Goal: Transaction & Acquisition: Purchase product/service

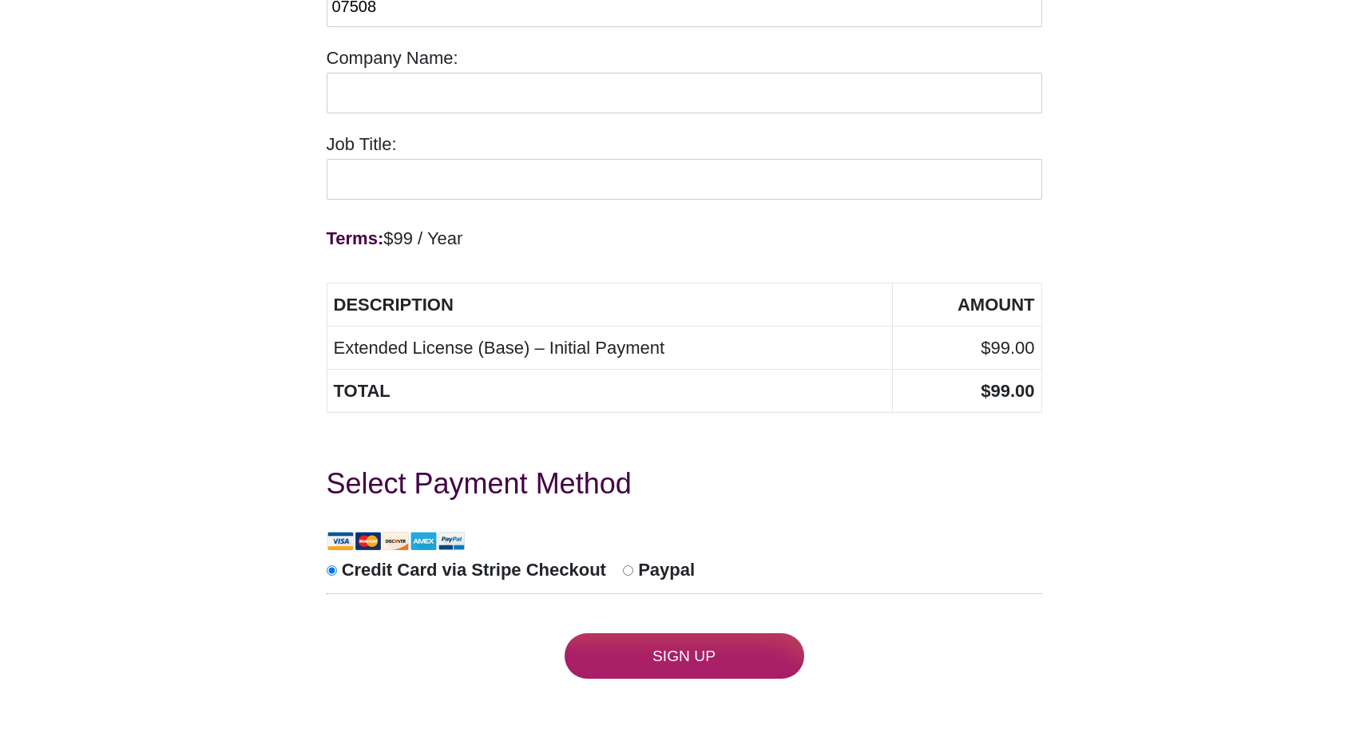
scroll to position [655, 0]
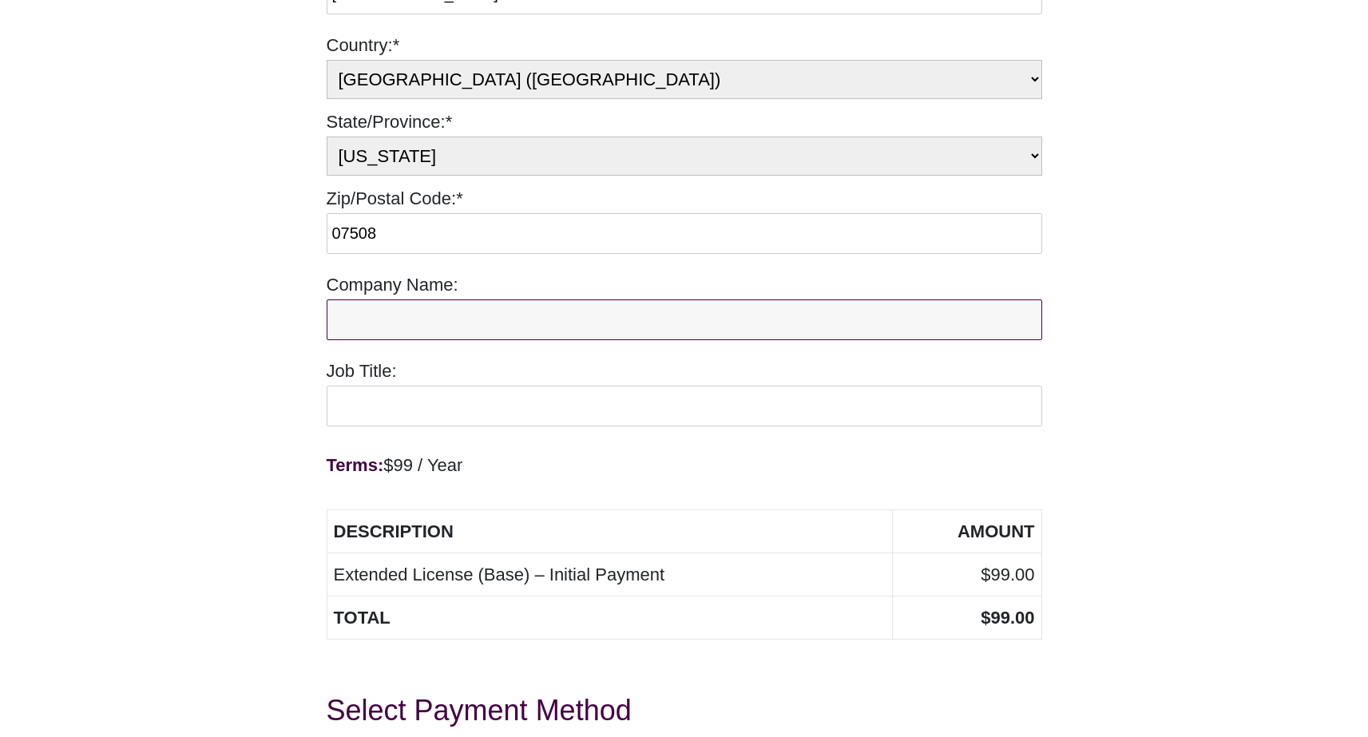
click at [521, 299] on input "Company Name:" at bounding box center [685, 319] width 716 height 41
type input "Quality Print Solutions, Inc."
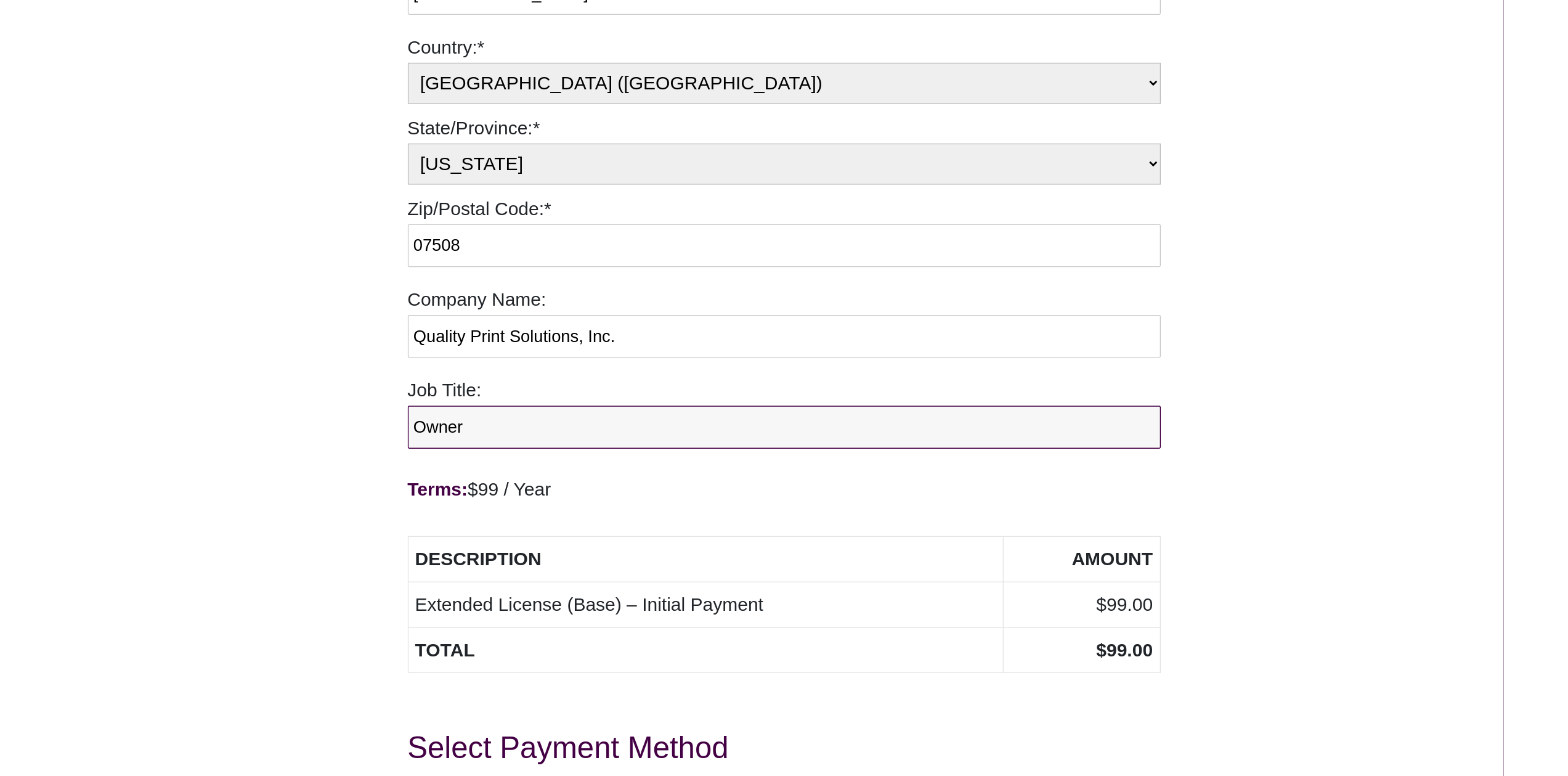
scroll to position [720, 0]
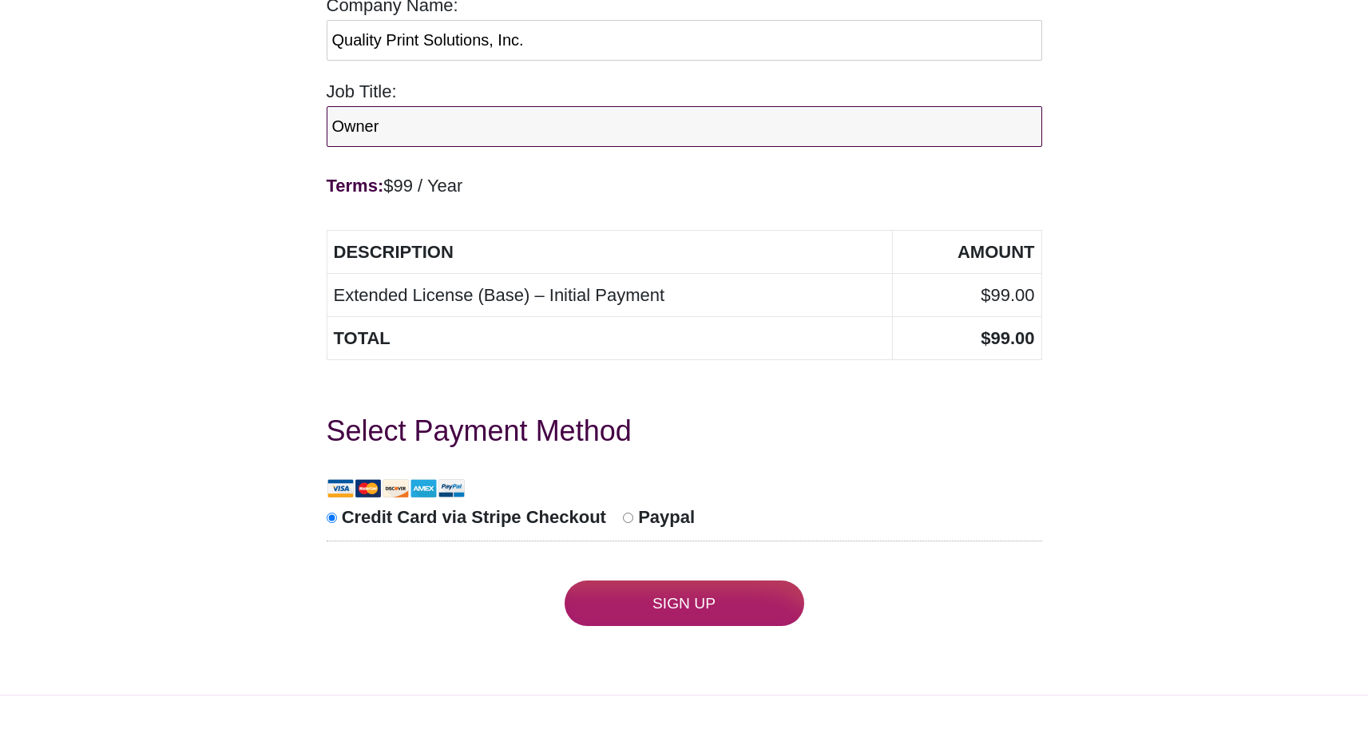
type input "Owner"
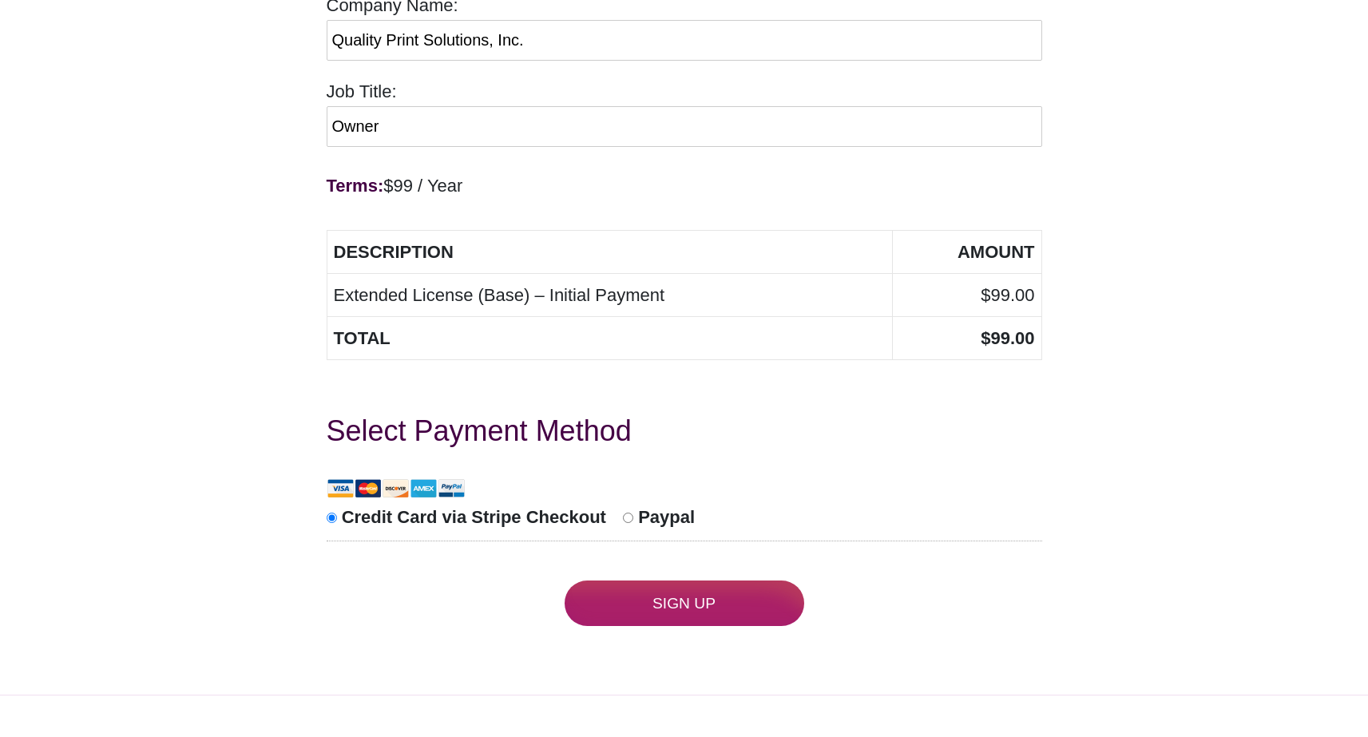
click at [643, 507] on span "Paypal" at bounding box center [666, 517] width 57 height 20
click at [633, 513] on input "Paypal" at bounding box center [628, 518] width 10 height 10
radio input "true"
click at [690, 586] on input "Sign Up" at bounding box center [685, 604] width 240 height 46
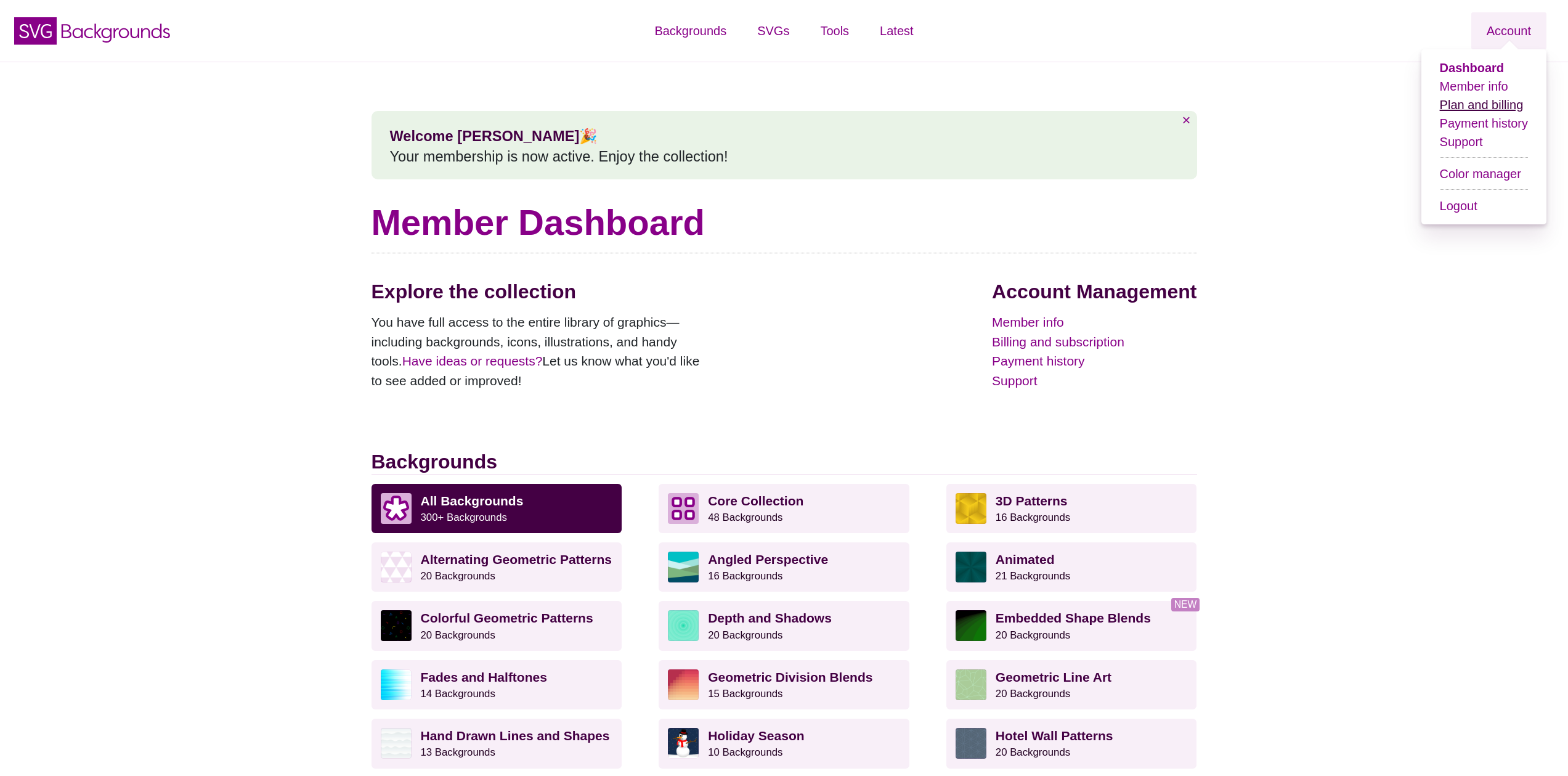
click at [1496, 108] on link "Plan and billing" at bounding box center [1481, 105] width 84 height 14
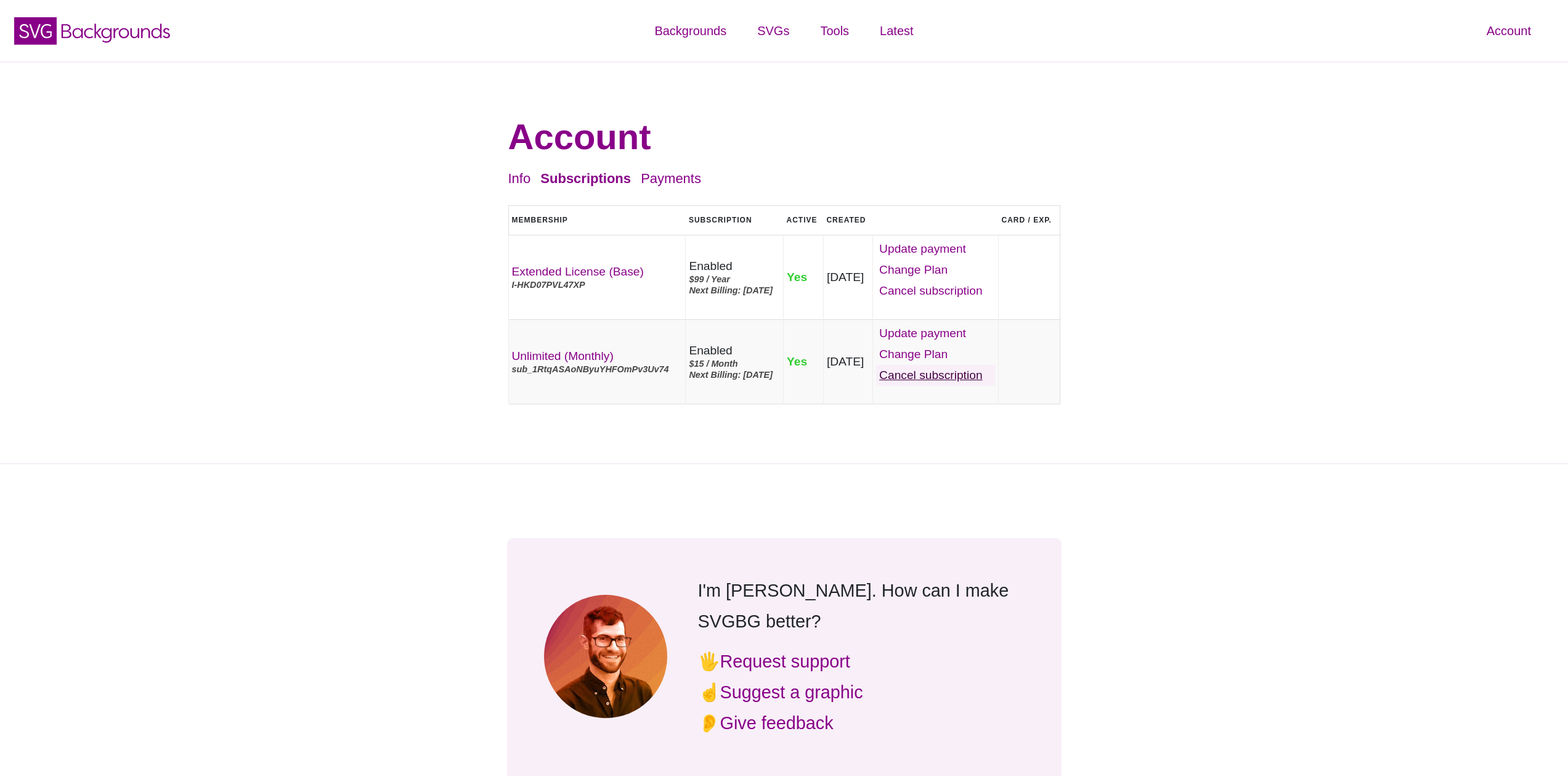
click at [948, 386] on link "Cancel" at bounding box center [936, 375] width 119 height 21
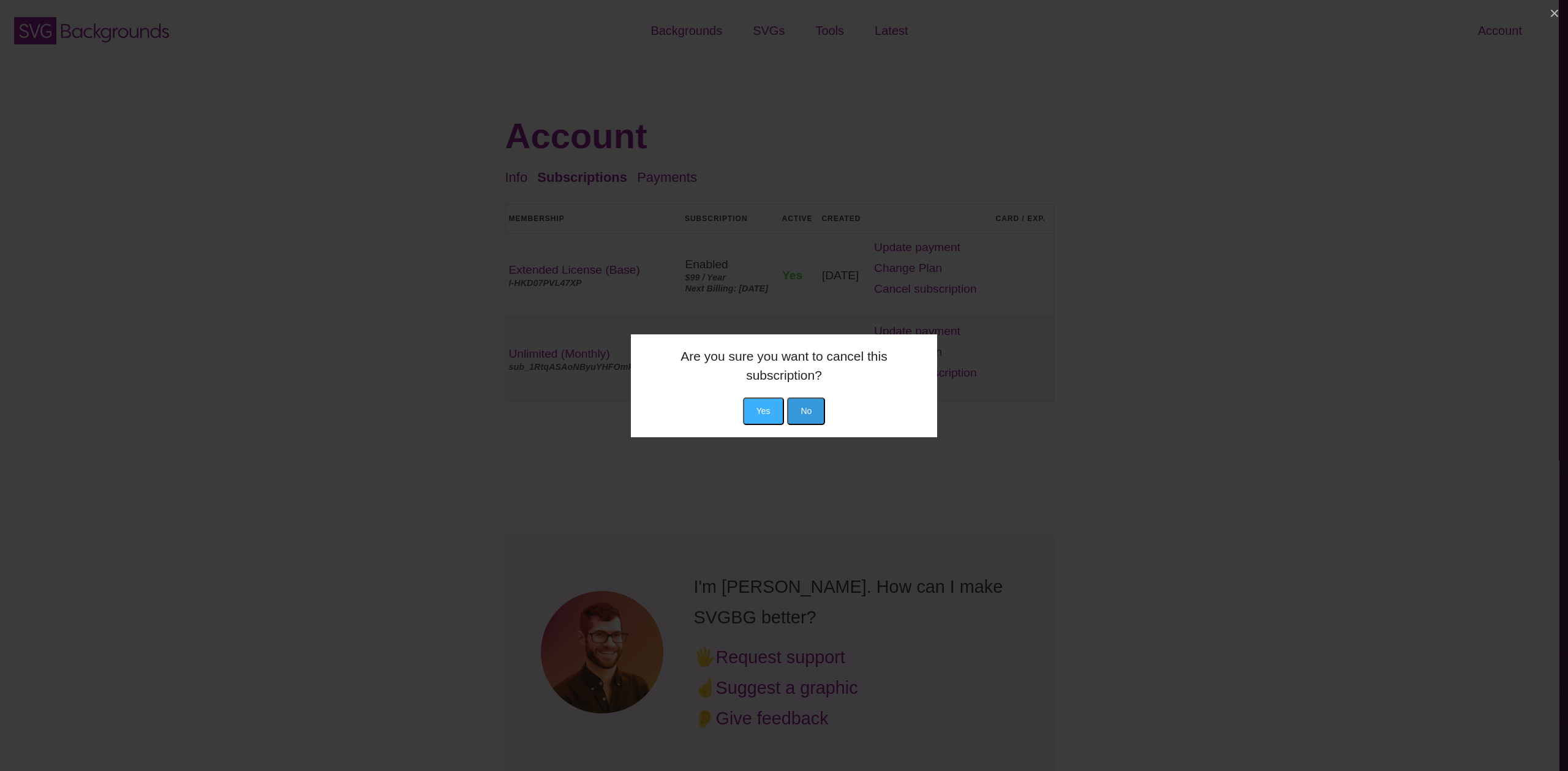
click at [777, 406] on button "Yes" at bounding box center [764, 411] width 41 height 28
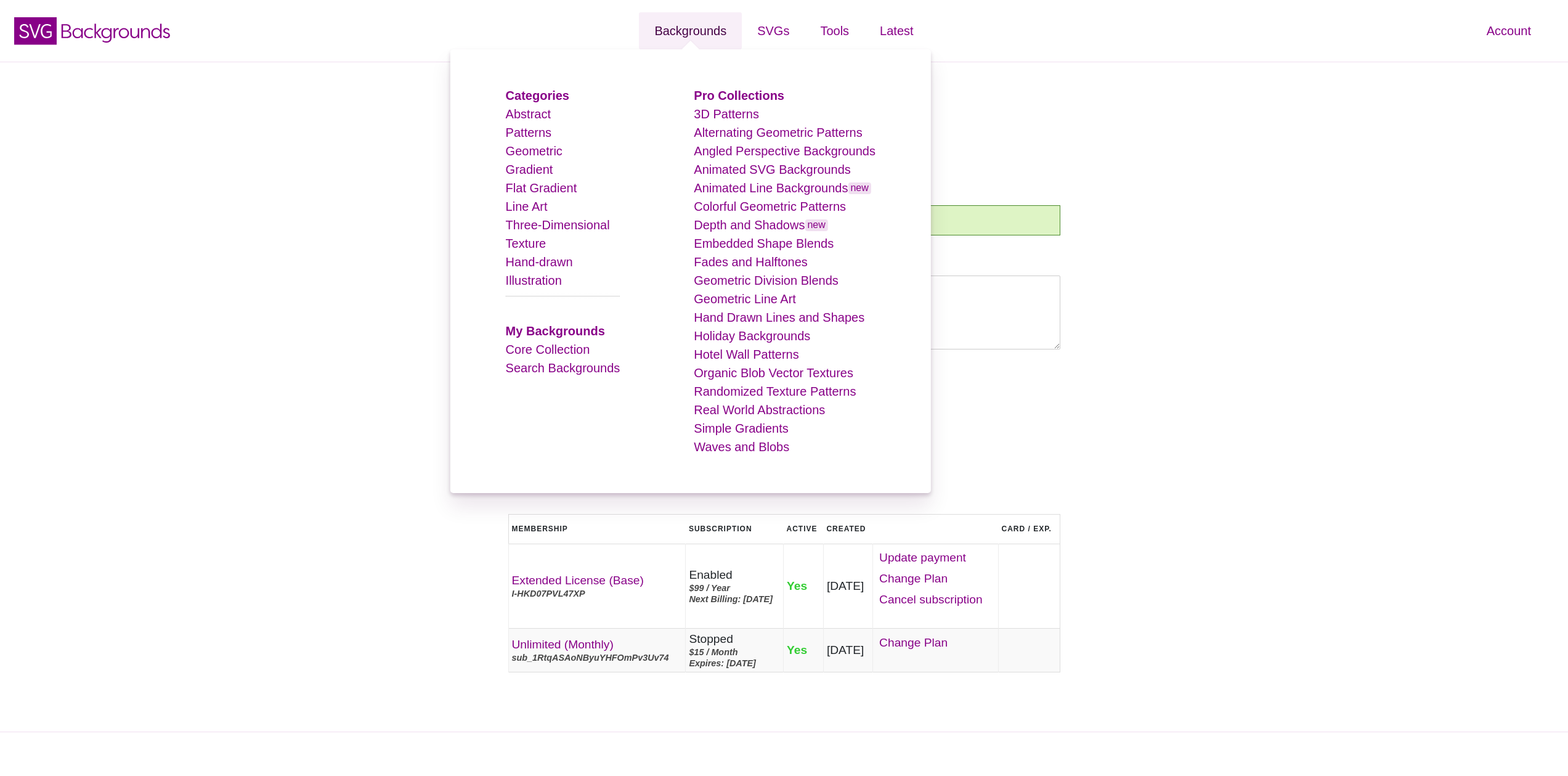
click at [723, 33] on link "Backgrounds" at bounding box center [690, 31] width 103 height 37
click at [735, 91] on strong "Pro Collections" at bounding box center [738, 96] width 90 height 14
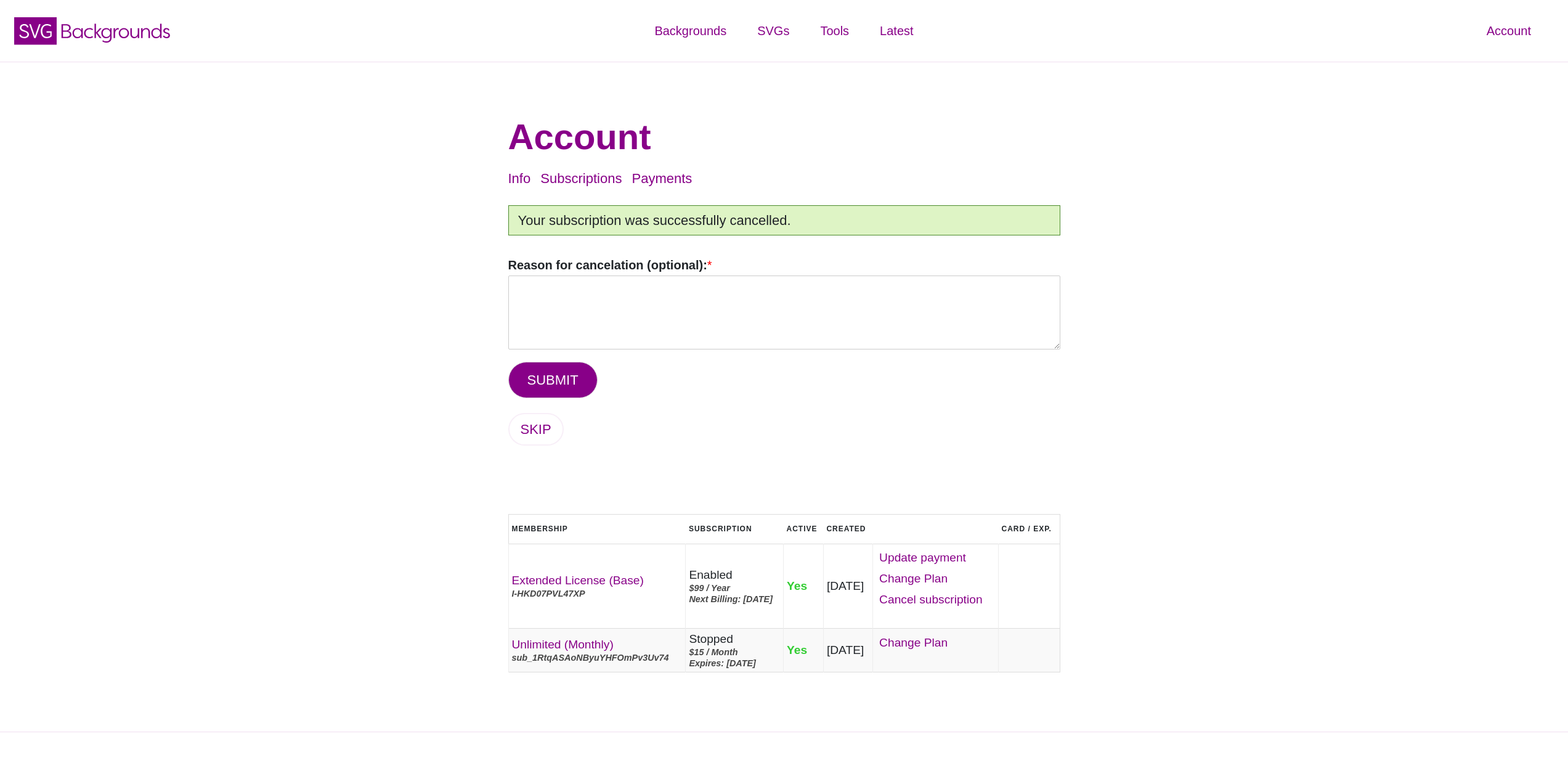
click at [393, 243] on div "Account Info Subscriptions Payments Logout Your subscription was successfully c…" at bounding box center [784, 396] width 1568 height 670
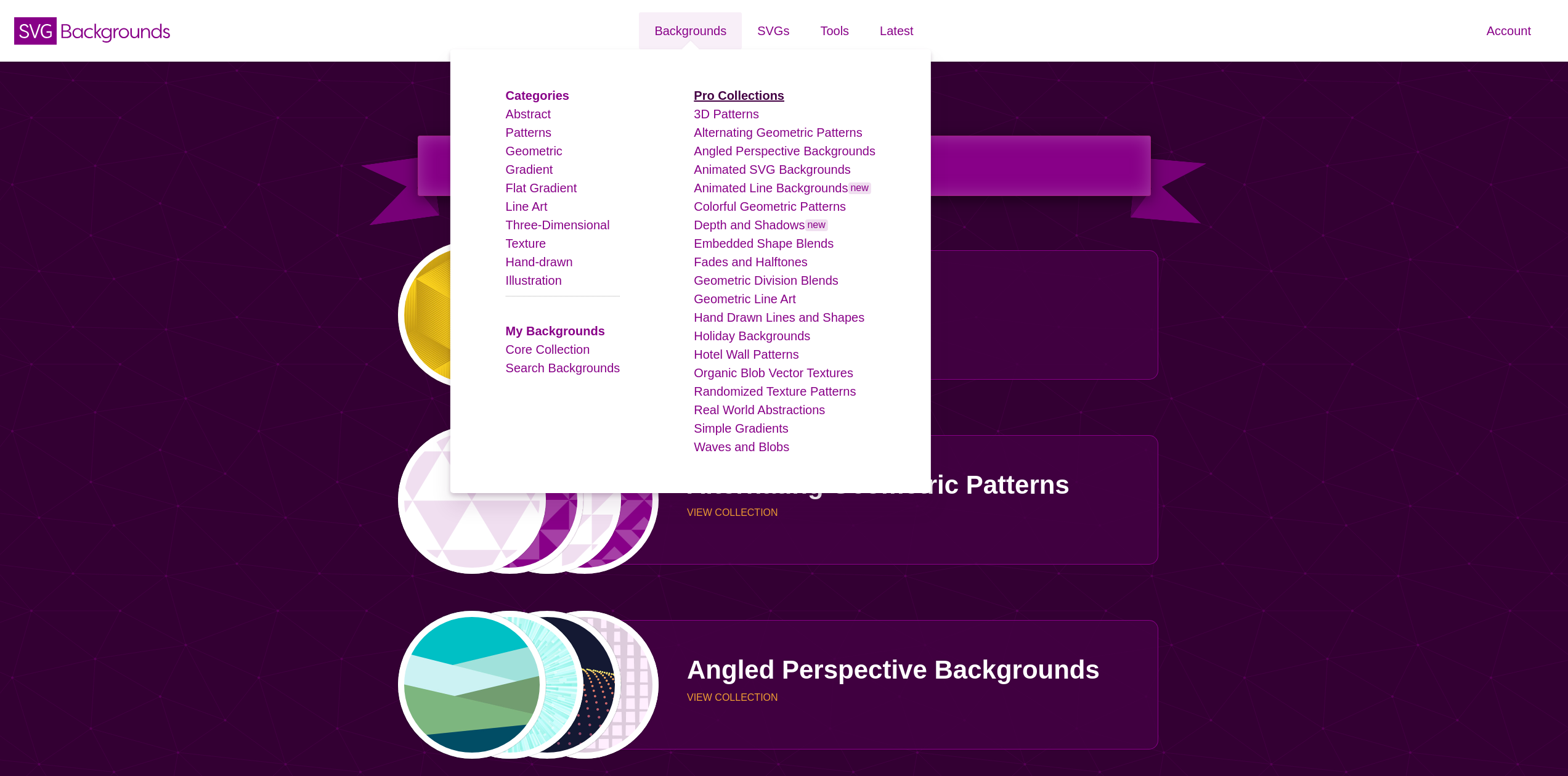
click at [725, 96] on strong "Pro Collections" at bounding box center [738, 96] width 90 height 14
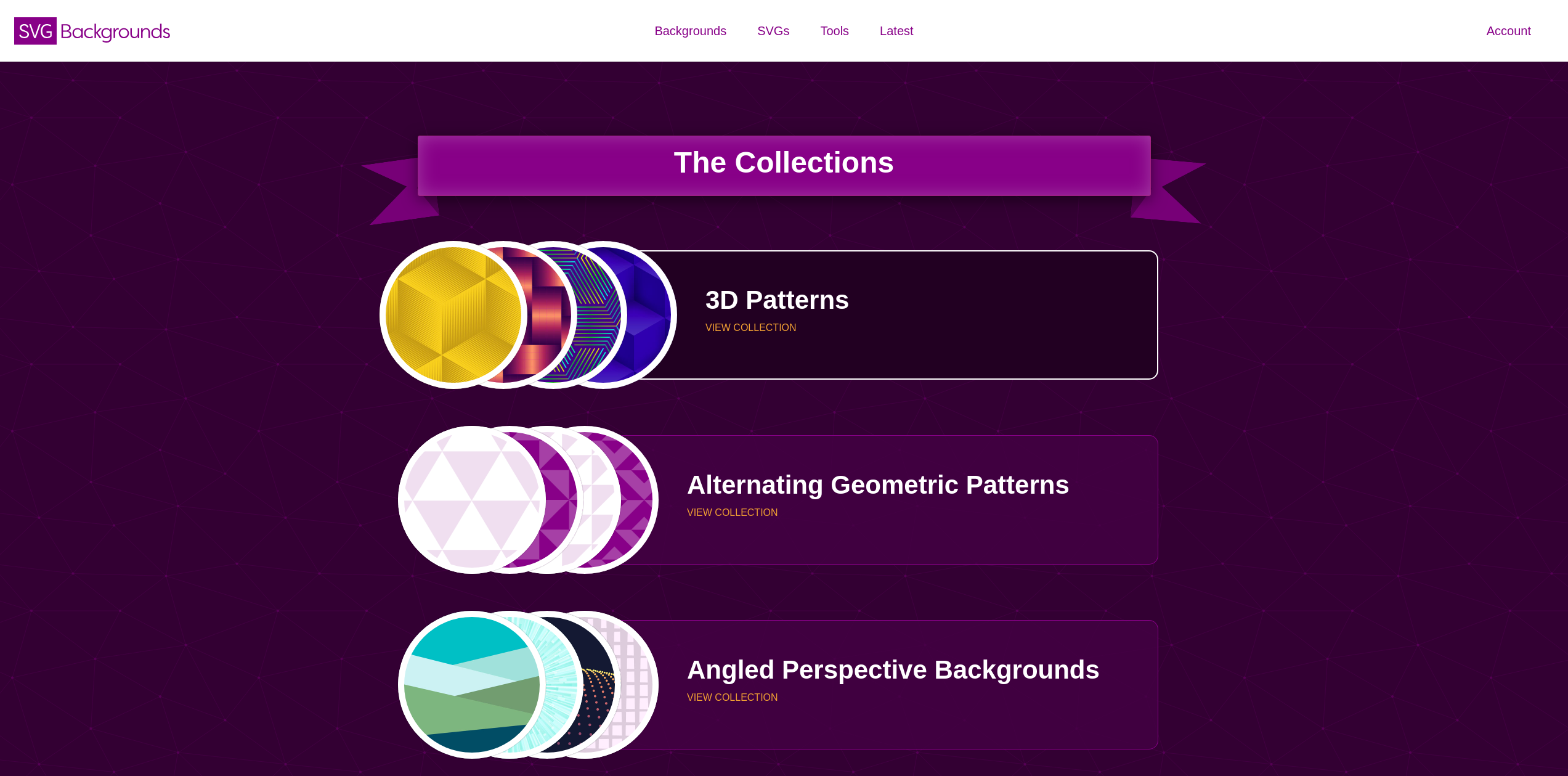
click at [1002, 323] on p "VIEW COLLECTION" at bounding box center [926, 327] width 443 height 10
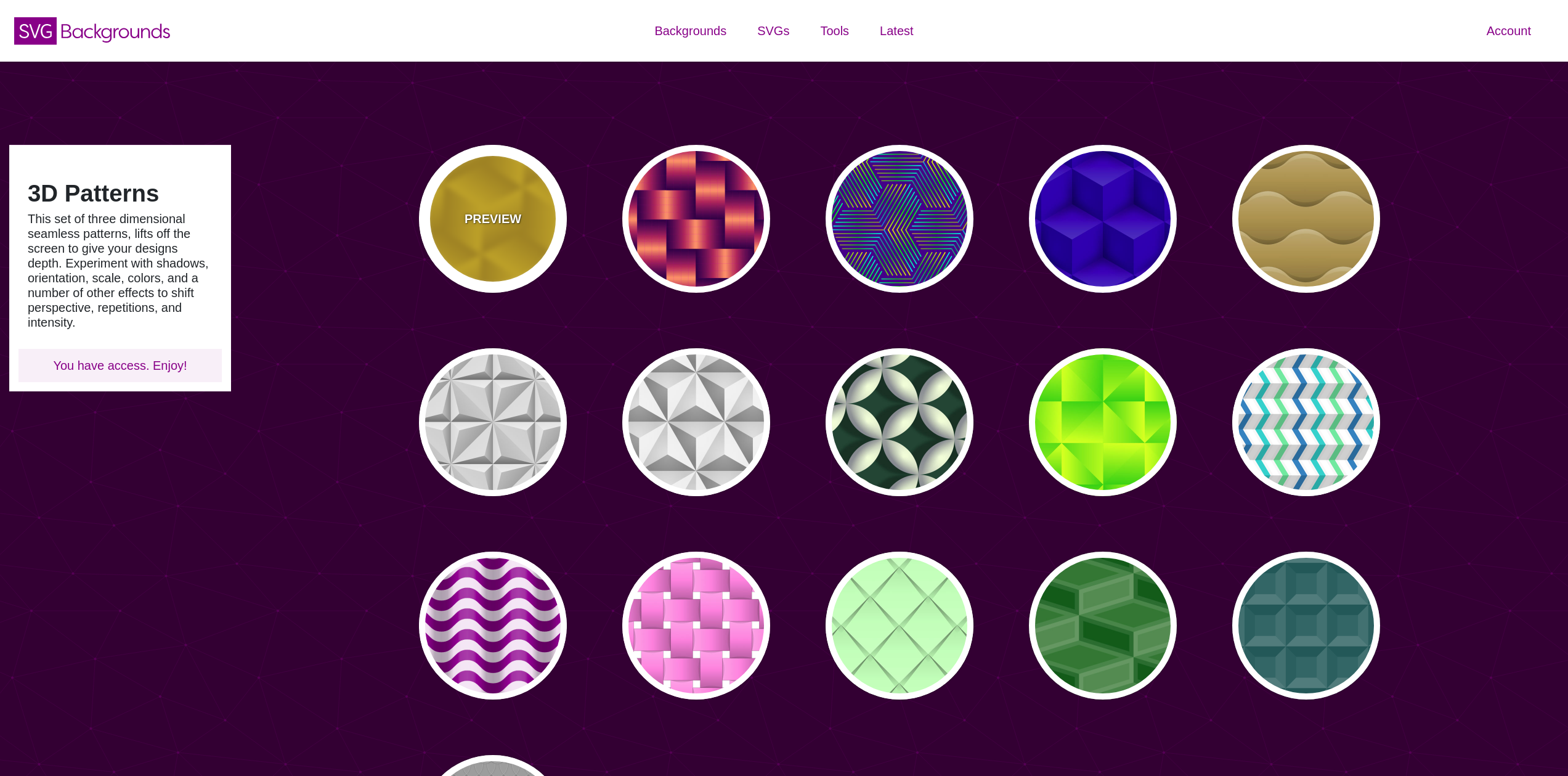
click at [445, 226] on div "PREVIEW" at bounding box center [493, 219] width 148 height 148
type input "#FFCC00"
type input "#CC9900"
type input "0"
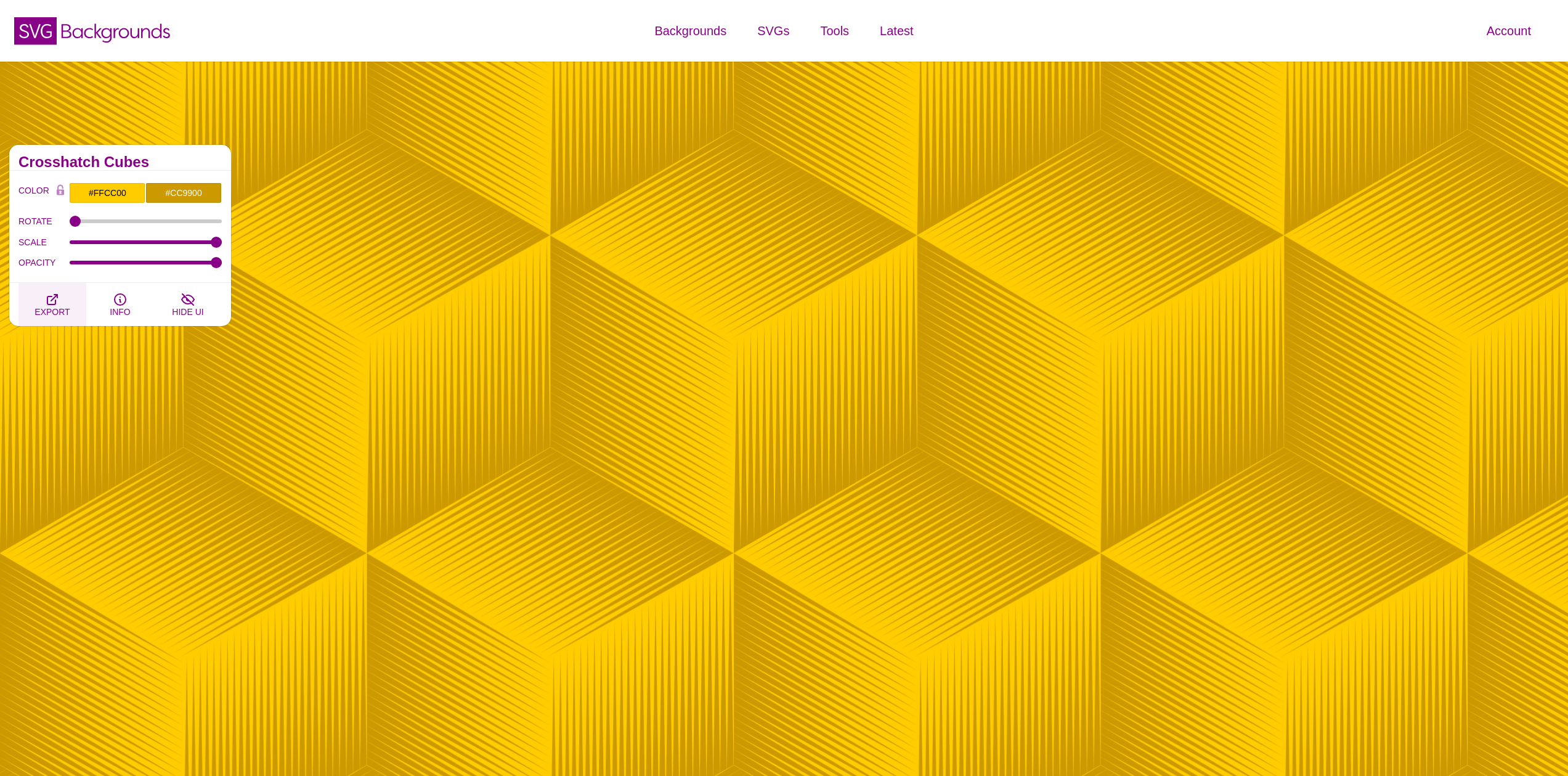
click at [75, 308] on button "EXPORT" at bounding box center [52, 305] width 68 height 43
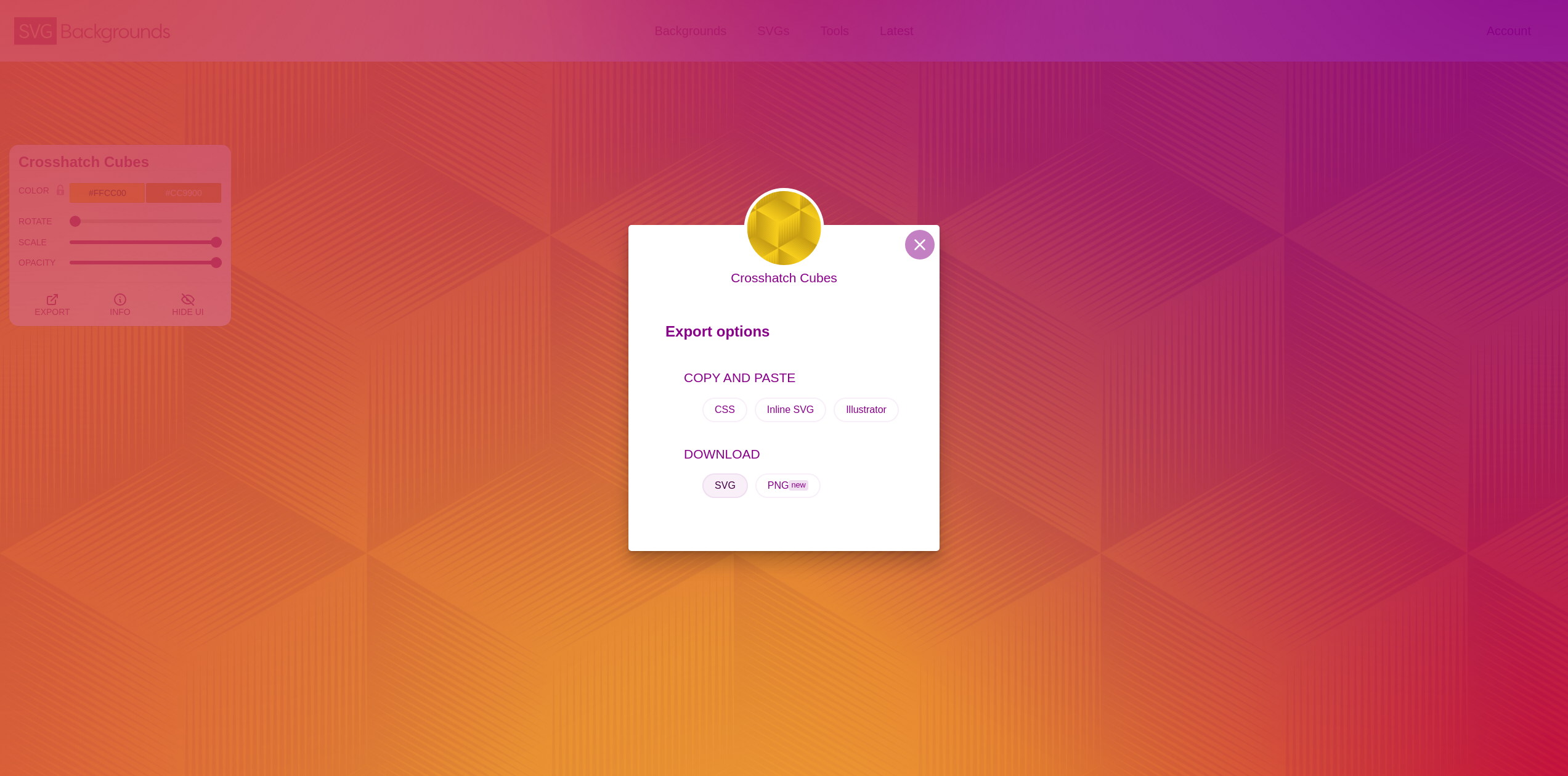
click at [717, 488] on button "SVG" at bounding box center [724, 485] width 46 height 25
click at [917, 246] on button at bounding box center [919, 245] width 29 height 29
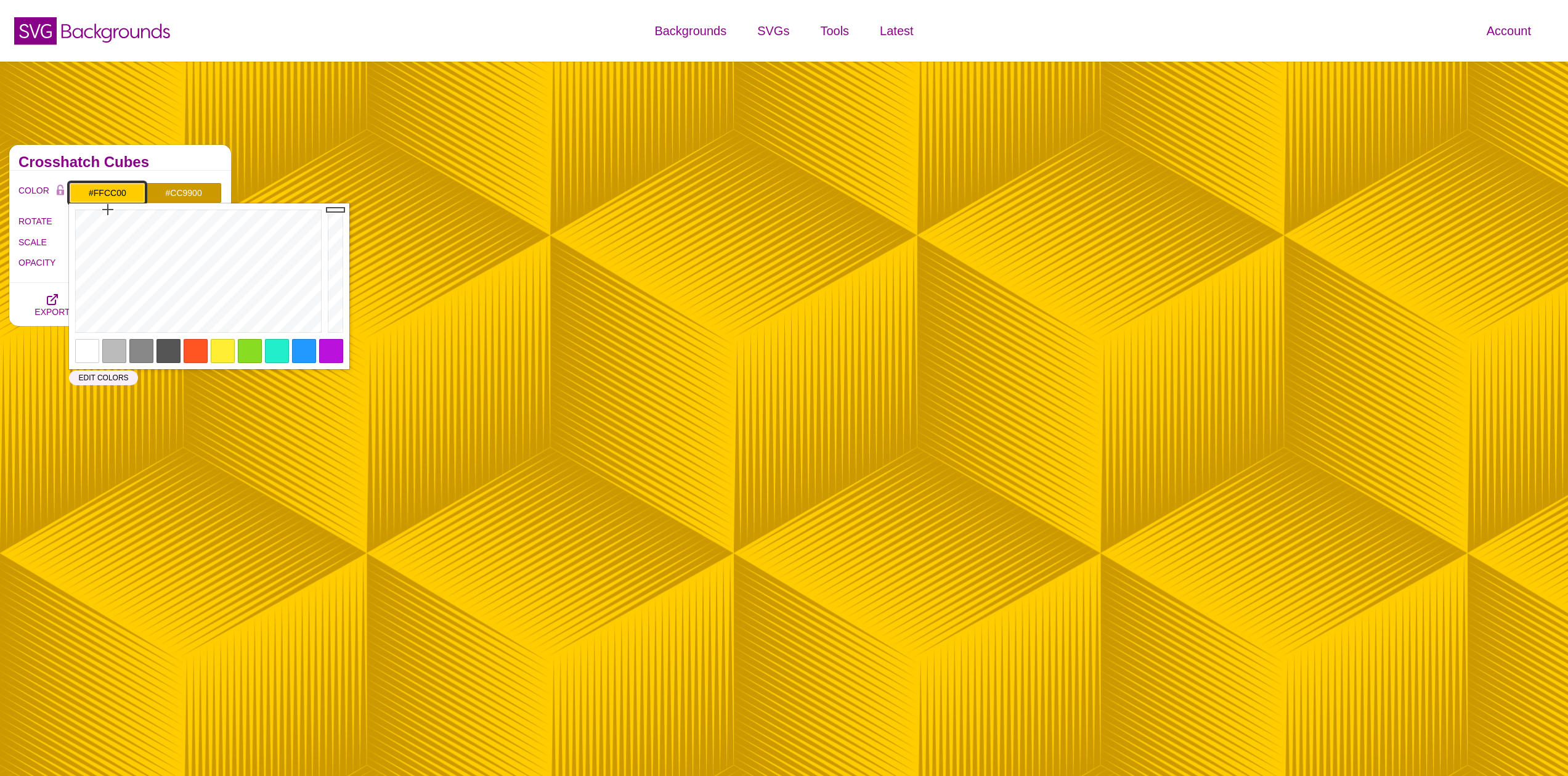
click at [125, 196] on input "#FFCC00" at bounding box center [106, 192] width 76 height 21
click at [196, 162] on h2 "Crosshatch Cubes" at bounding box center [120, 162] width 204 height 10
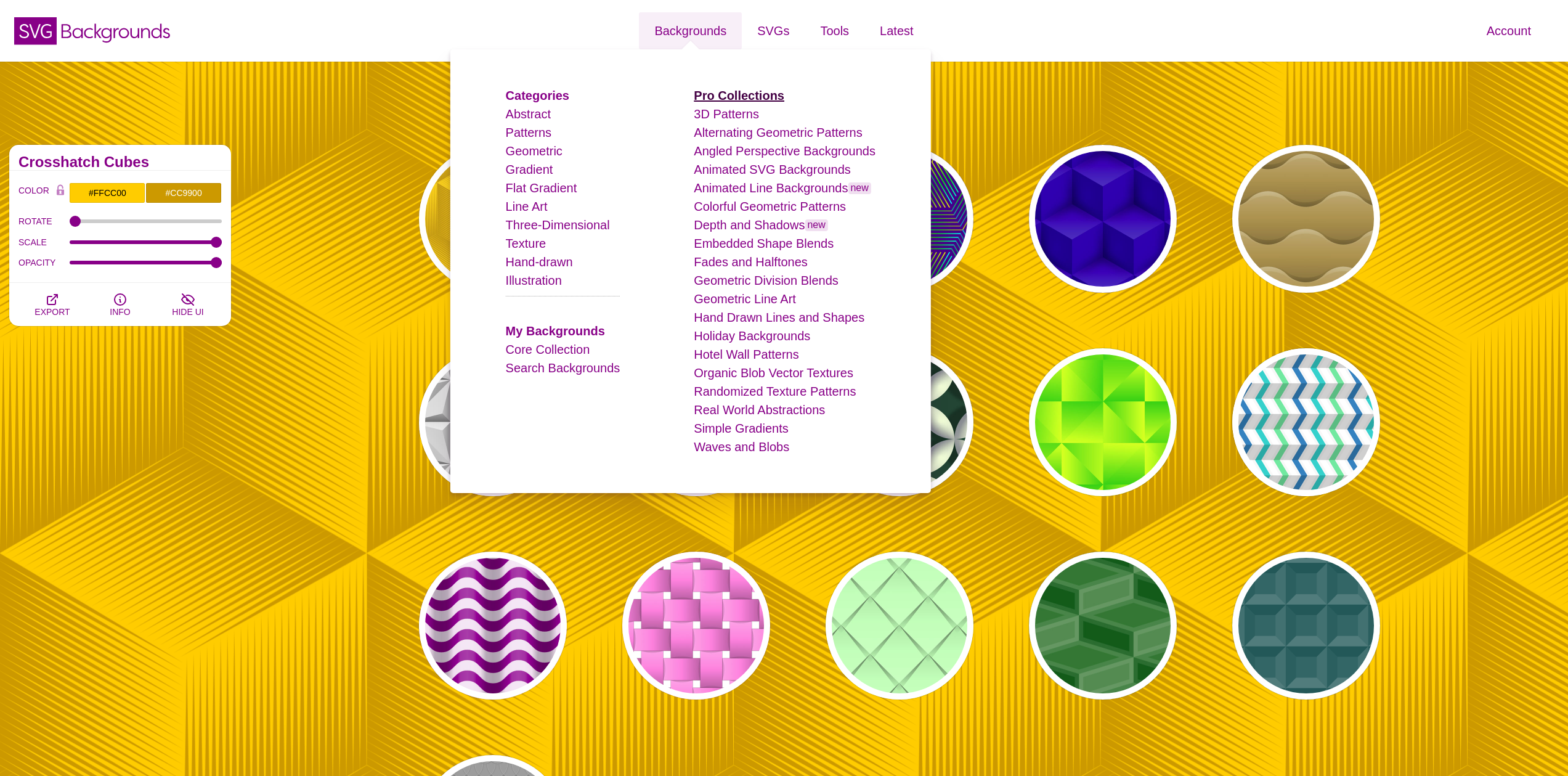
click at [752, 98] on strong "Pro Collections" at bounding box center [738, 96] width 90 height 14
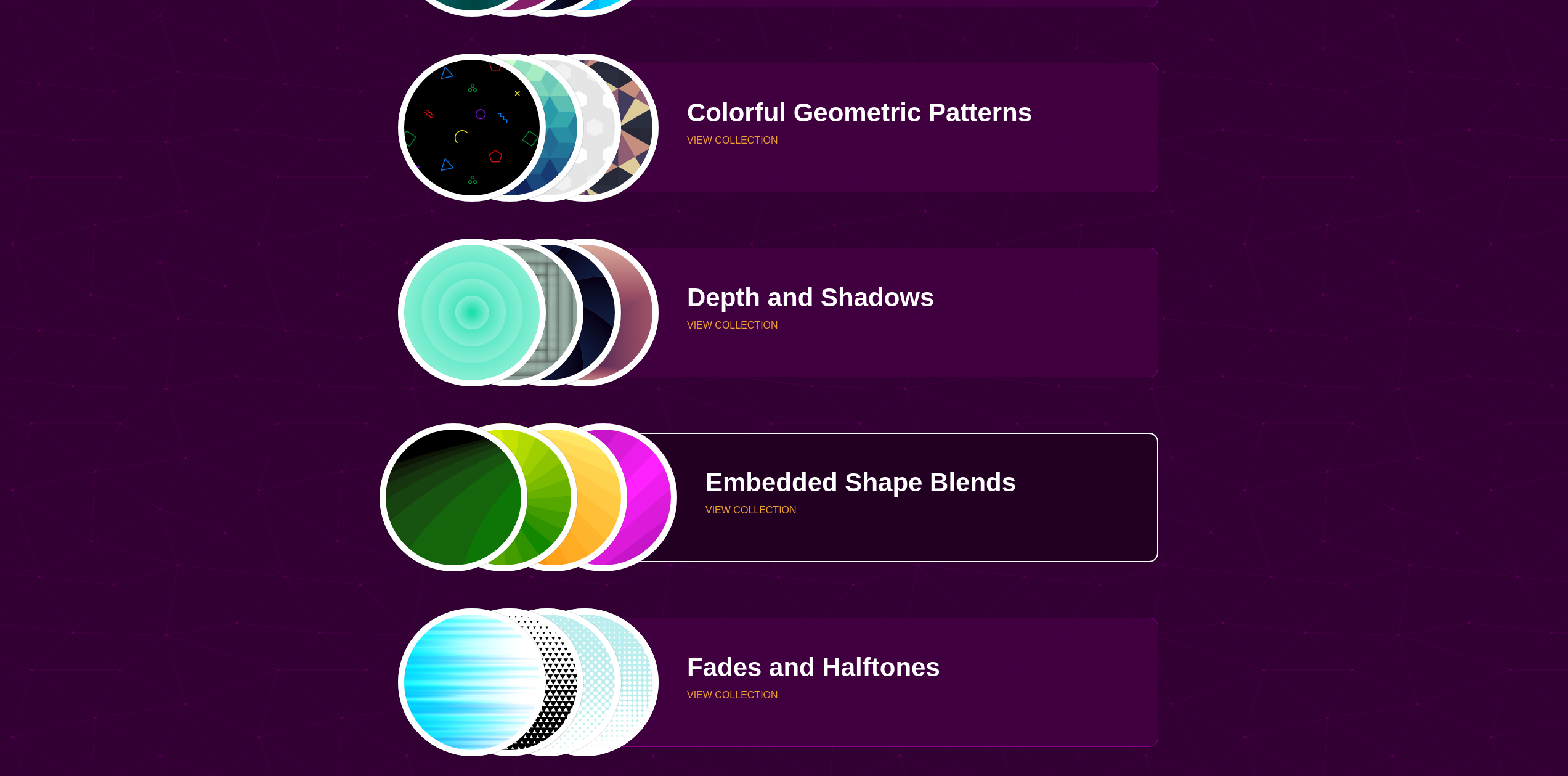
scroll to position [935, 0]
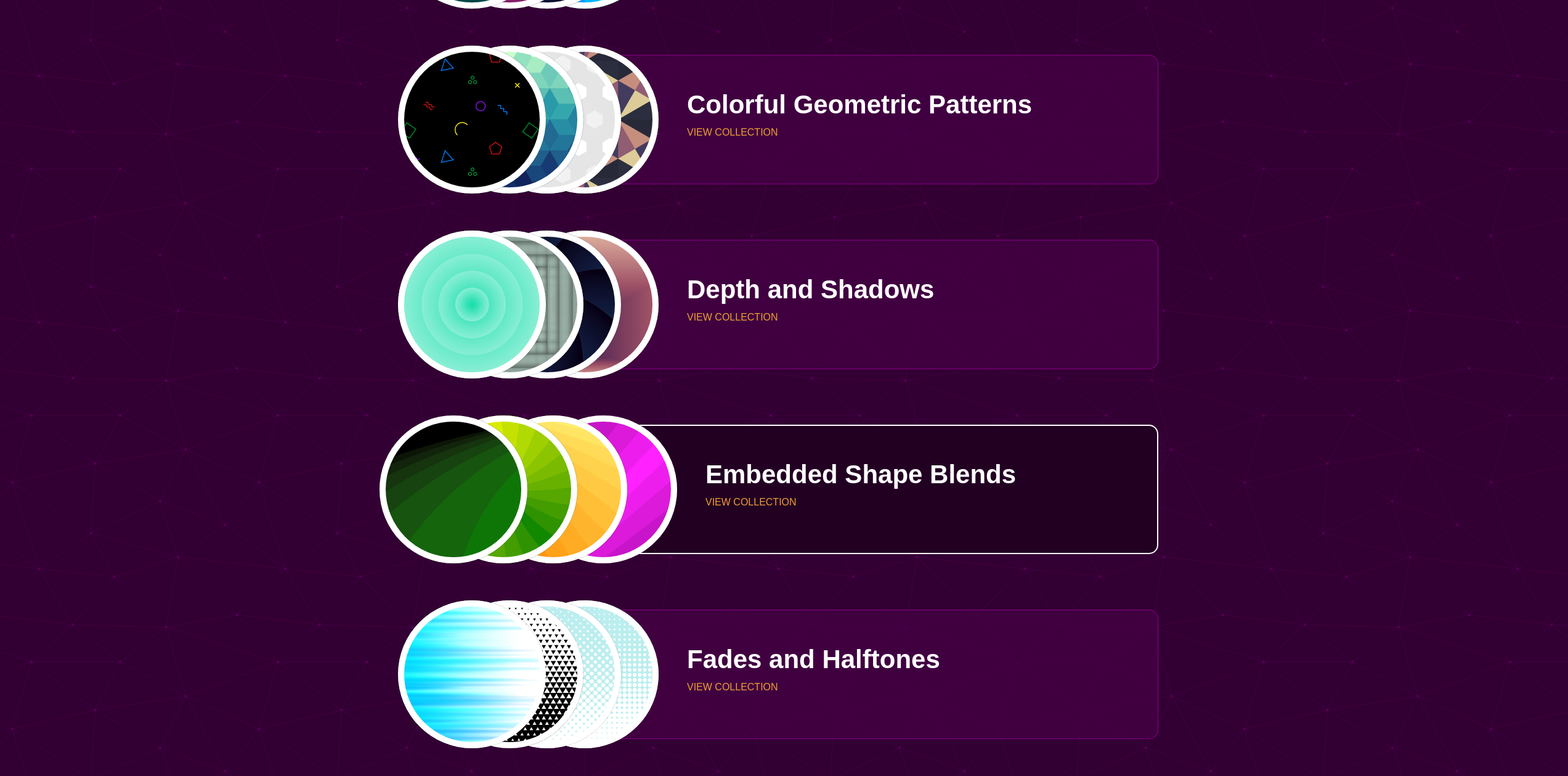
click at [590, 457] on div "PREVIEW PREVIEW PREVIEW PREVIEW" at bounding box center [528, 489] width 261 height 148
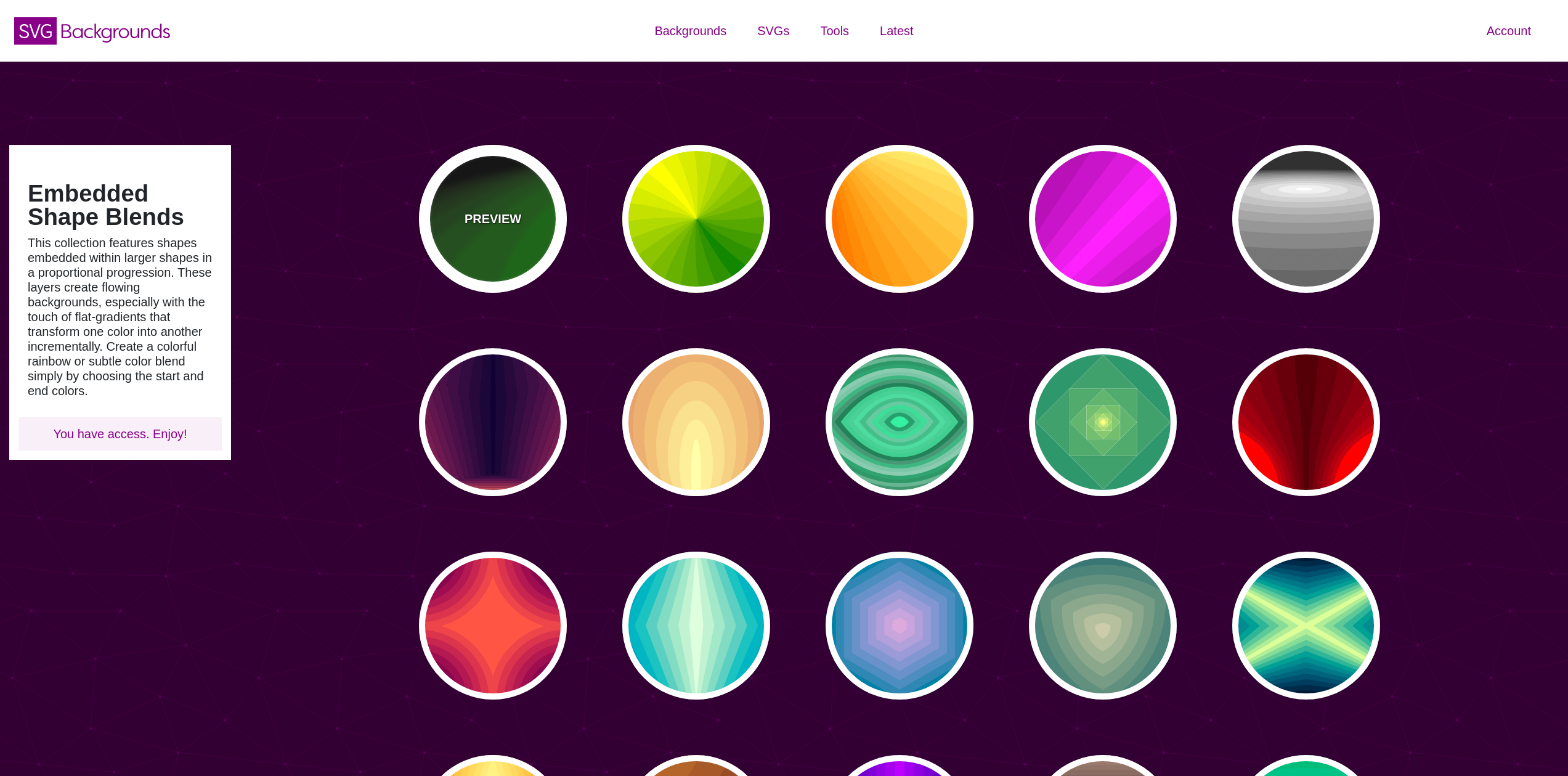
click at [521, 216] on div "PREVIEW" at bounding box center [493, 219] width 148 height 148
type input "#000000"
type input "#008800"
type input "0"
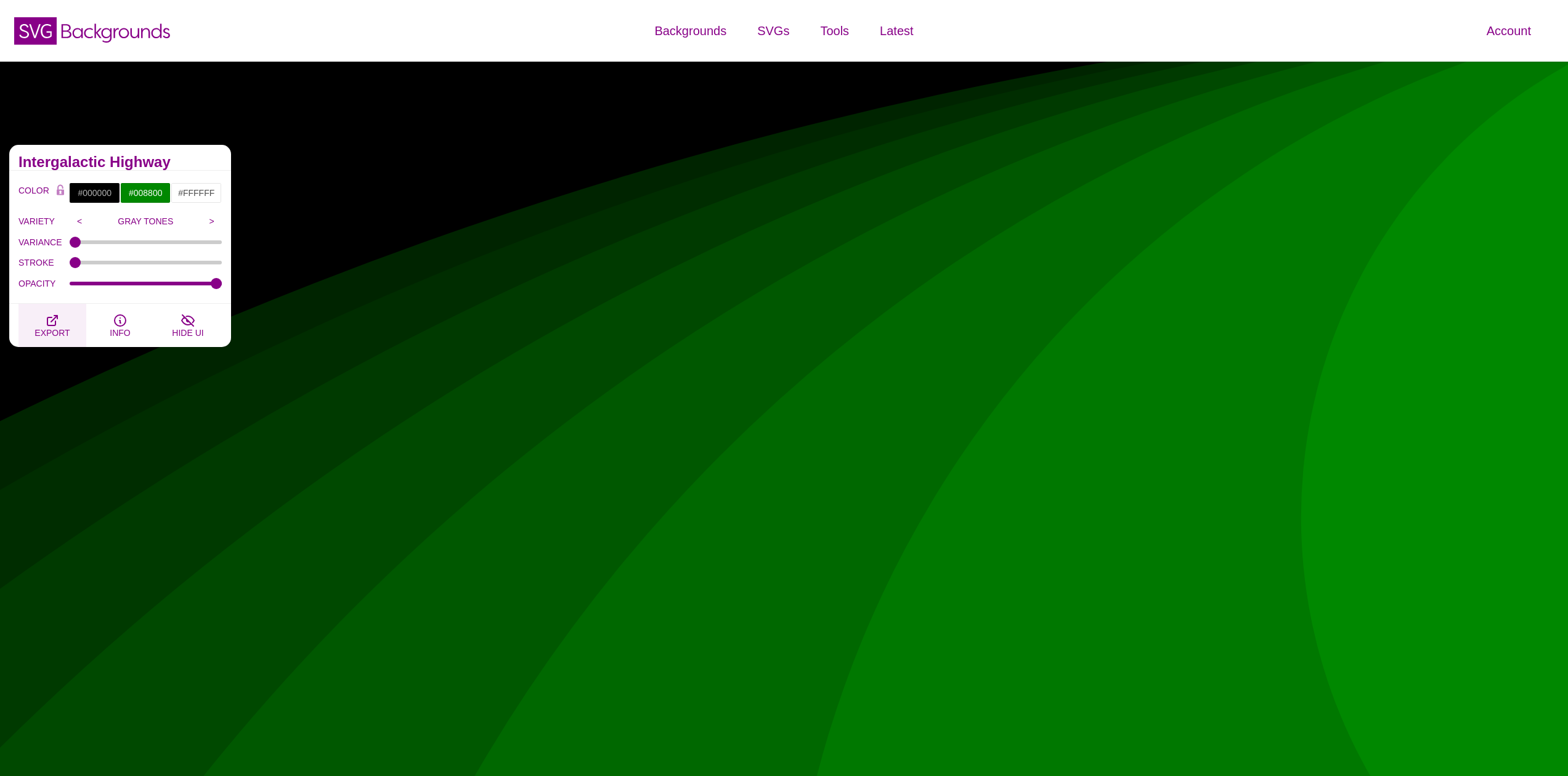
click at [59, 326] on icon "button" at bounding box center [52, 320] width 15 height 15
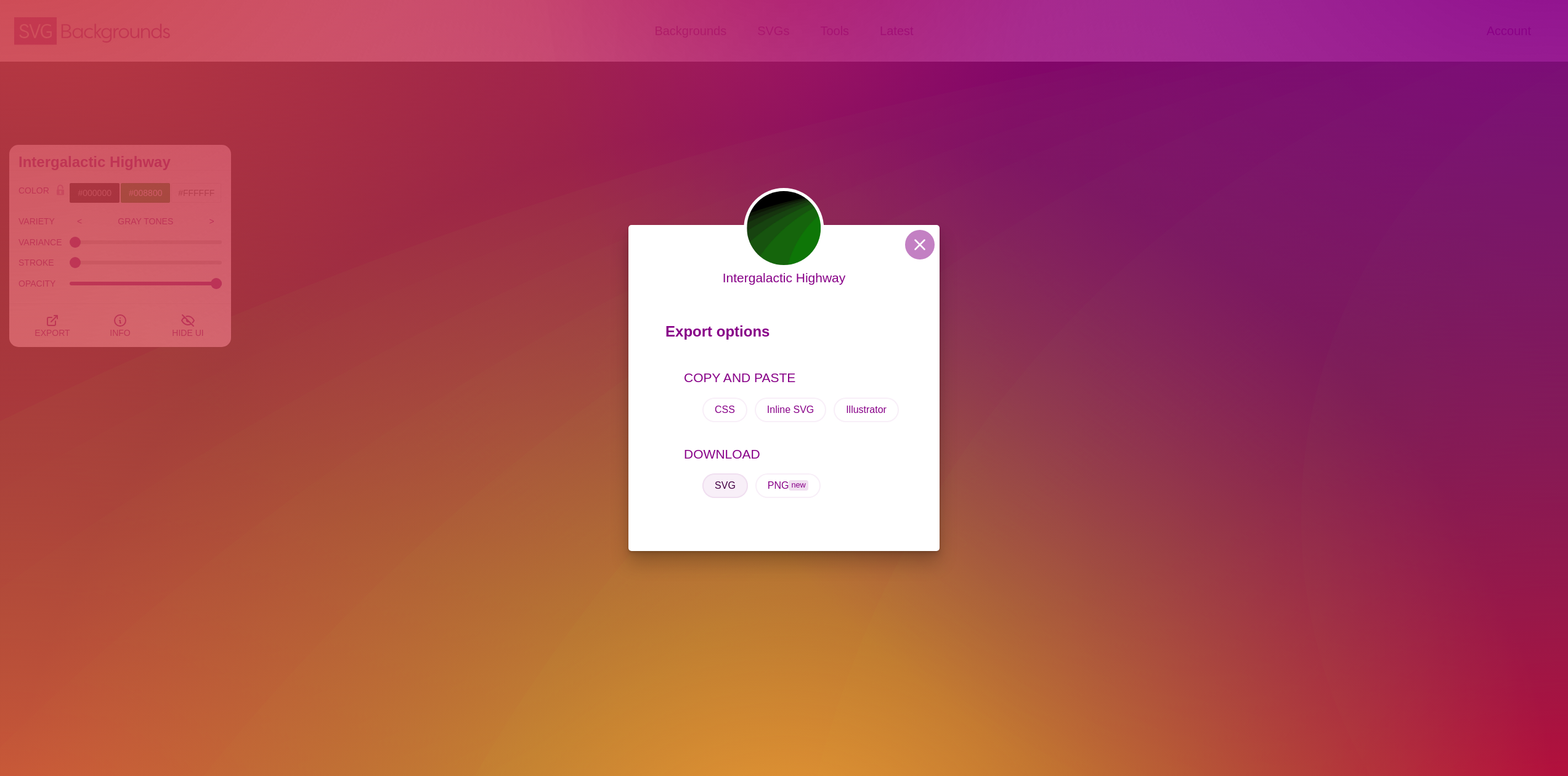
click at [733, 488] on button "SVG" at bounding box center [724, 485] width 46 height 25
click at [714, 58] on div "Intergalactic Highway Export options COPY AND PASTE CSS Inline SVG Illustrator …" at bounding box center [784, 388] width 1568 height 776
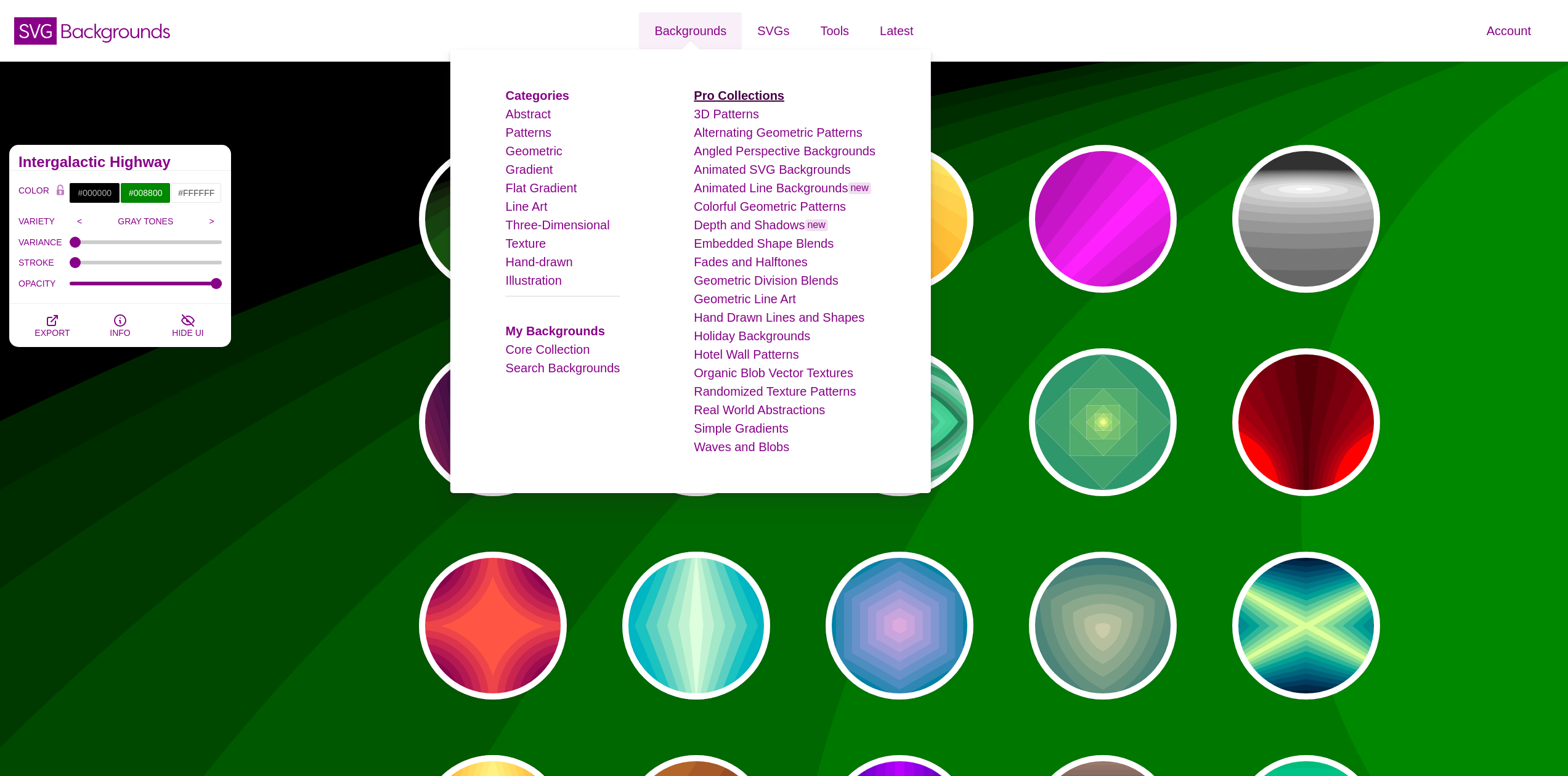
click at [764, 93] on strong "Pro Collections" at bounding box center [738, 96] width 90 height 14
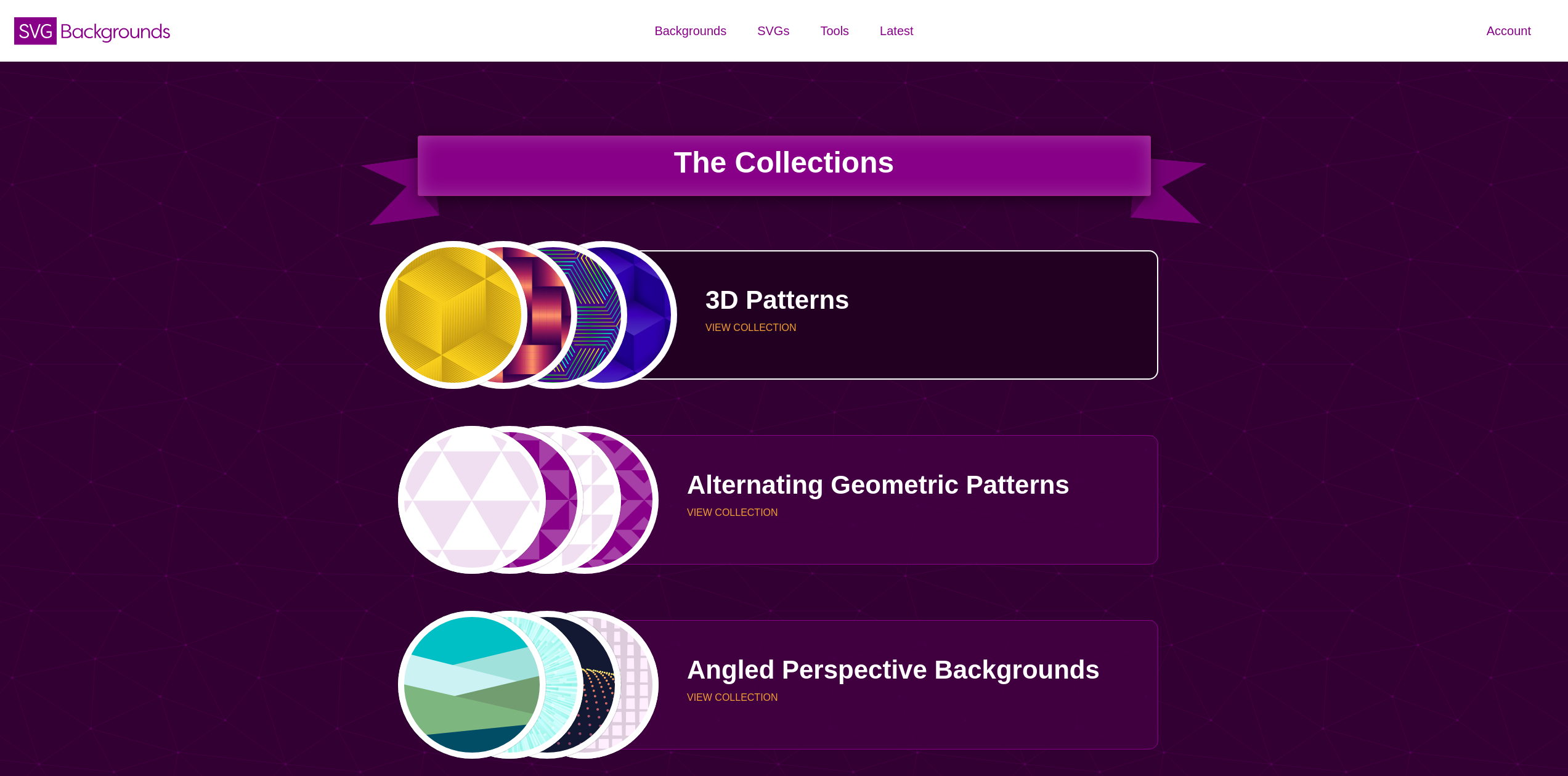
click at [720, 288] on p "3D Patterns" at bounding box center [926, 300] width 443 height 26
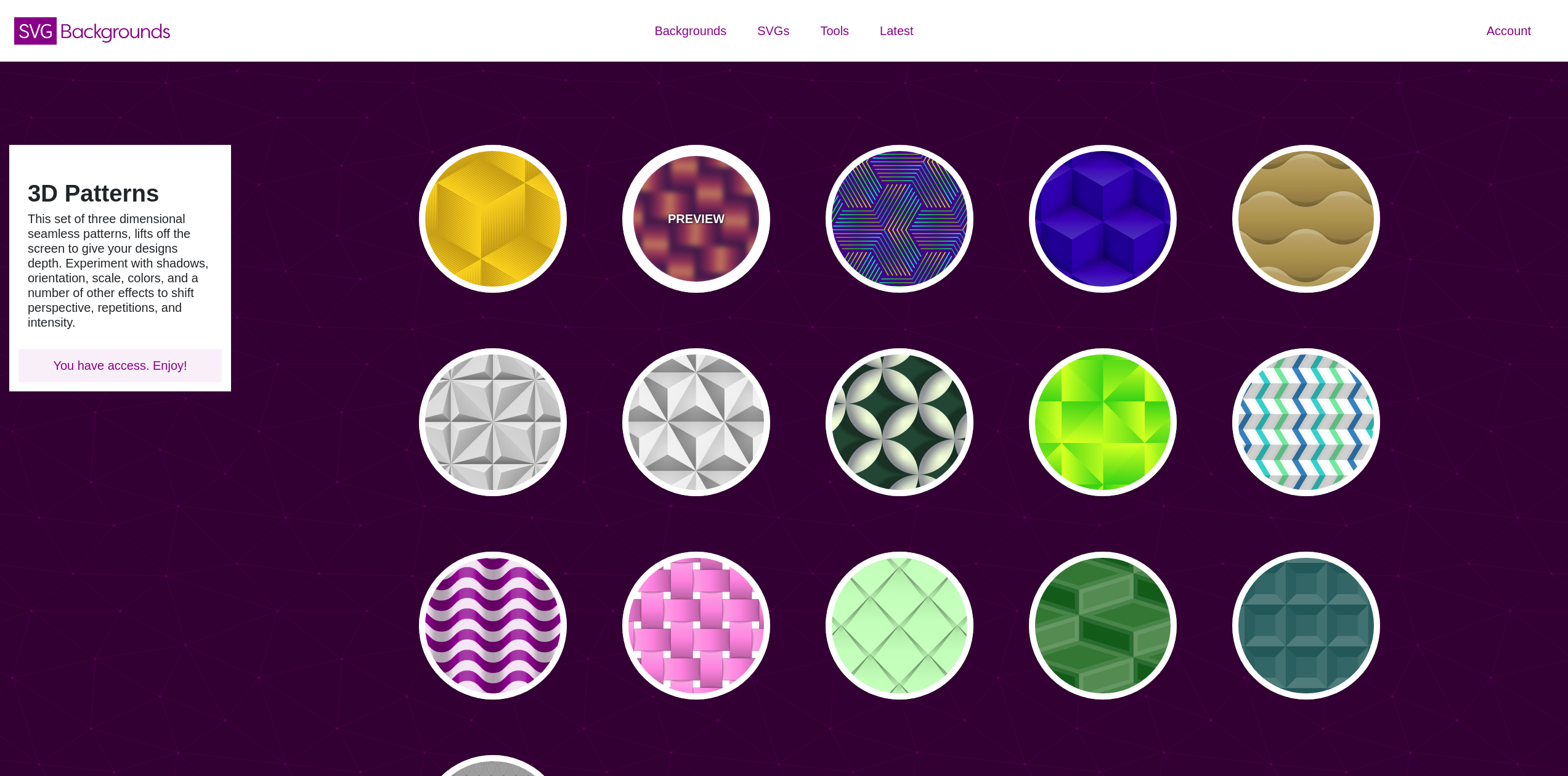
click at [649, 210] on div "PREVIEW" at bounding box center [696, 219] width 148 height 148
type input "#7700AA"
type input "#FF9966"
type input "#EE00BB"
type input "0"
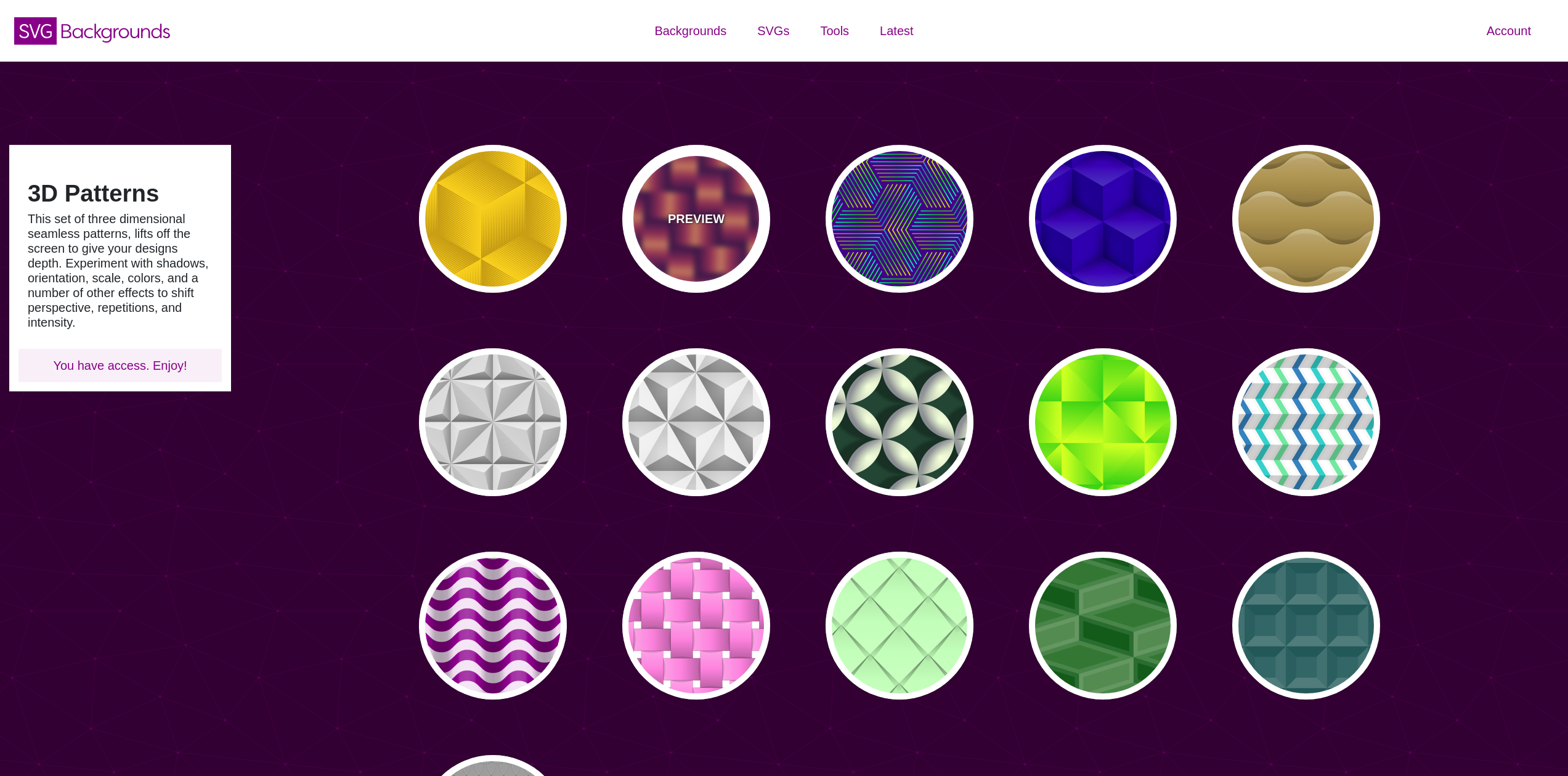
type input "0.2"
type input "2"
type input "0.7"
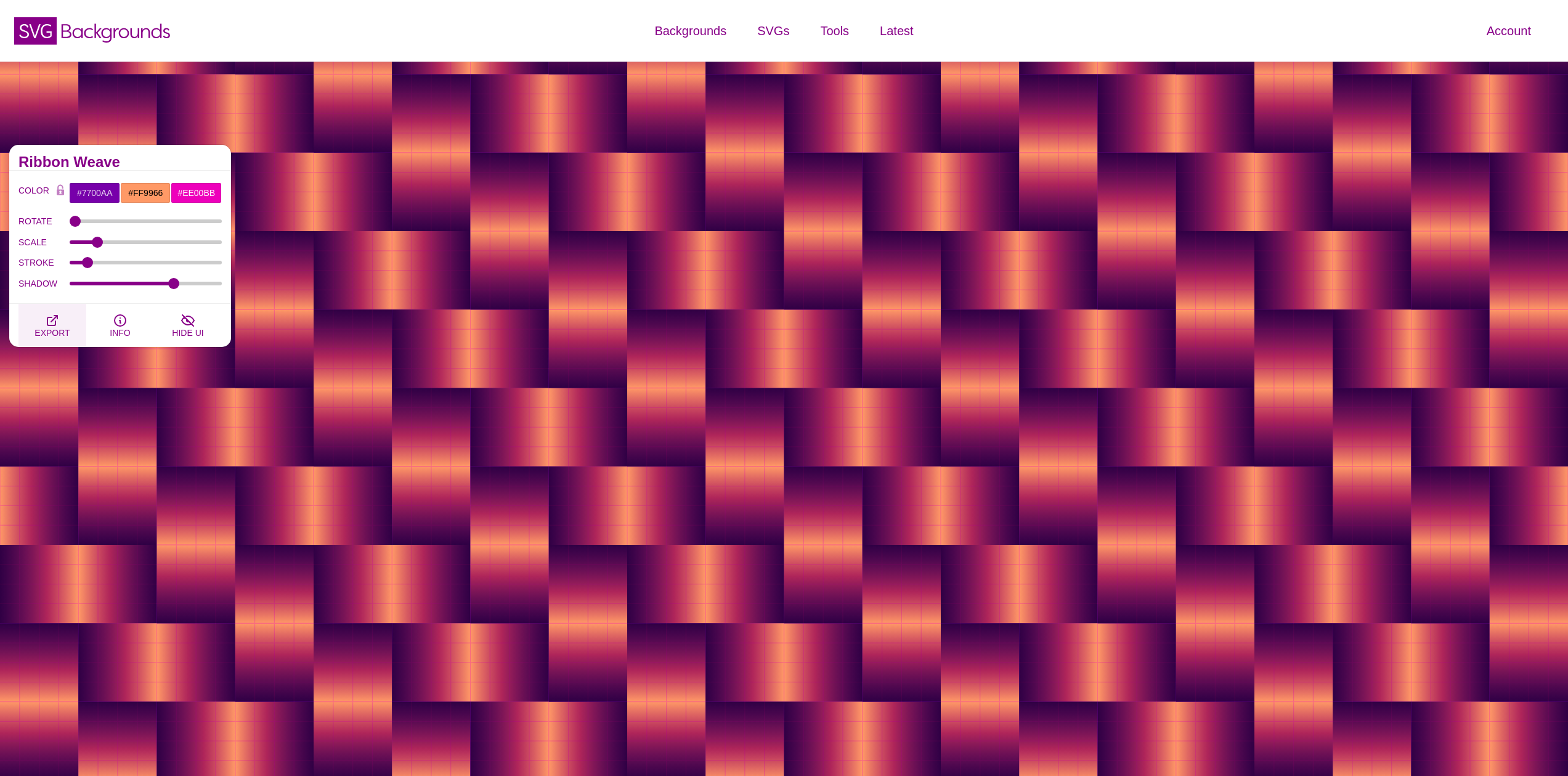
click at [59, 328] on span "EXPORT" at bounding box center [52, 332] width 35 height 10
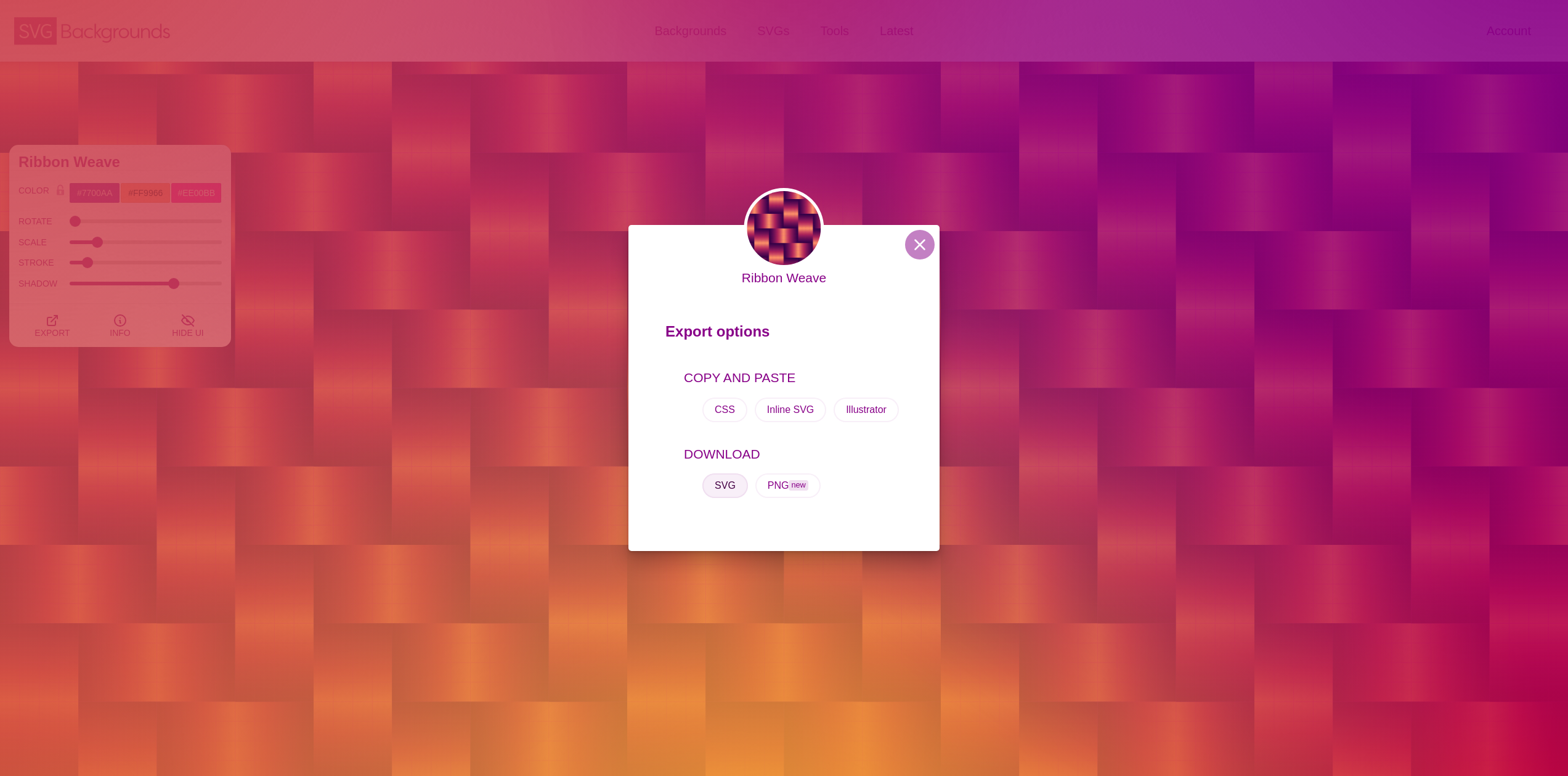
click at [723, 482] on button "SVG" at bounding box center [724, 485] width 46 height 25
click at [858, 355] on div "Export options COPY AND PASTE CSS Inline SVG Illustrator DOWNLOAD SVG PNG new" at bounding box center [784, 415] width 311 height 234
click at [1092, 311] on div "Ribbon Weave Export options COPY AND PASTE CSS Inline SVG Illustrator DOWNLOAD …" at bounding box center [784, 388] width 1568 height 776
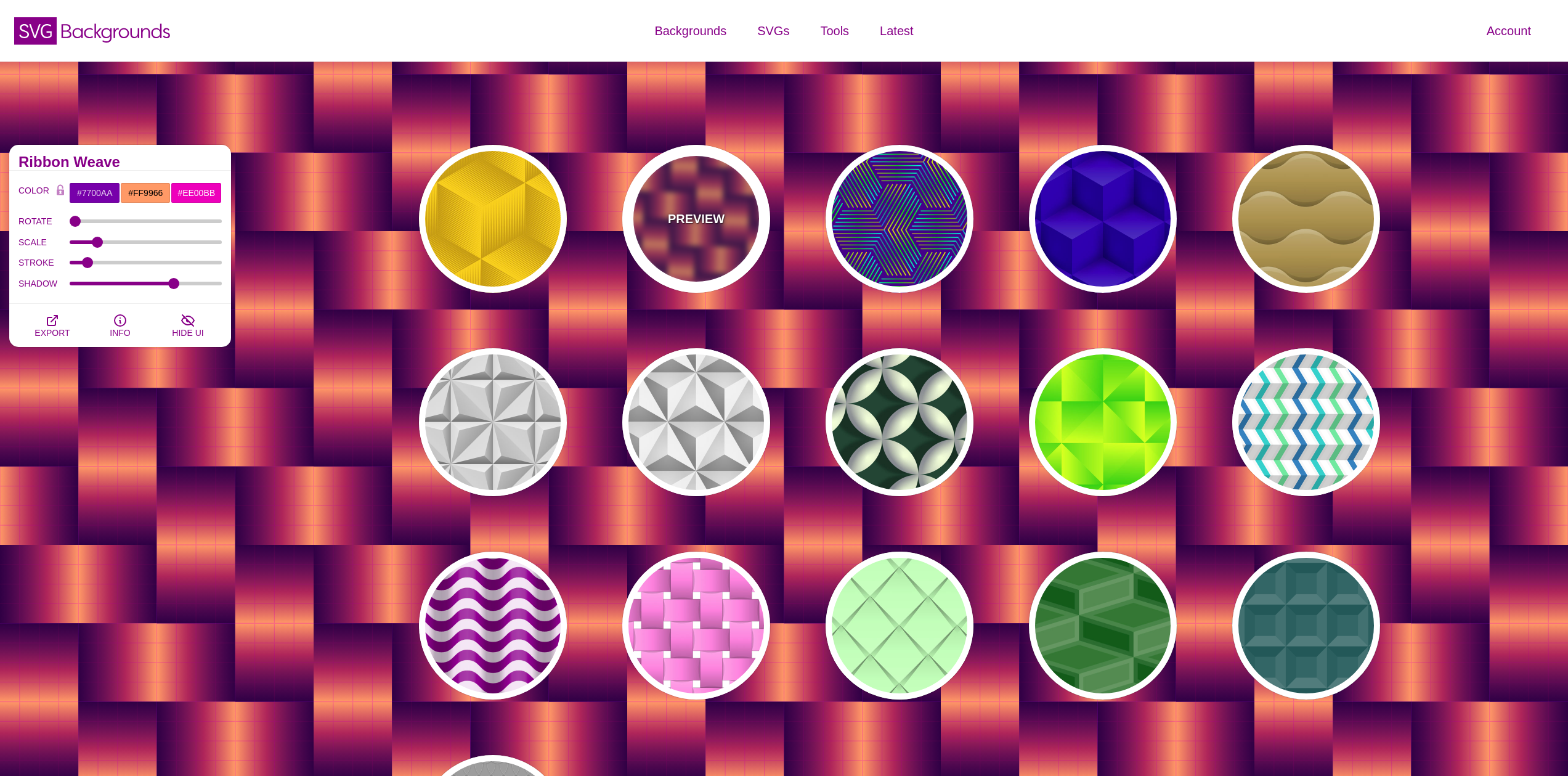
click at [705, 221] on p "PREVIEW" at bounding box center [696, 219] width 56 height 19
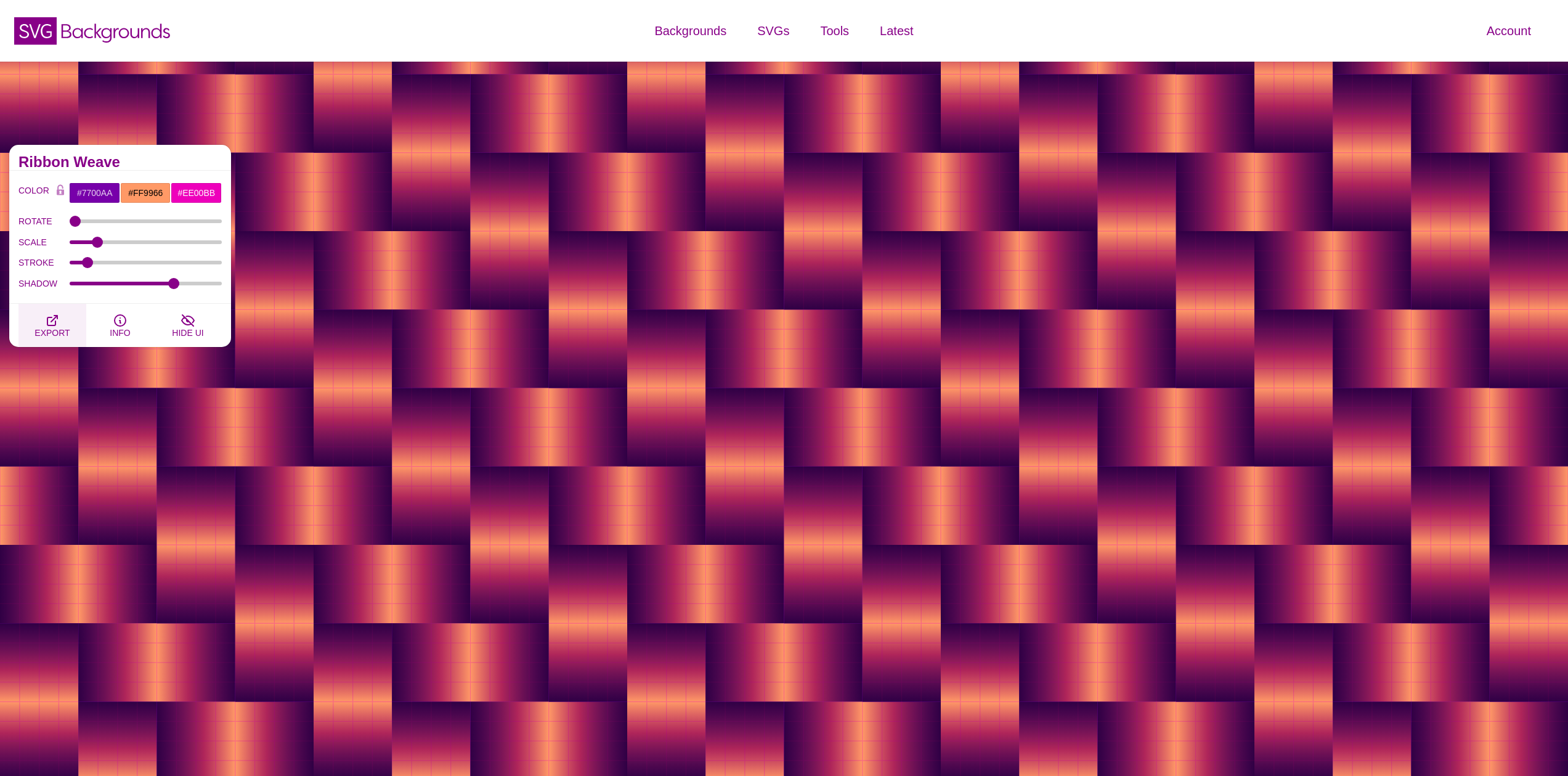
click at [61, 332] on span "EXPORT" at bounding box center [52, 332] width 35 height 10
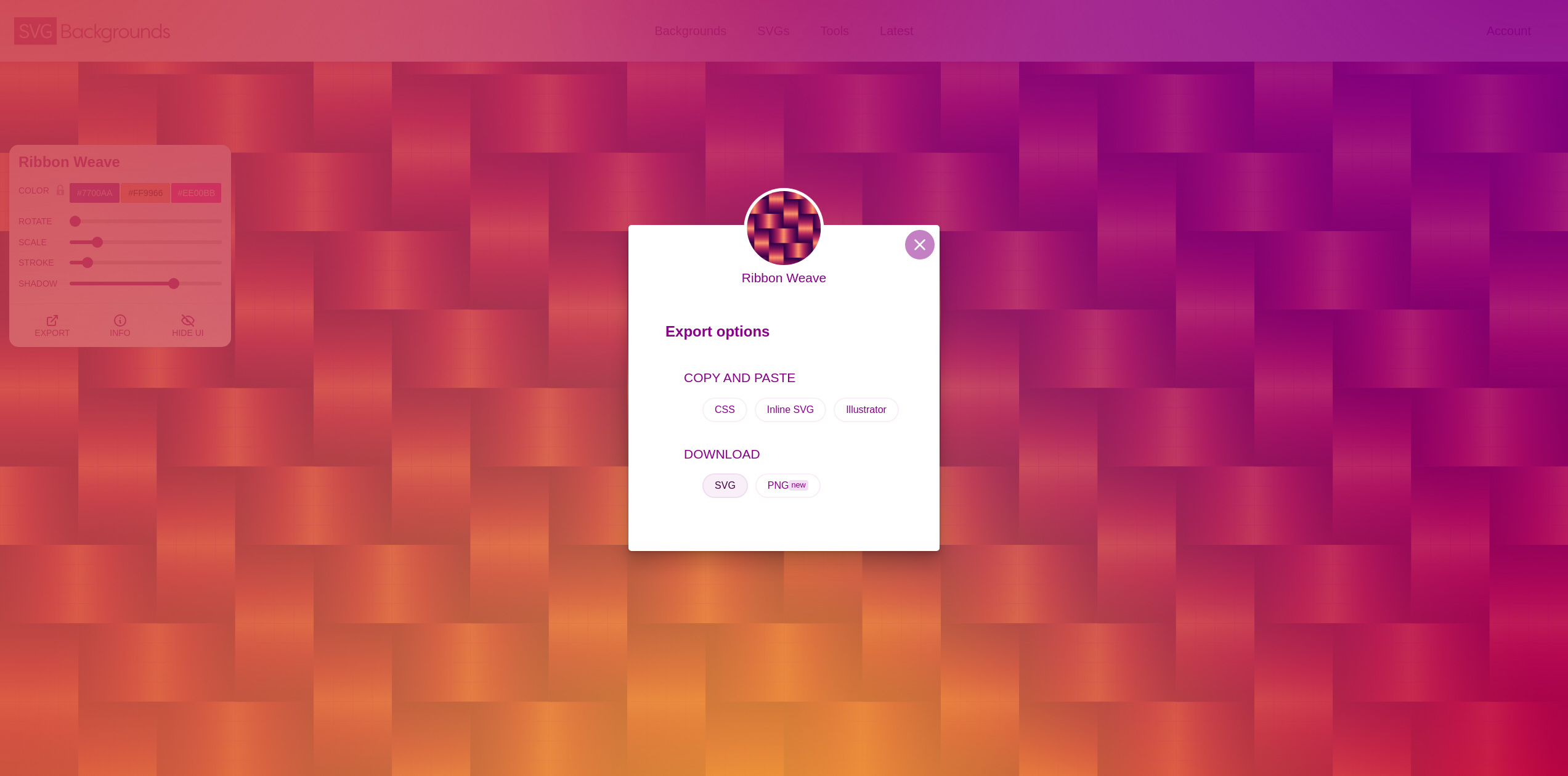
click at [737, 488] on button "SVG" at bounding box center [724, 485] width 46 height 25
click at [568, 273] on div "Ribbon Weave Export options COPY AND PASTE CSS Inline SVG Illustrator DOWNLOAD …" at bounding box center [784, 388] width 1568 height 776
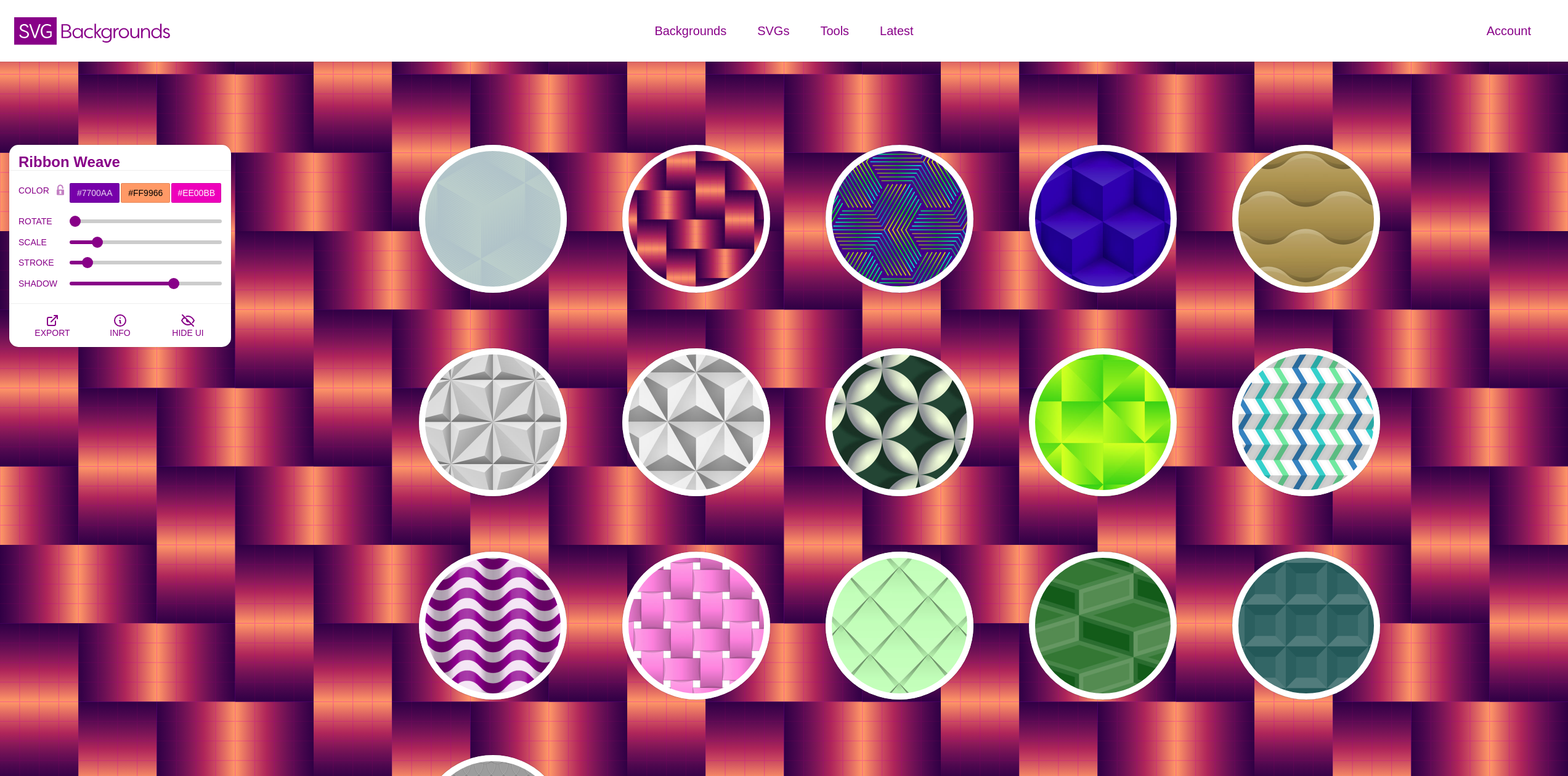
click at [568, 273] on div "PREVIEW PREVIEW PREVIEW PREVIEW PREVIEW PREVIEW PREVIEW PREVIEW PREVIEW PREVIEW…" at bounding box center [905, 524] width 1035 height 776
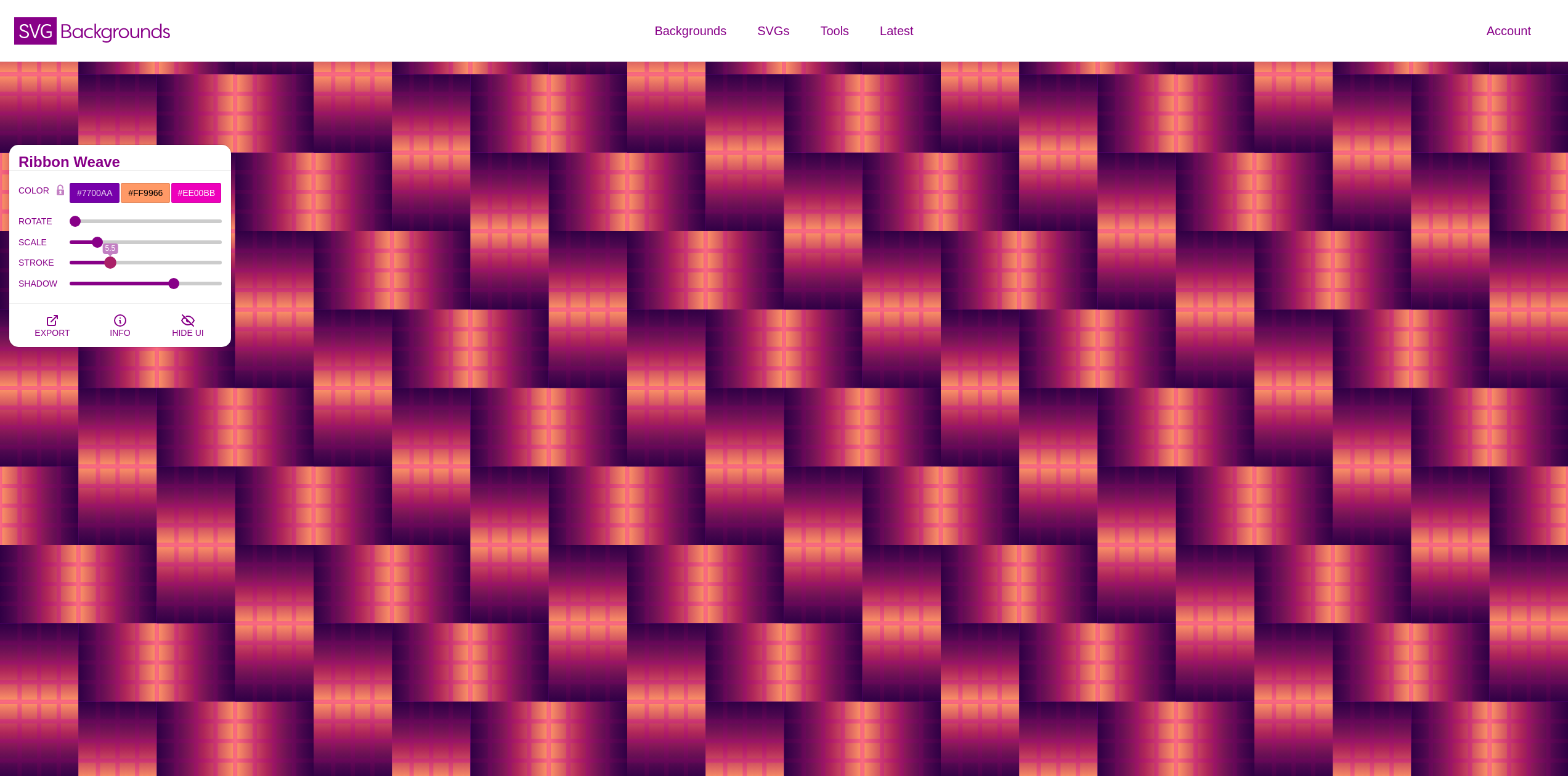
drag, startPoint x: 96, startPoint y: 264, endPoint x: 110, endPoint y: 263, distance: 14.0
type input "5.5"
click at [110, 263] on input "STROKE" at bounding box center [146, 262] width 153 height 5
click at [62, 321] on button "EXPORT" at bounding box center [52, 326] width 68 height 43
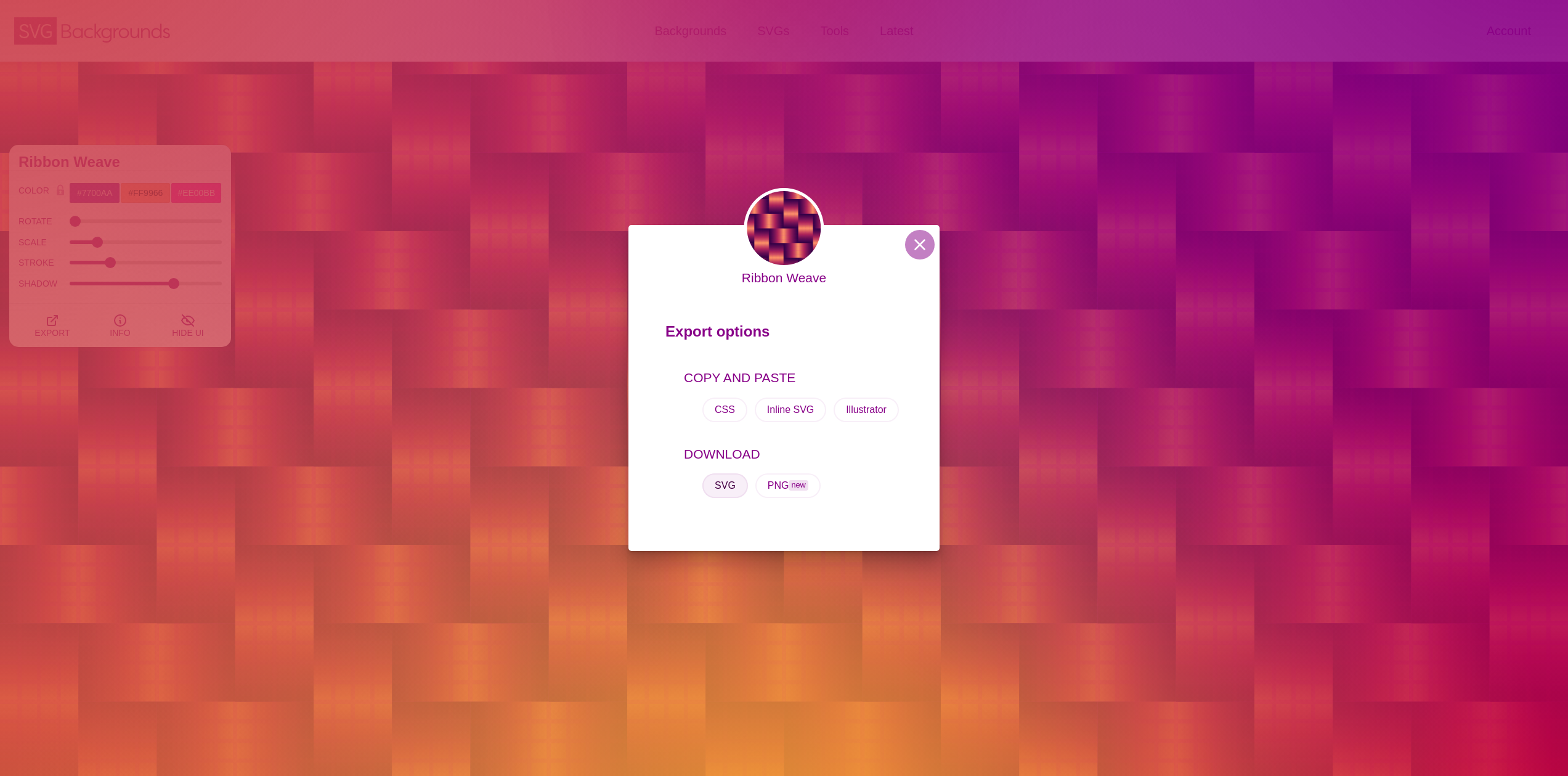
click at [737, 484] on button "SVG" at bounding box center [724, 485] width 46 height 25
click at [849, 89] on div "Ribbon Weave Export options COPY AND PASTE CSS Inline SVG Illustrator DOWNLOAD …" at bounding box center [784, 388] width 1568 height 776
drag, startPoint x: 849, startPoint y: 89, endPoint x: 818, endPoint y: 93, distance: 31.3
click at [849, 89] on div "3D Patterns This set of three dimensional seamless patterns, lifts off the scre…" at bounding box center [784, 561] width 1568 height 998
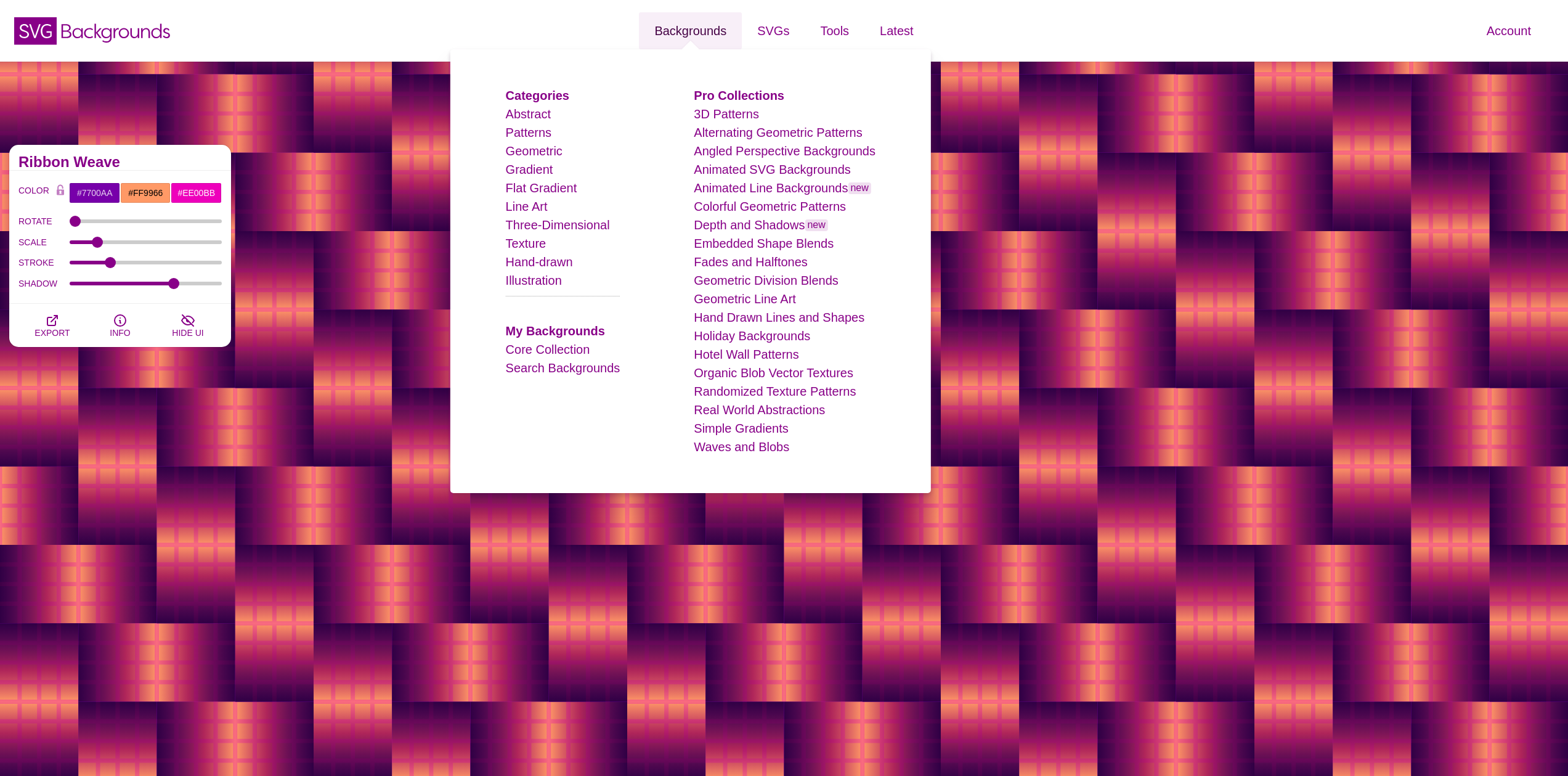
click at [673, 25] on link "Backgrounds" at bounding box center [690, 31] width 103 height 37
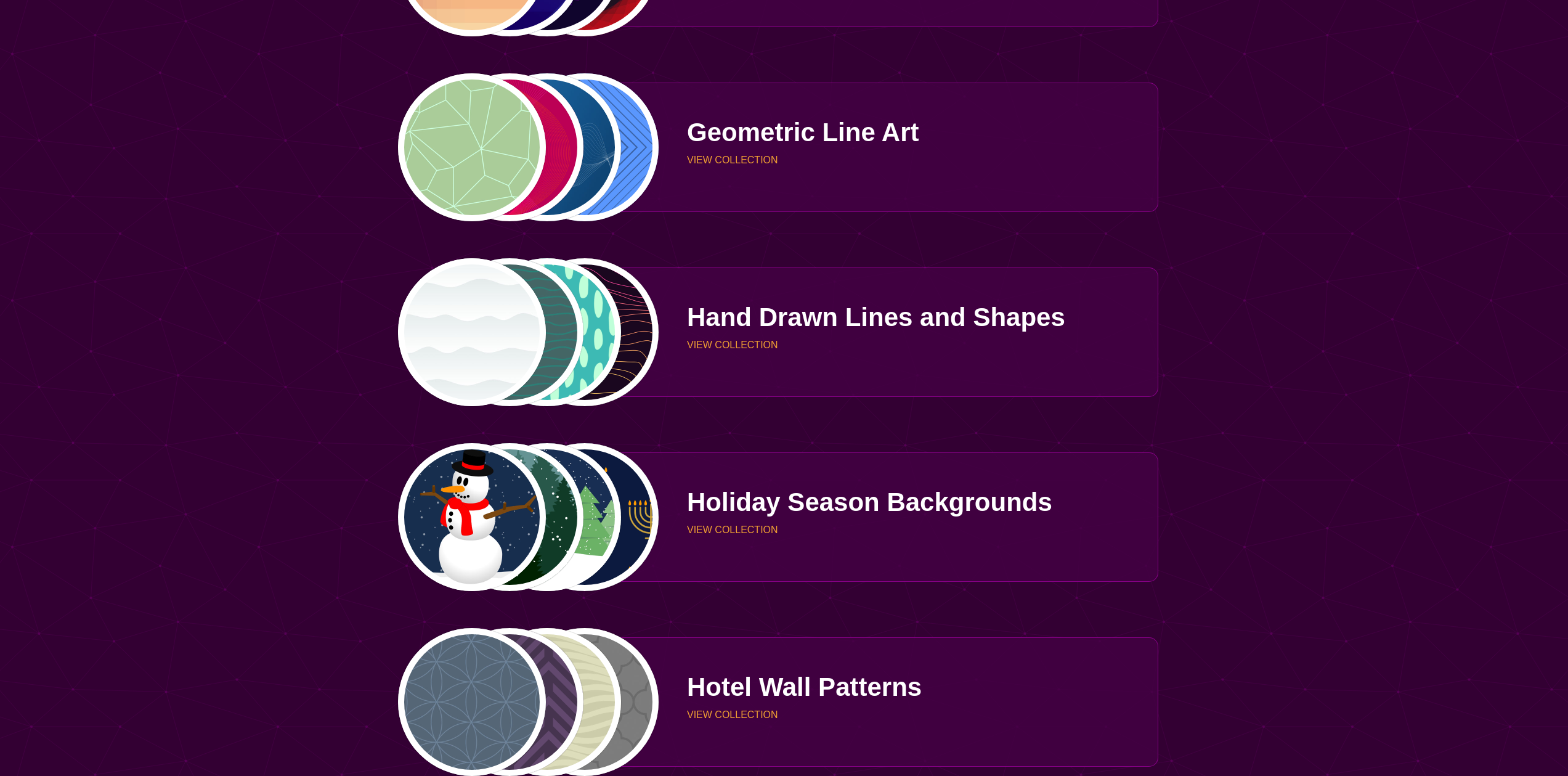
scroll to position [2728, 0]
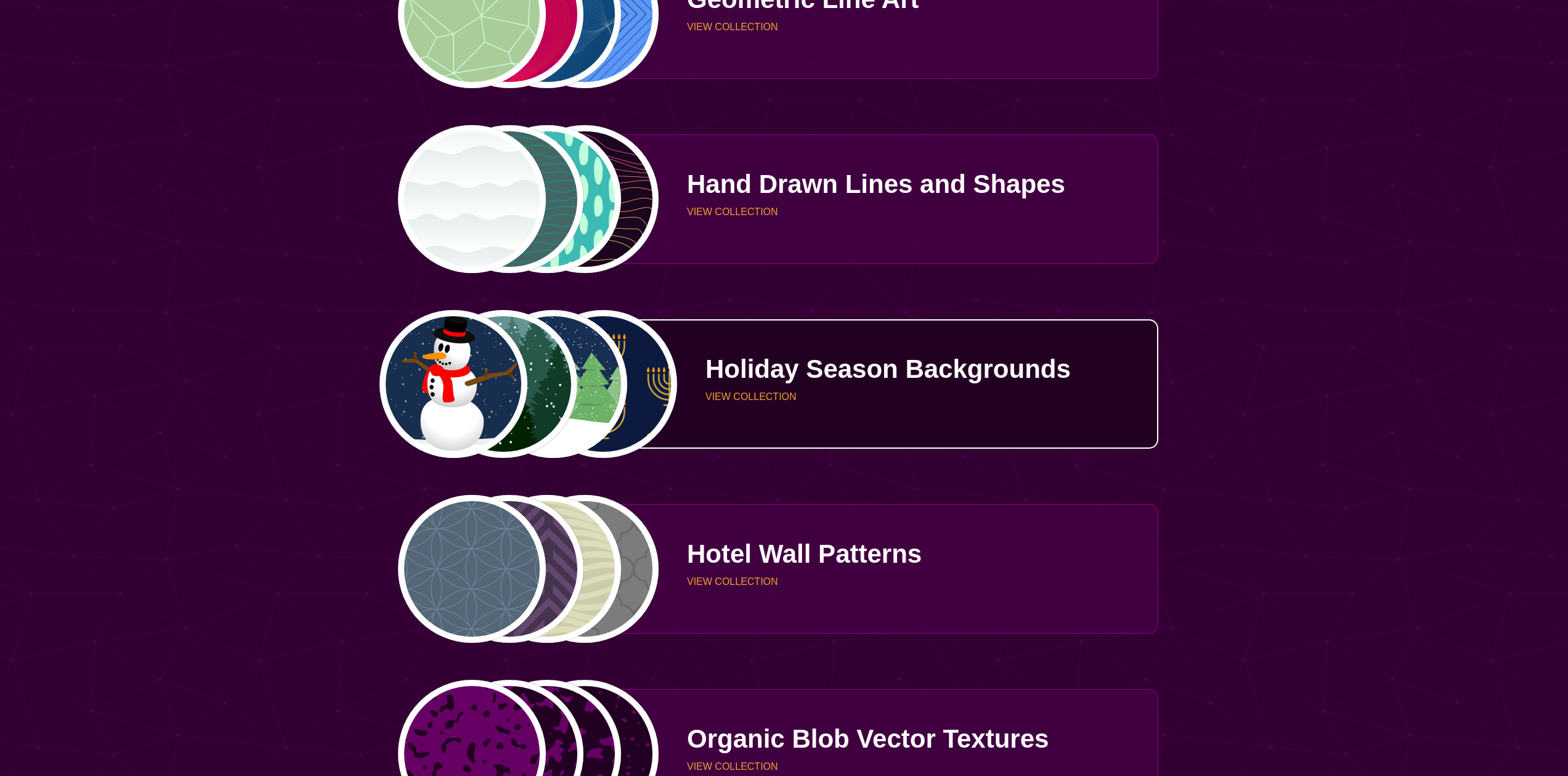
click at [762, 403] on div "Holiday Season Backgrounds VIEW COLLECTION" at bounding box center [909, 384] width 499 height 93
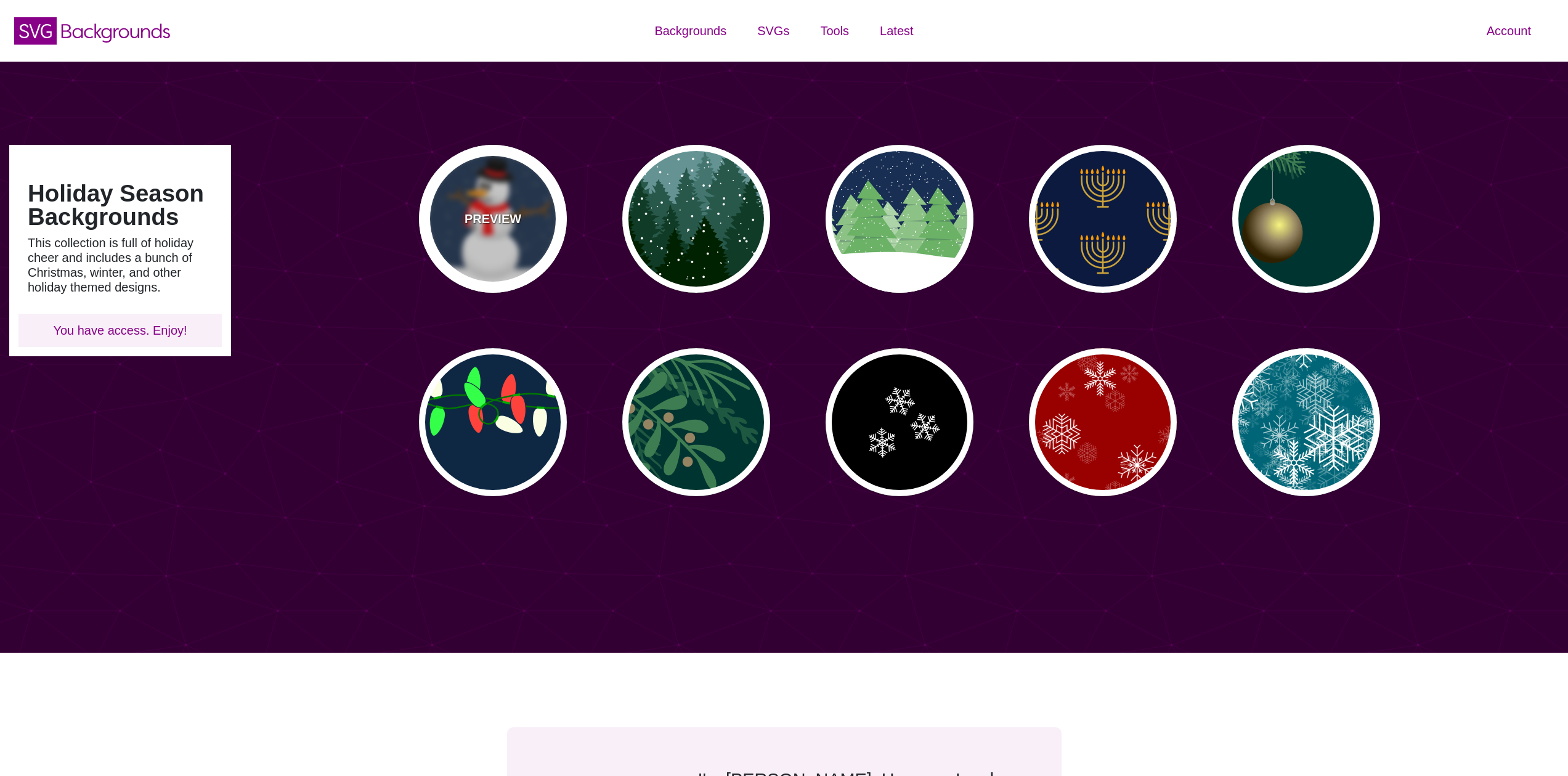
click at [505, 241] on div "PREVIEW" at bounding box center [493, 219] width 148 height 148
type input "#182E4E"
type input "#FF0000"
type input "#7A4810"
type input "20"
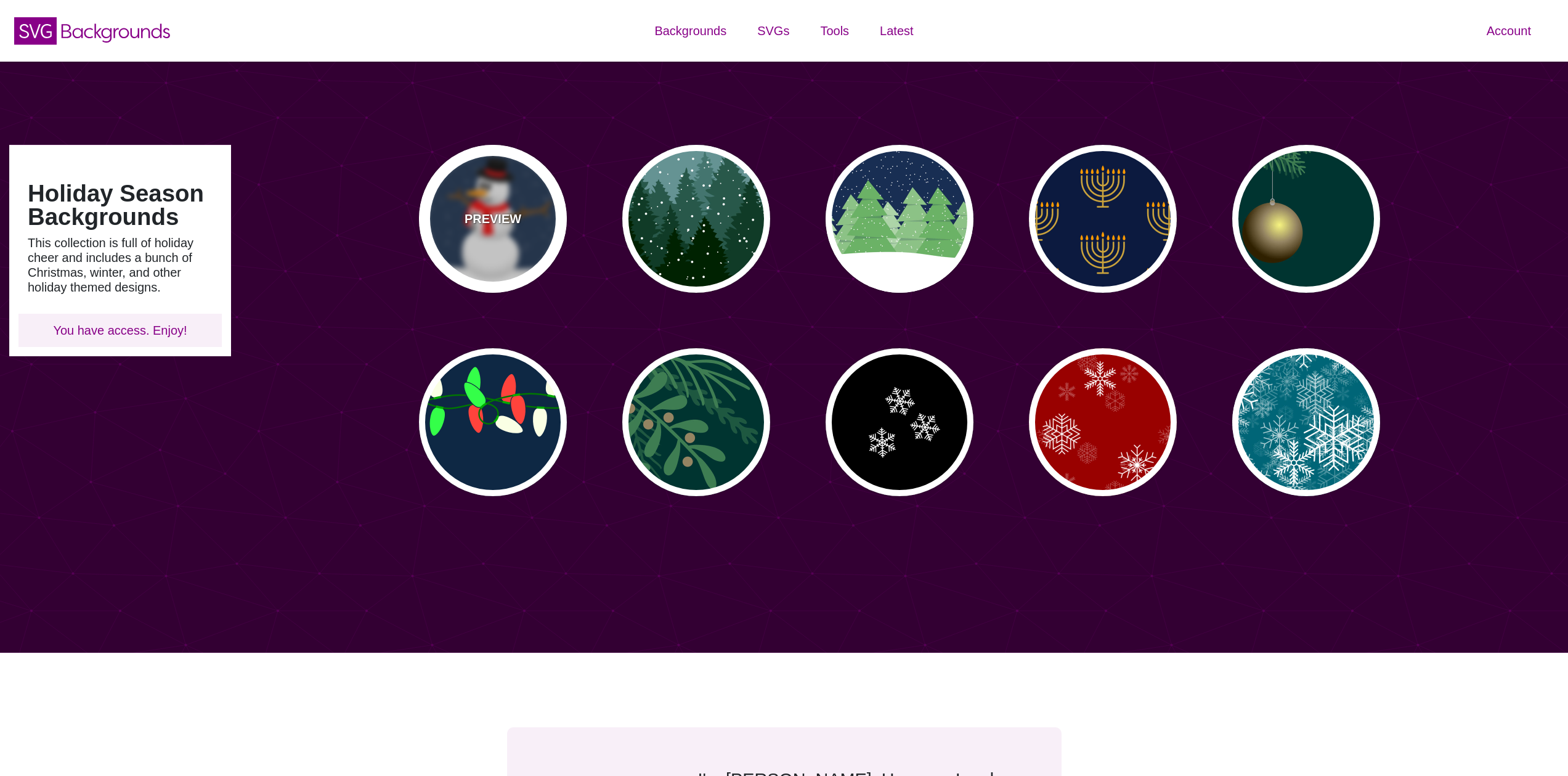
type input "10"
type input "0"
type input "0.25"
type input "0.5"
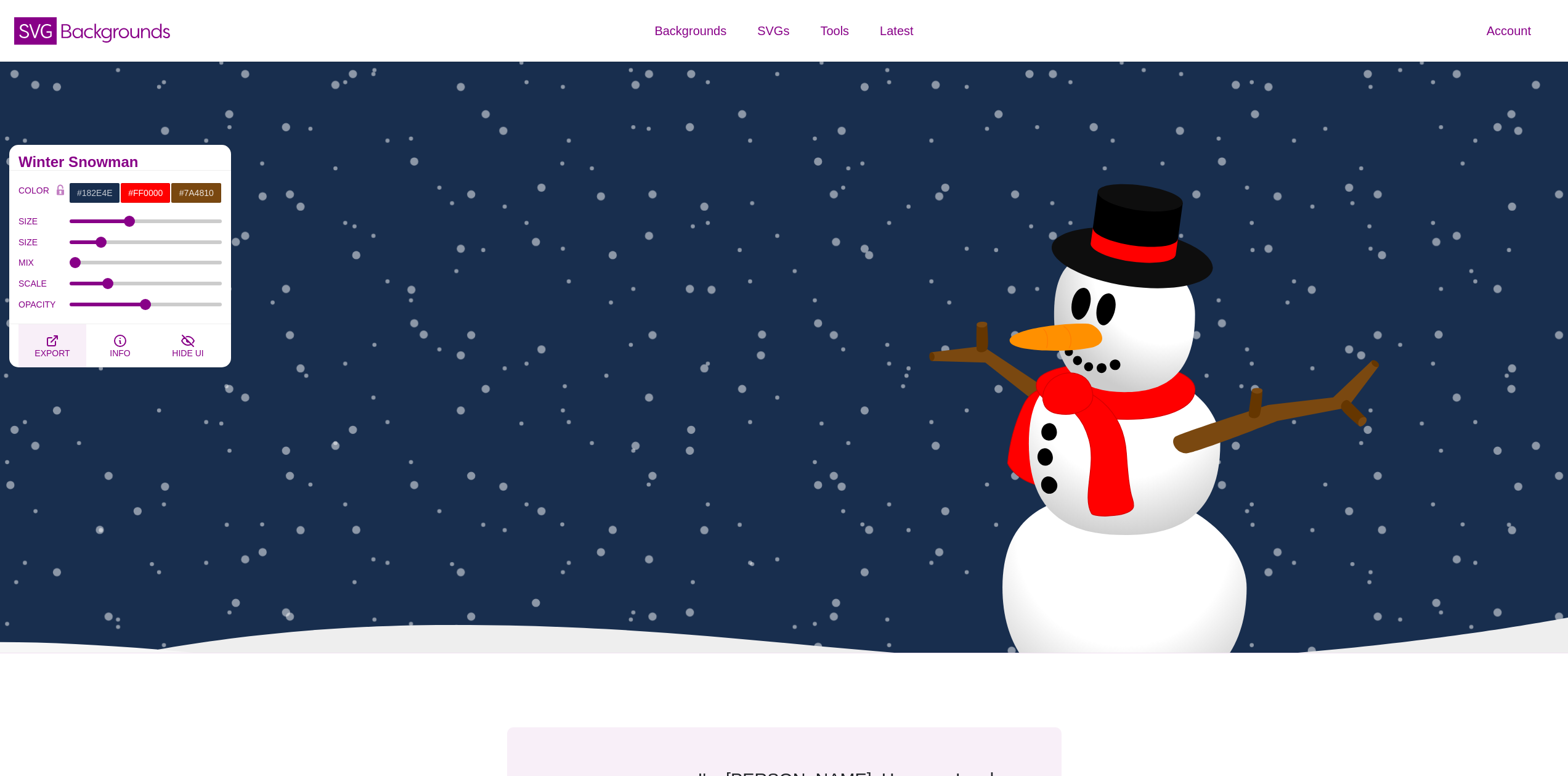
click at [65, 344] on button "EXPORT" at bounding box center [52, 346] width 68 height 43
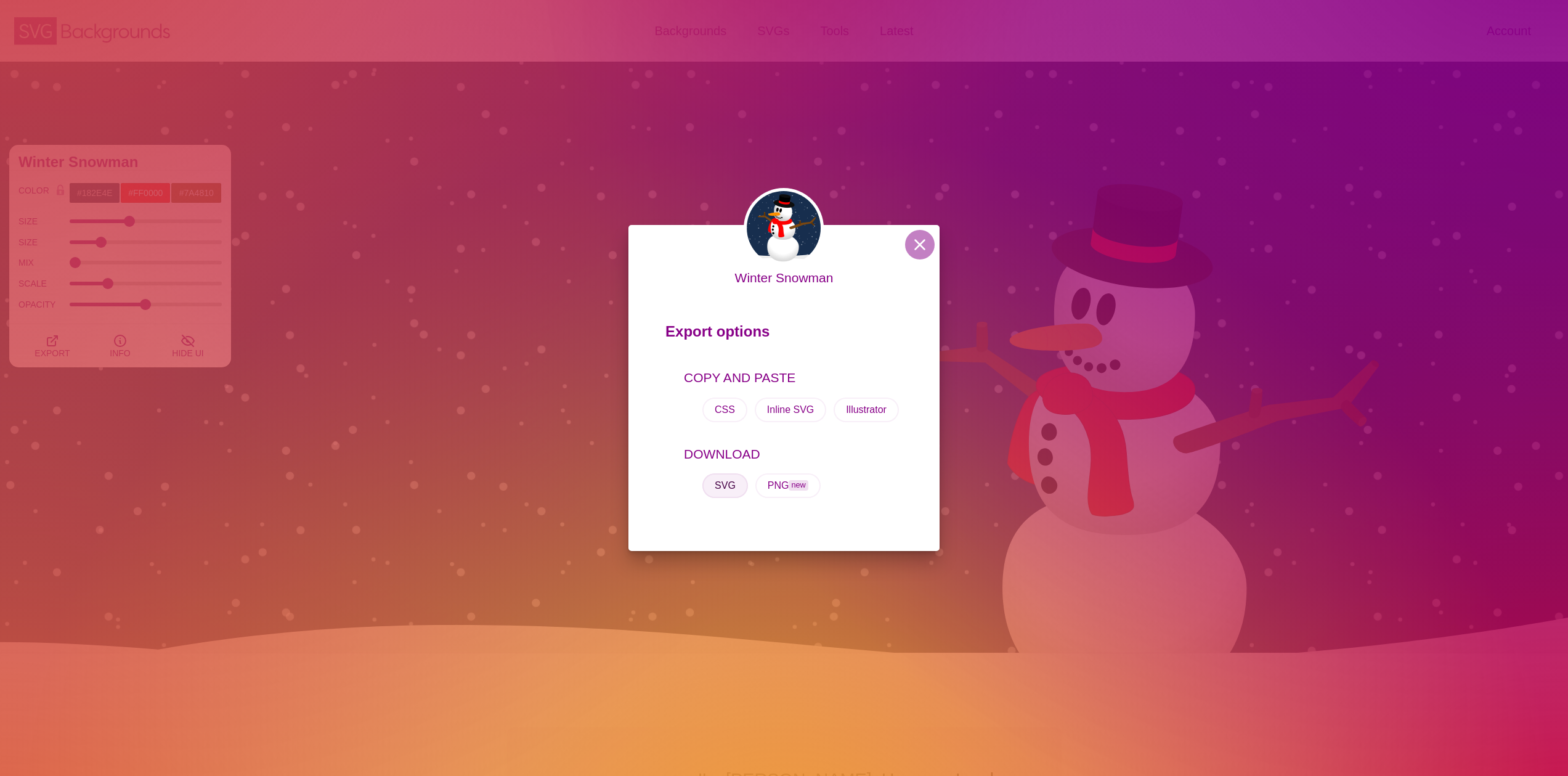
click at [723, 484] on button "SVG" at bounding box center [724, 485] width 46 height 25
click at [919, 246] on button at bounding box center [919, 245] width 29 height 29
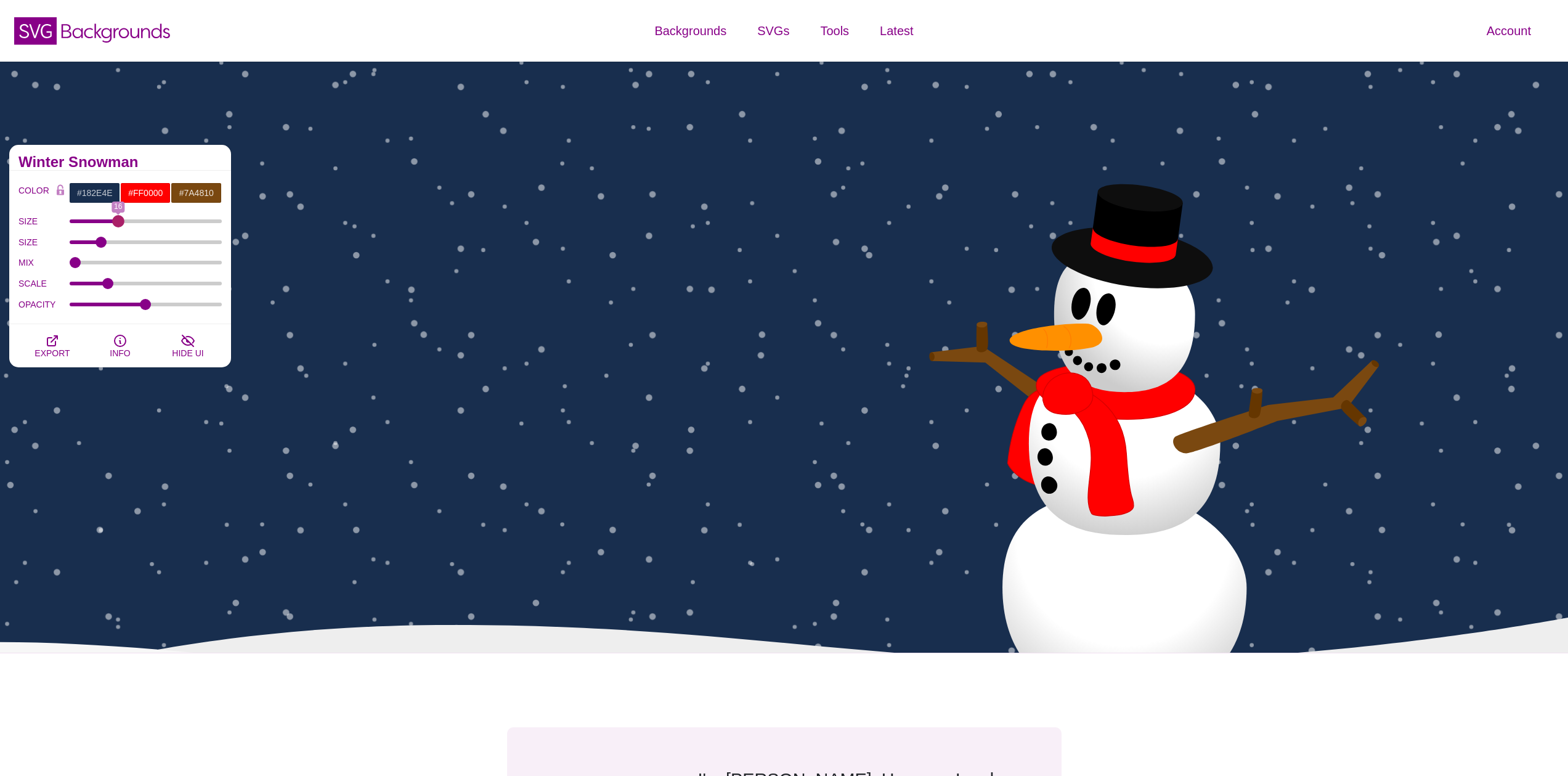
drag, startPoint x: 130, startPoint y: 218, endPoint x: 118, endPoint y: 217, distance: 12.0
click at [118, 219] on input "SIZE" at bounding box center [146, 221] width 153 height 5
drag, startPoint x: 118, startPoint y: 217, endPoint x: 102, endPoint y: 221, distance: 16.5
click at [102, 221] on input "SIZE" at bounding box center [146, 221] width 153 height 5
type input "10"
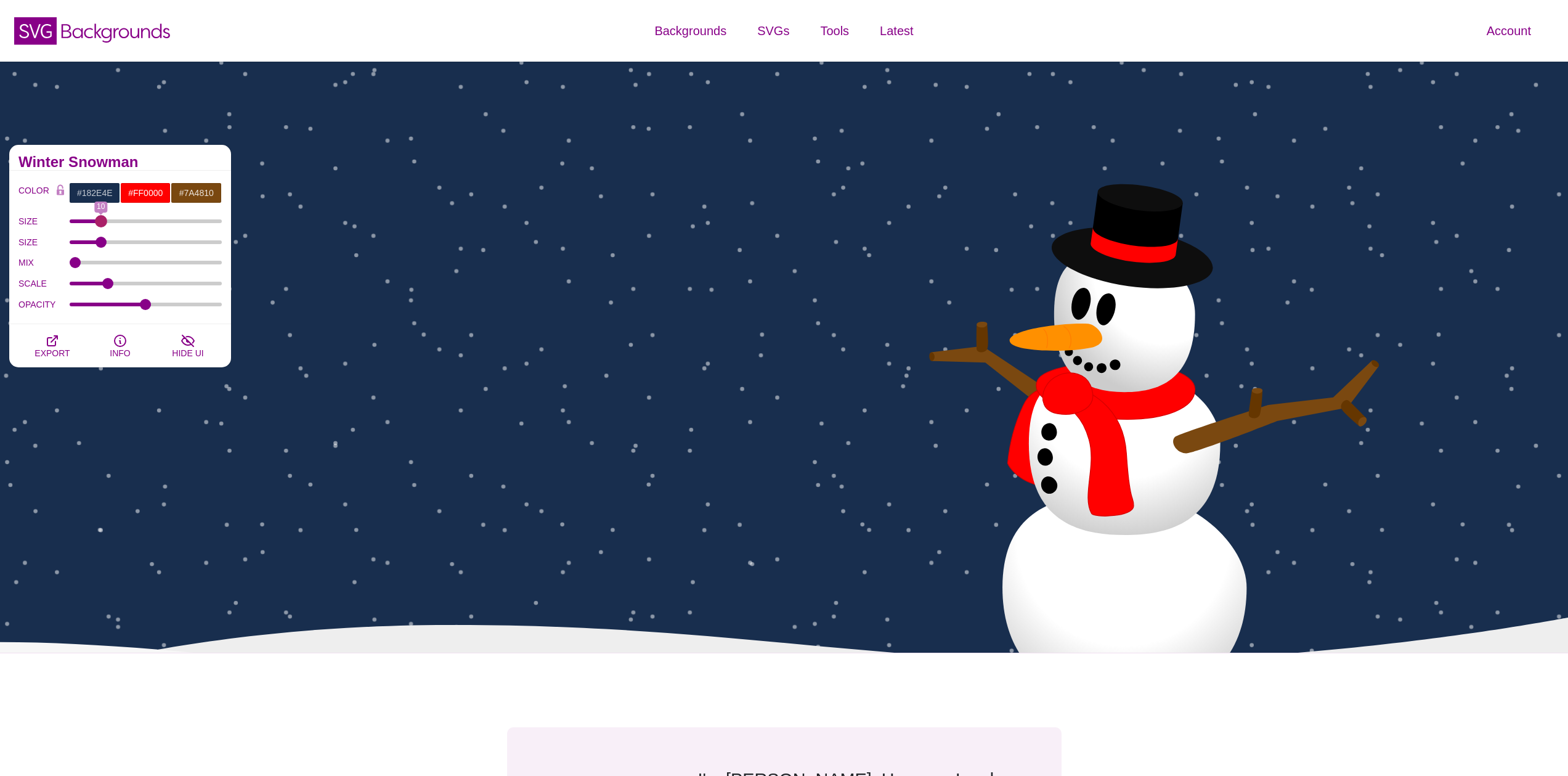
click at [99, 221] on input "SIZE" at bounding box center [146, 221] width 153 height 5
type input "8"
click at [96, 245] on input "SIZE" at bounding box center [146, 242] width 153 height 5
click at [62, 344] on button "EXPORT" at bounding box center [52, 346] width 68 height 43
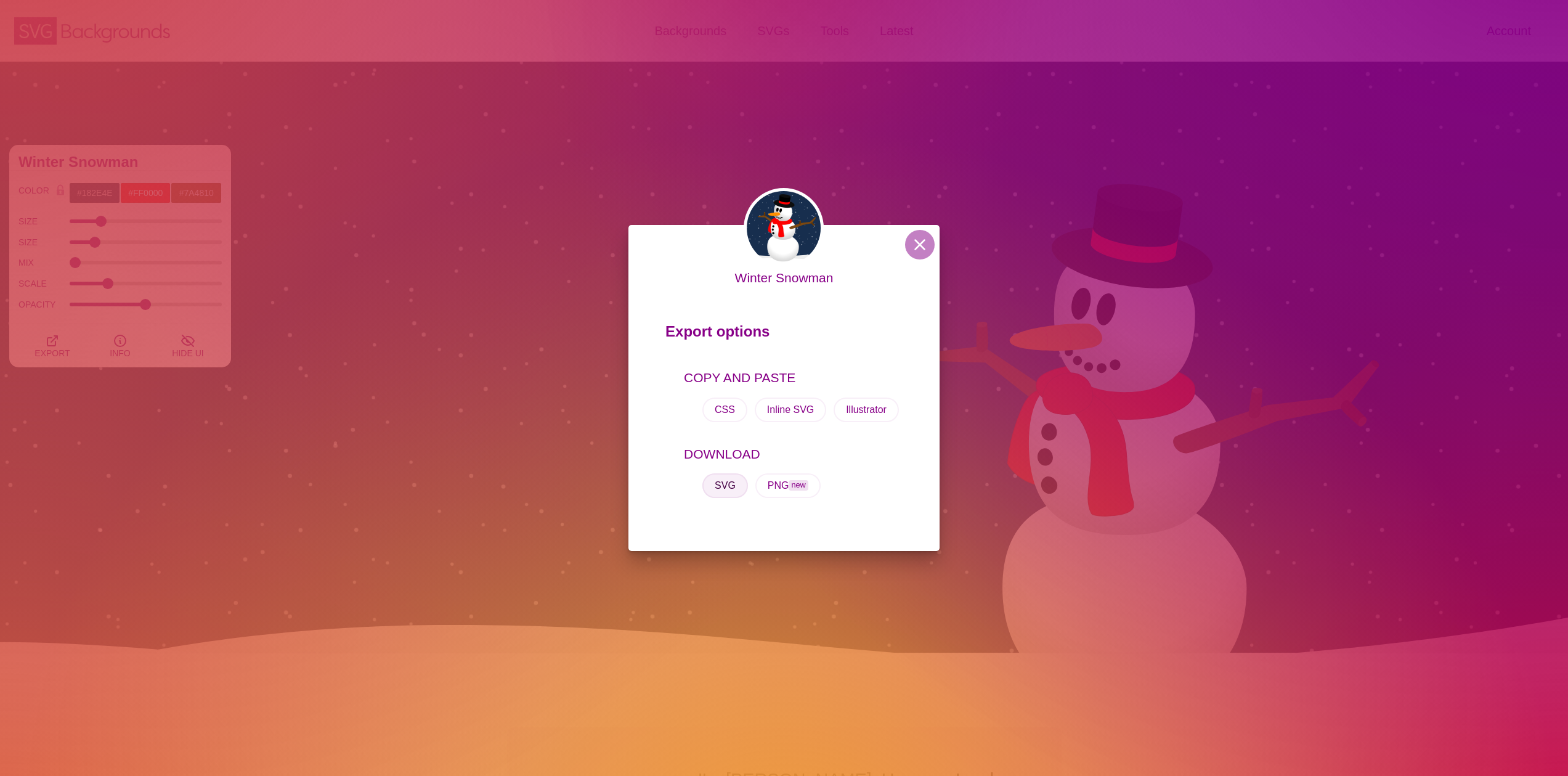
click at [730, 491] on button "SVG" at bounding box center [724, 485] width 46 height 25
click at [280, 405] on div "Winter Snowman Export options COPY AND PASTE CSS Inline SVG Illustrator DOWNLOA…" at bounding box center [784, 388] width 1568 height 776
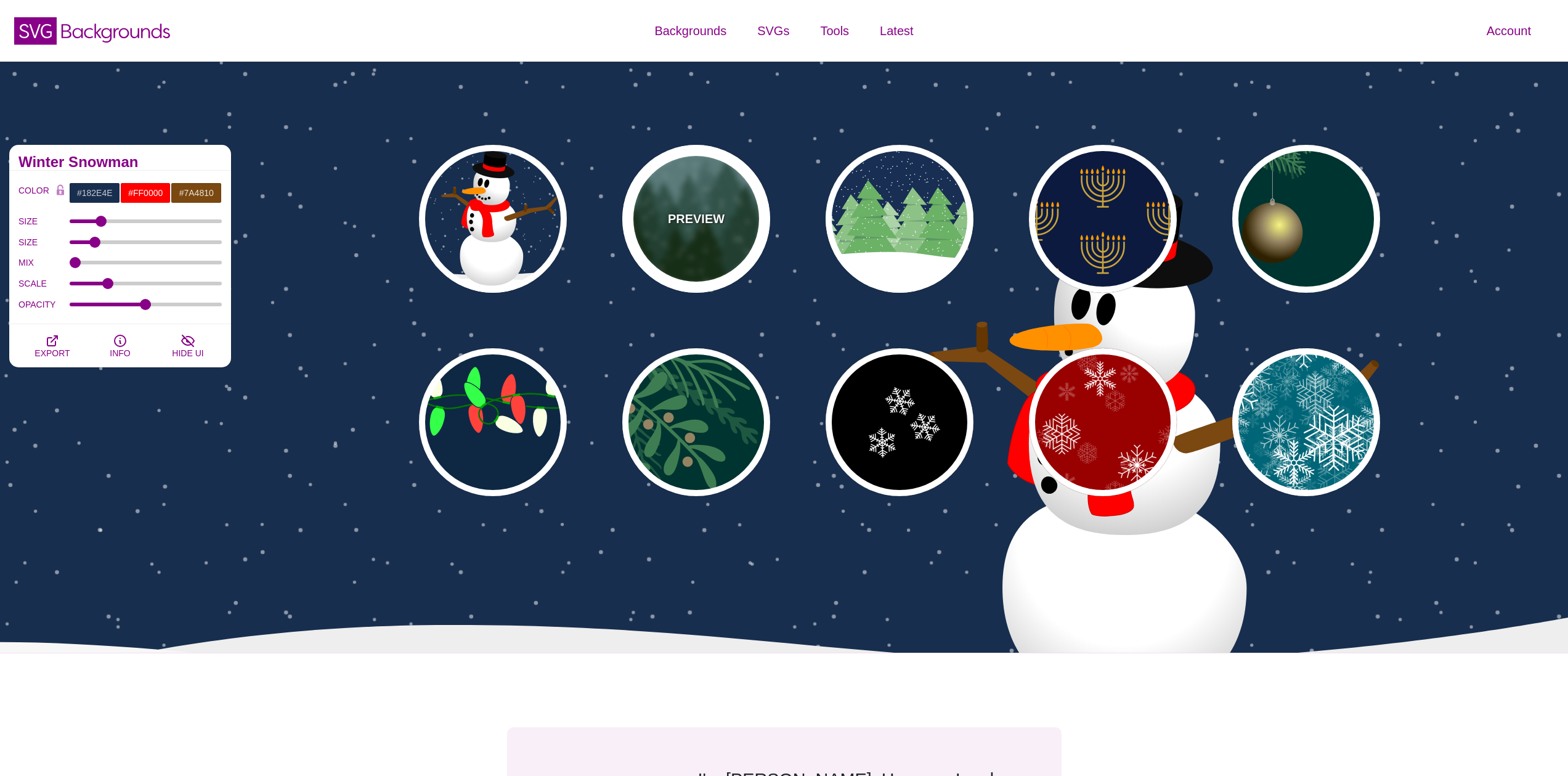
click at [708, 223] on p "PREVIEW" at bounding box center [696, 219] width 56 height 19
type input "#659393"
type input "#002200"
type input "#FFFFFF"
type input "0"
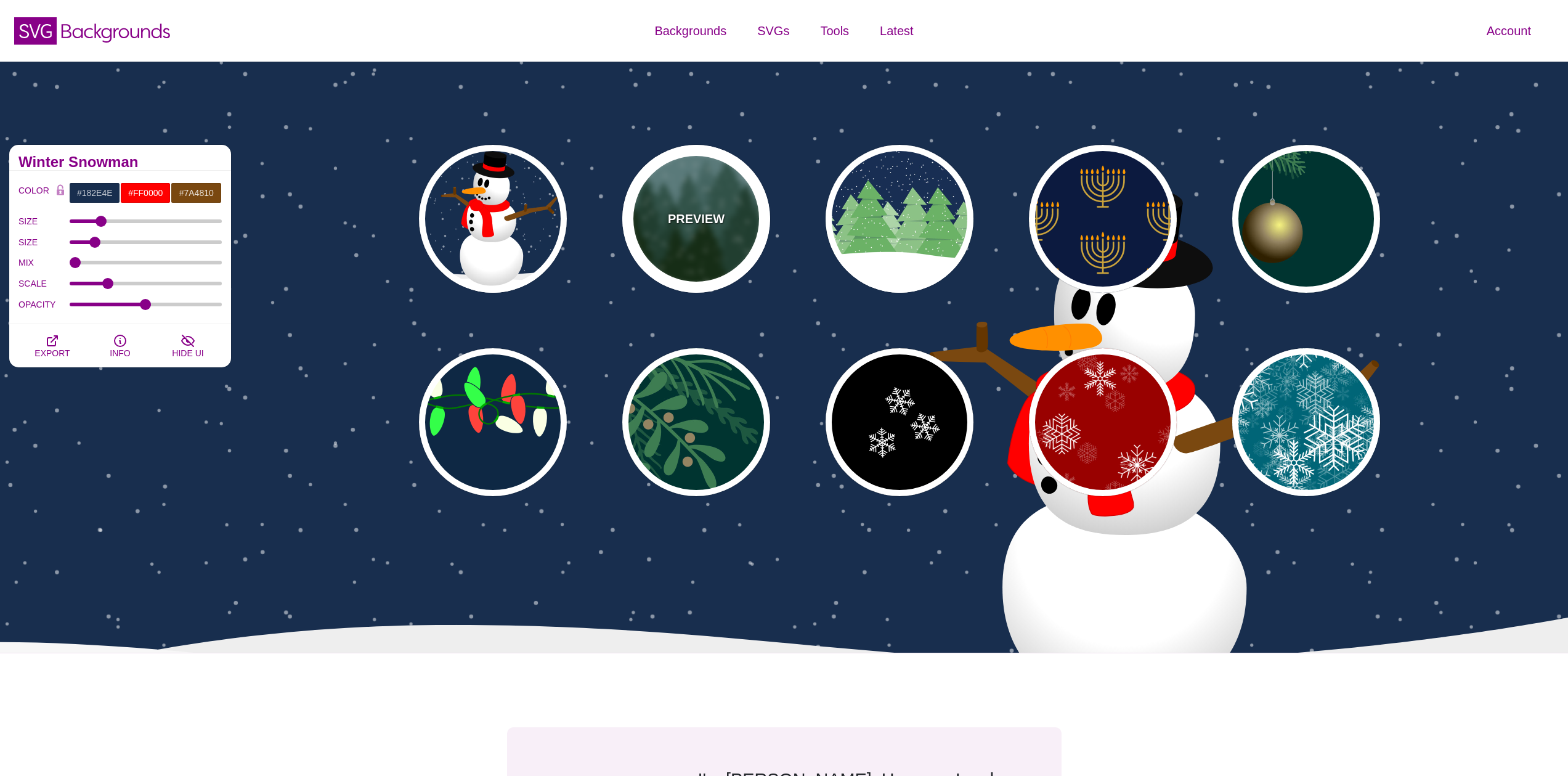
type input "20"
type input "10"
type input "0"
type input "0.25"
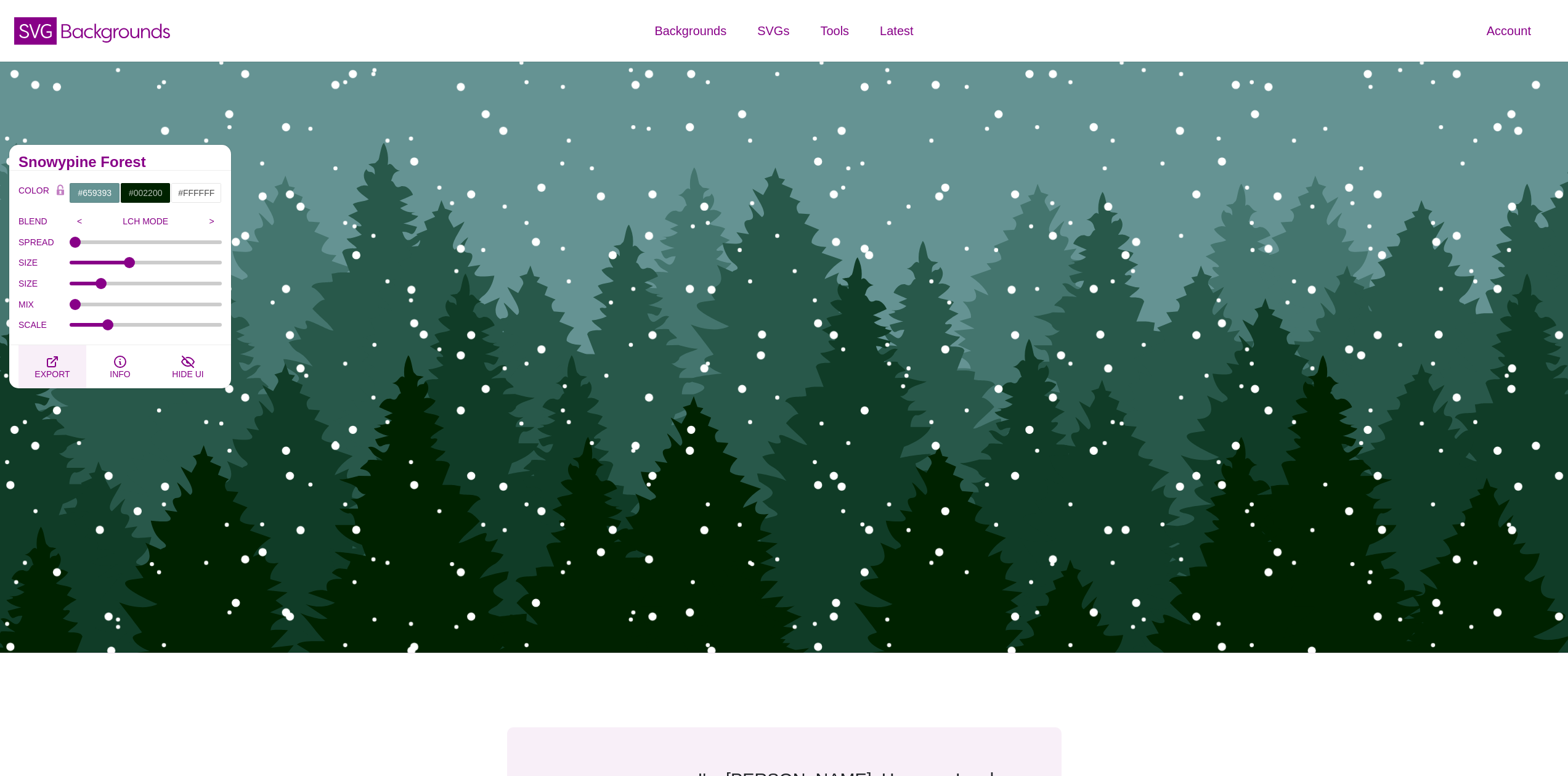
click at [53, 369] on span "EXPORT" at bounding box center [52, 373] width 35 height 10
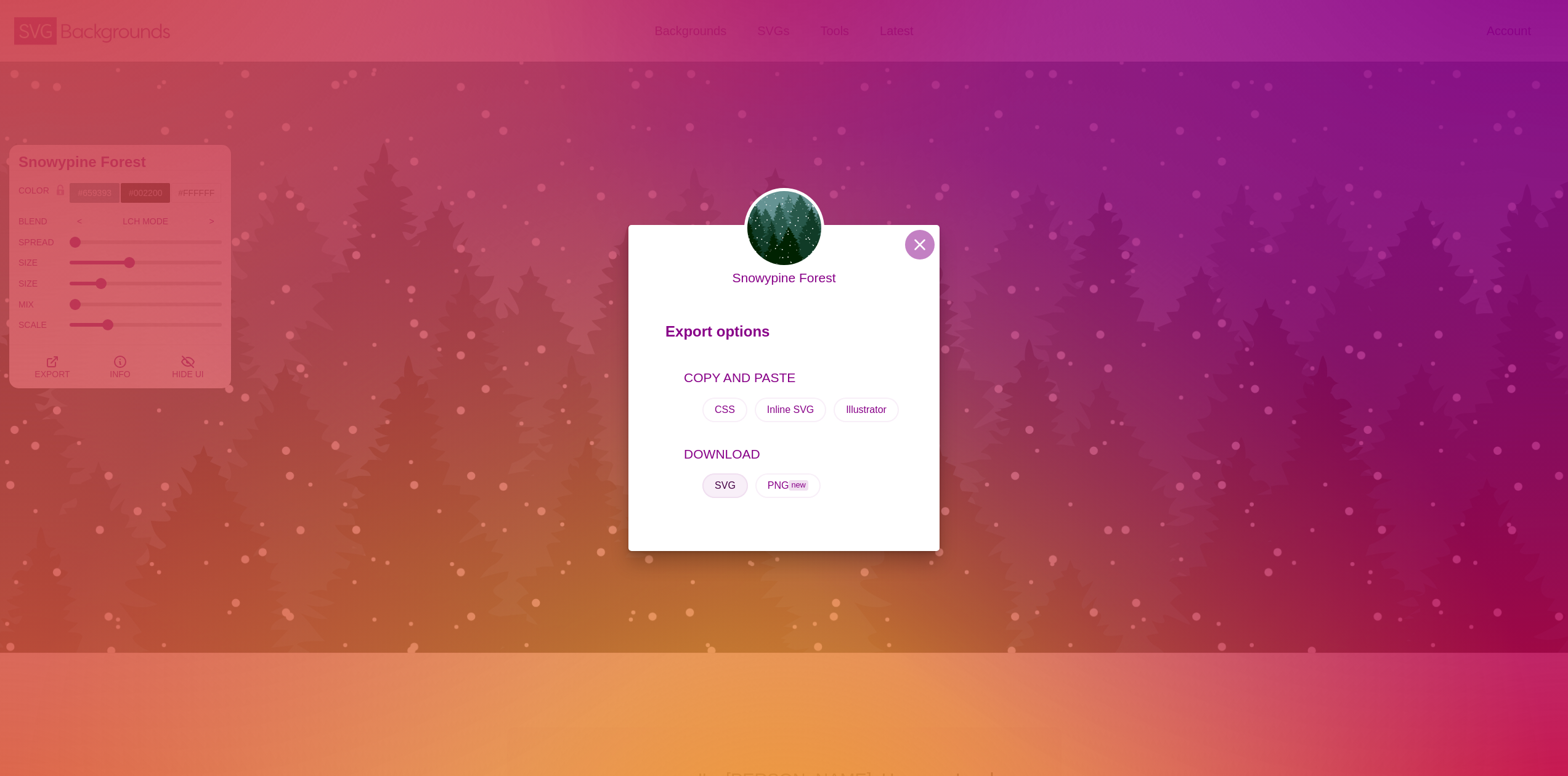
click at [732, 484] on button "SVG" at bounding box center [724, 485] width 46 height 25
click at [201, 275] on div "Snowypine Forest Export options COPY AND PASTE CSS Inline SVG Illustrator DOWNL…" at bounding box center [784, 388] width 1568 height 776
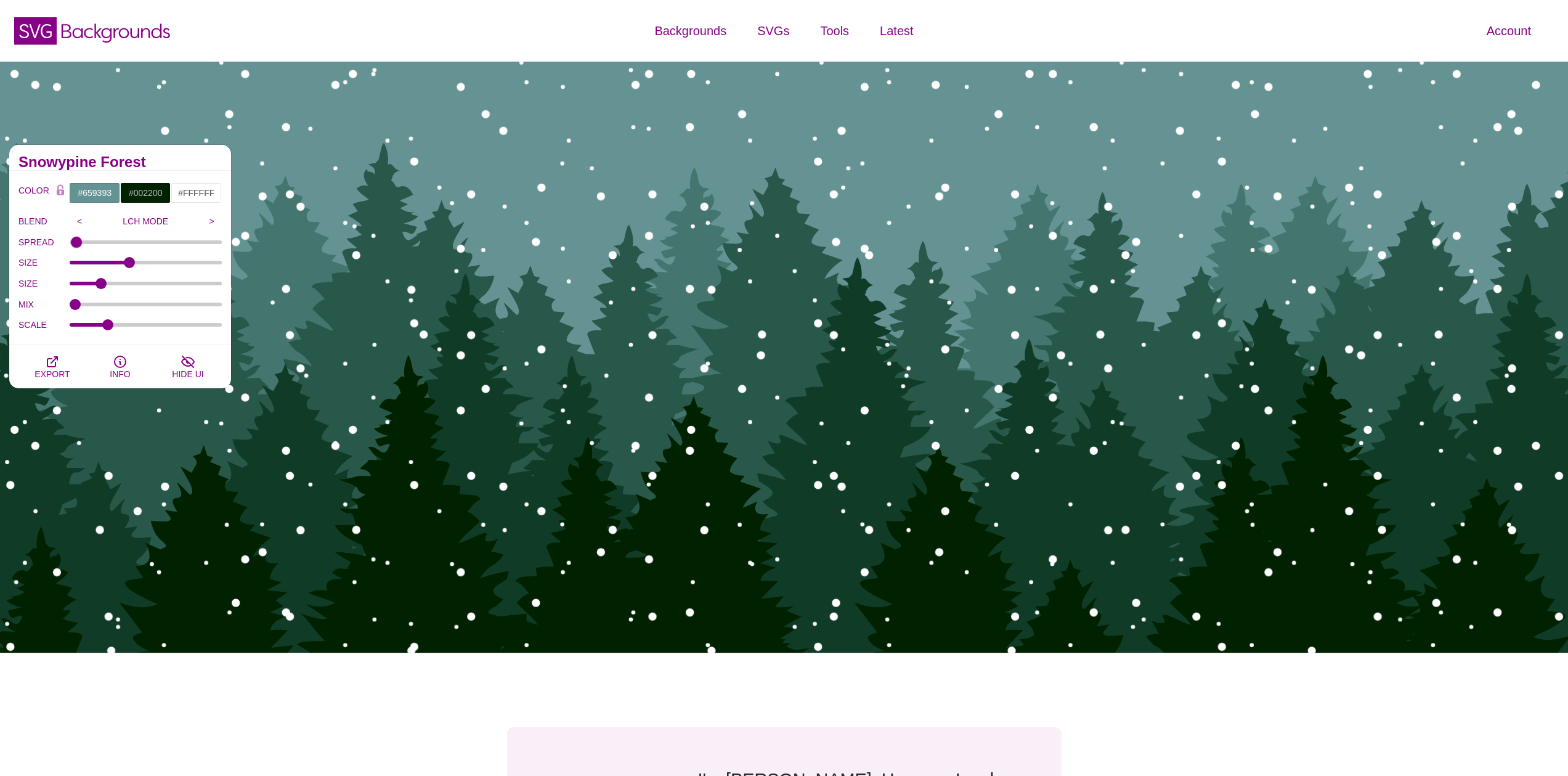
type input "0"
drag, startPoint x: 78, startPoint y: 243, endPoint x: 69, endPoint y: 243, distance: 9.0
click at [69, 243] on input "SPREAD" at bounding box center [146, 242] width 153 height 5
click at [79, 221] on input "<" at bounding box center [79, 221] width 20 height 19
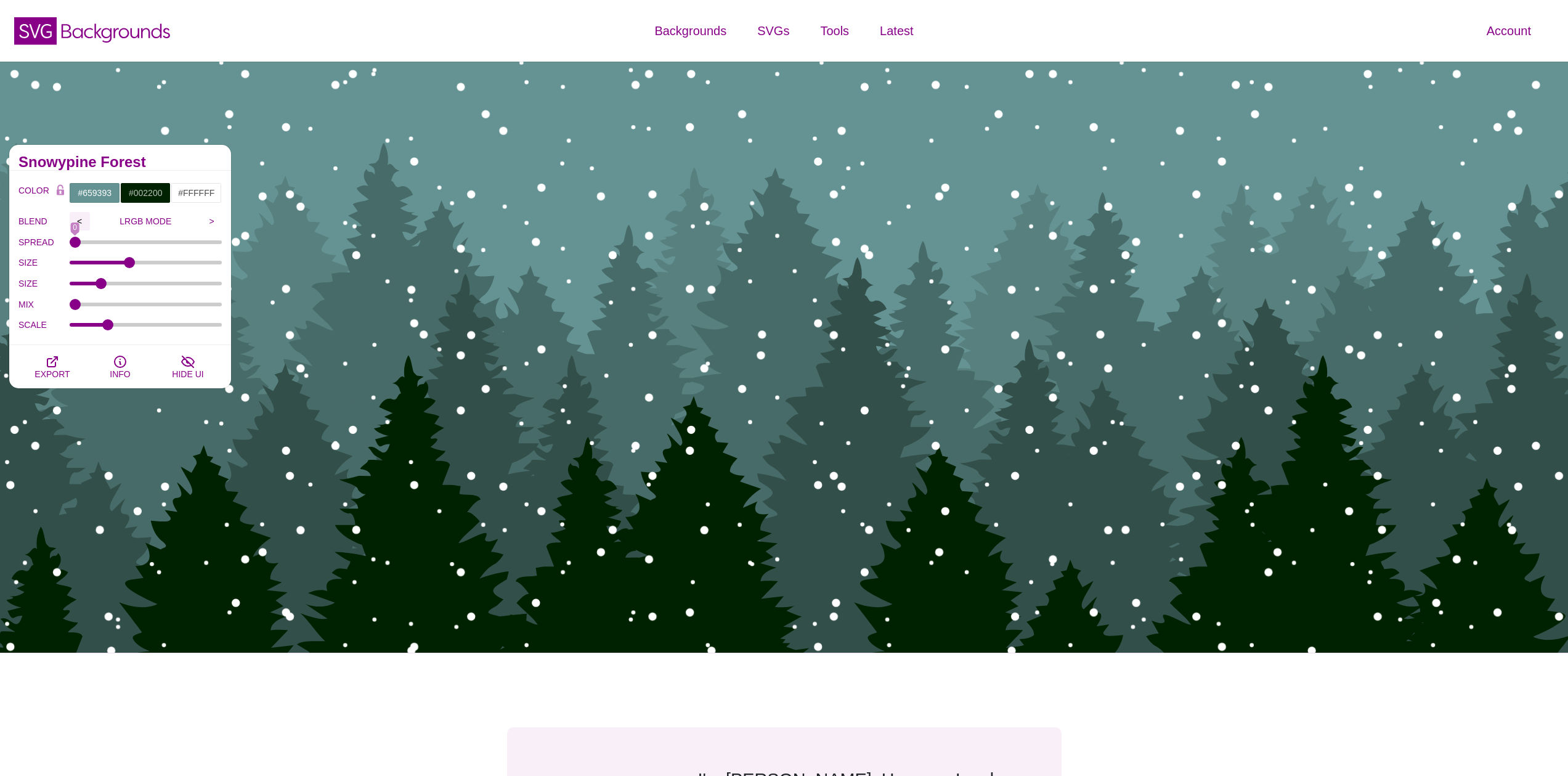
click at [79, 221] on input "<" at bounding box center [79, 221] width 20 height 19
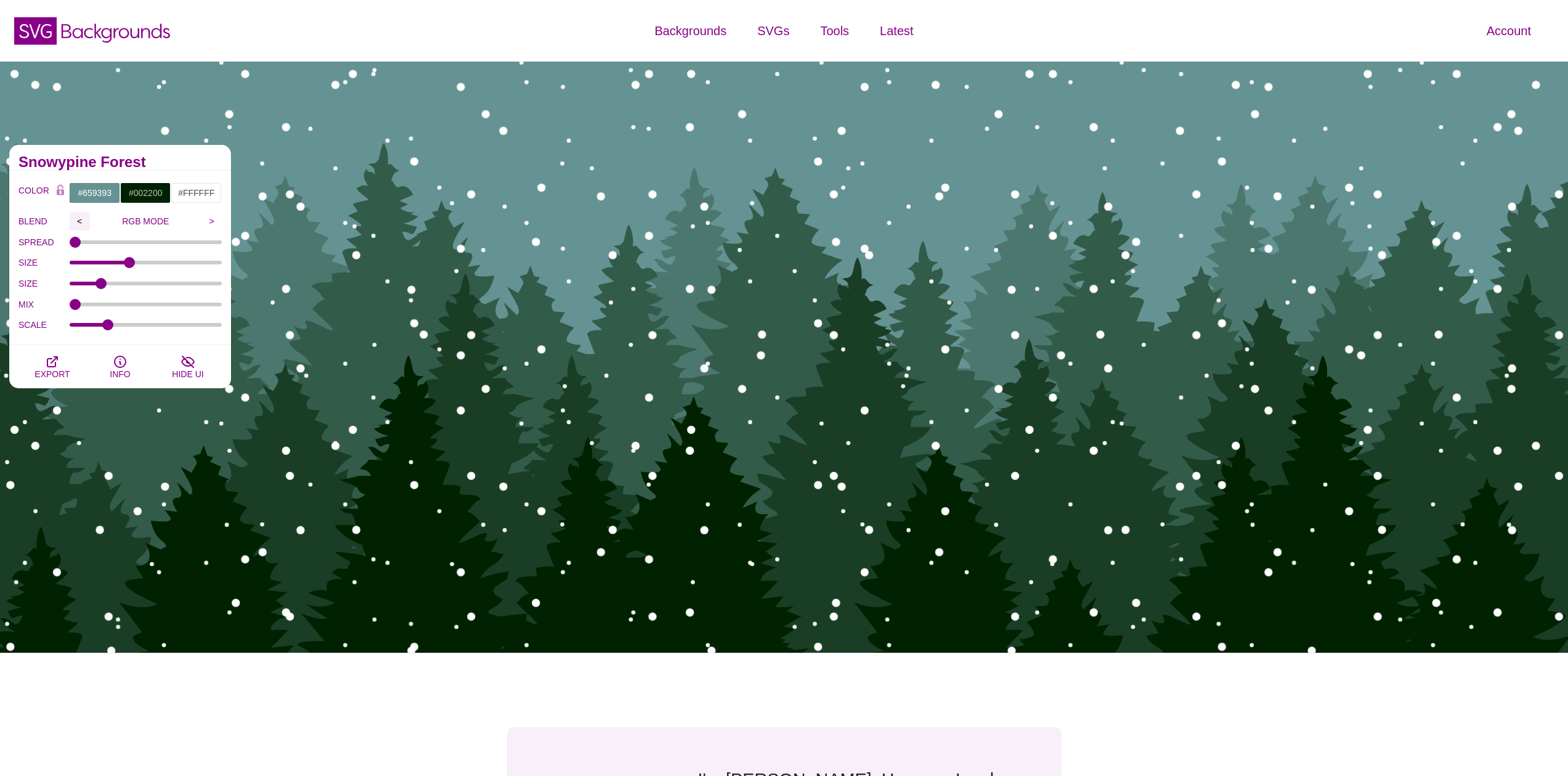
click at [79, 222] on input "<" at bounding box center [79, 221] width 20 height 19
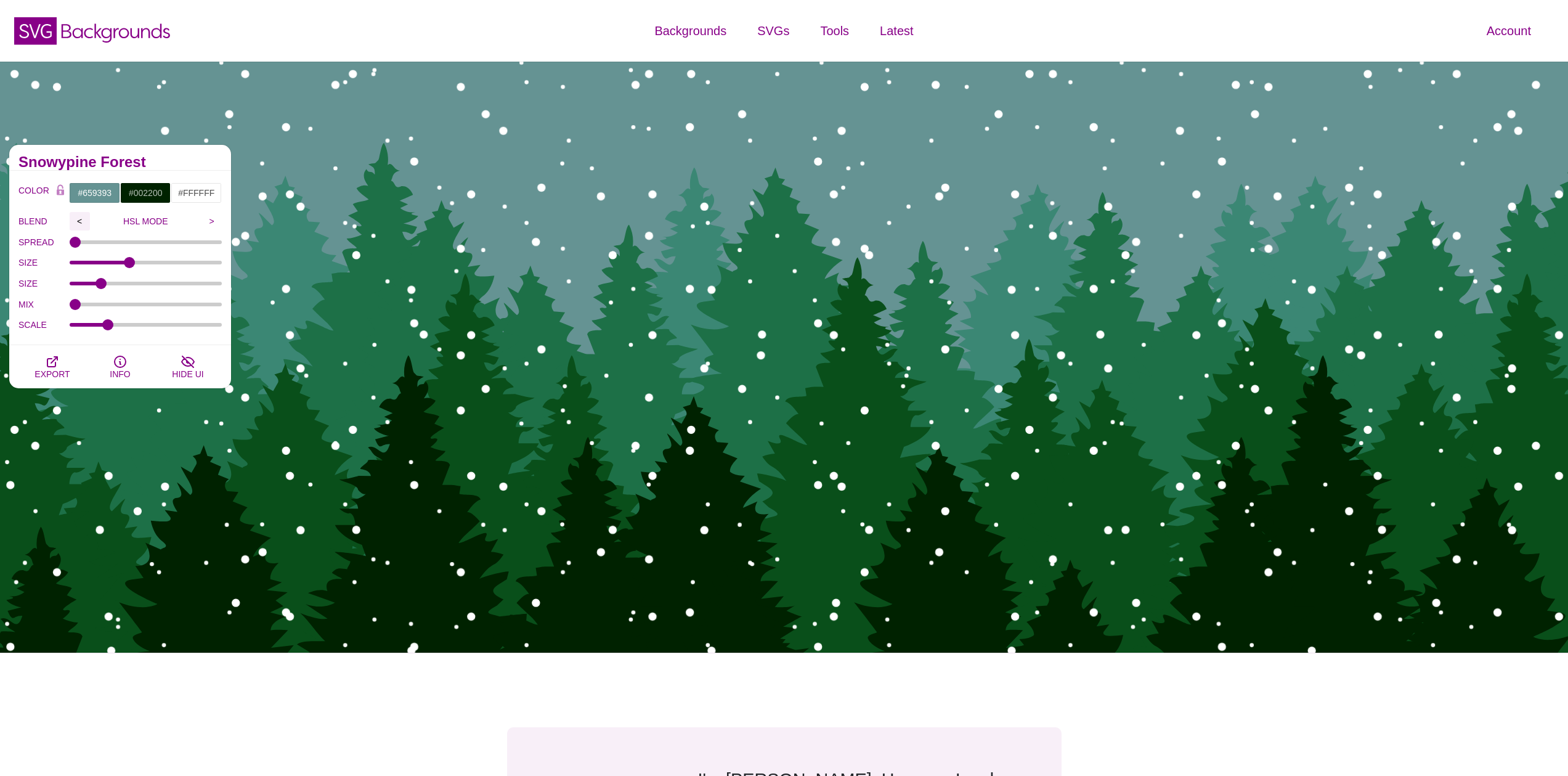
click at [79, 222] on input "<" at bounding box center [79, 221] width 20 height 19
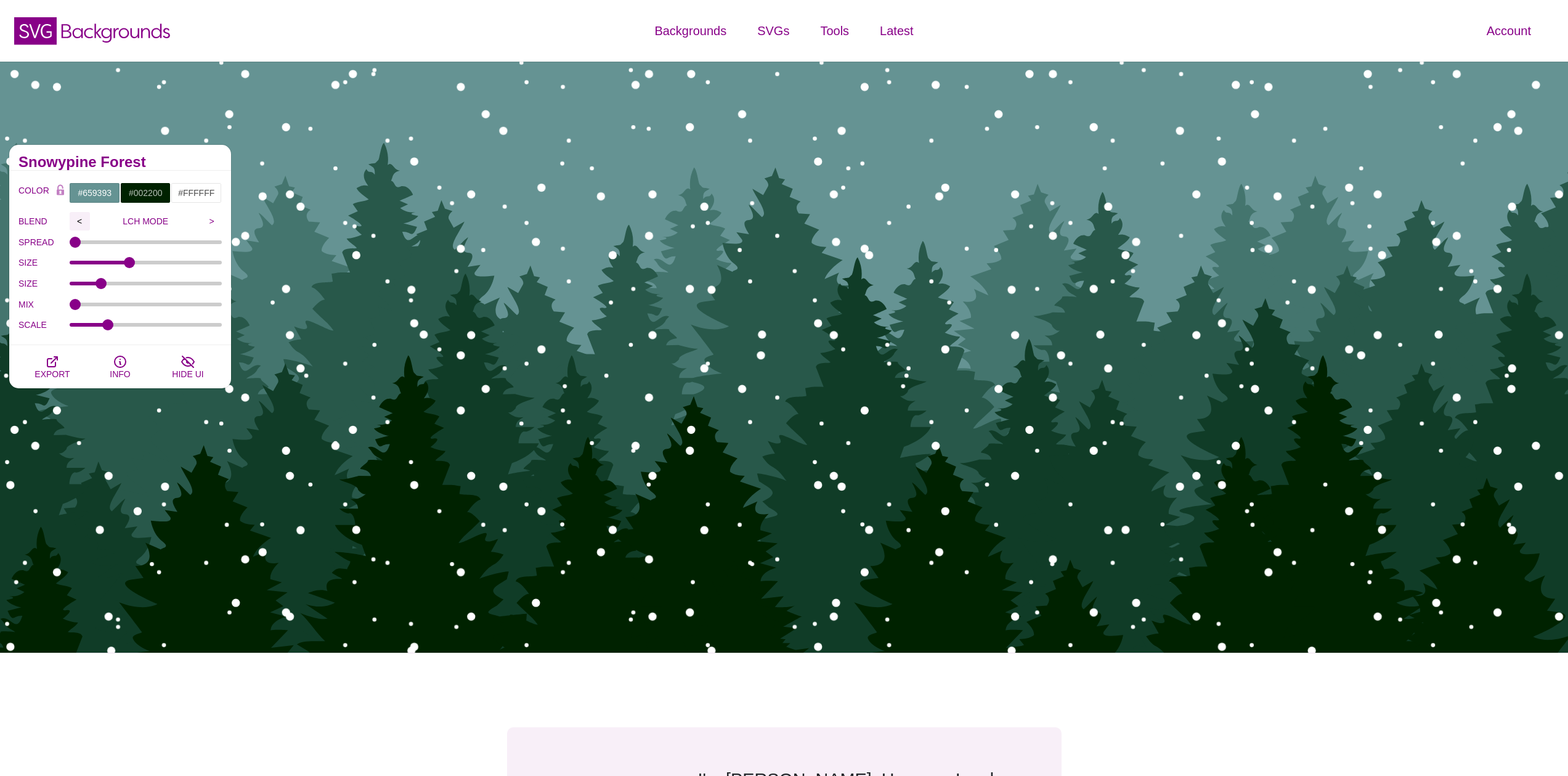
click at [79, 222] on input "<" at bounding box center [79, 221] width 20 height 19
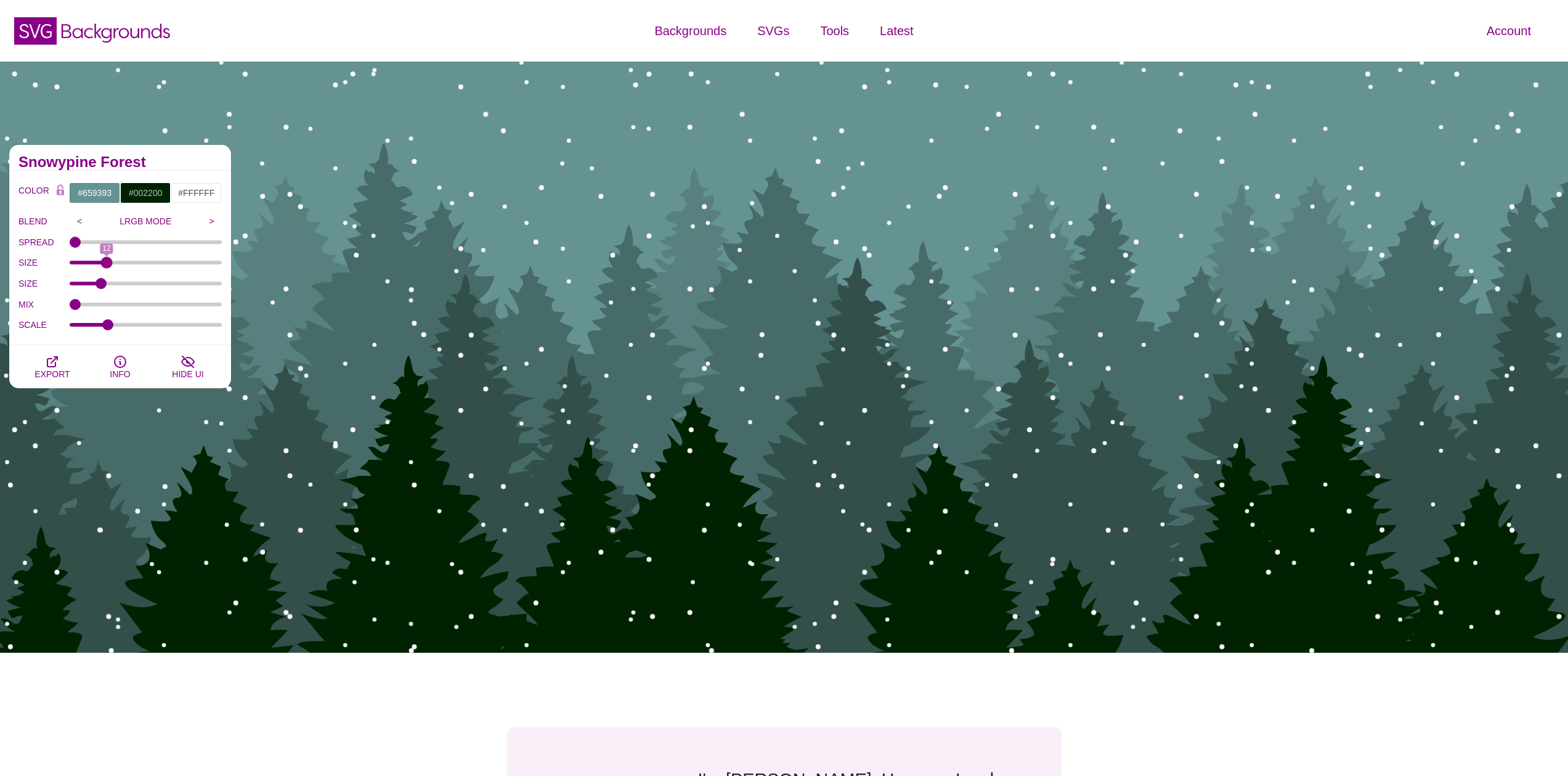
drag, startPoint x: 130, startPoint y: 263, endPoint x: 106, endPoint y: 259, distance: 24.3
type input "12"
click at [106, 260] on input "SIZE" at bounding box center [146, 262] width 153 height 5
drag, startPoint x: 103, startPoint y: 285, endPoint x: 88, endPoint y: 285, distance: 15.0
type input "6"
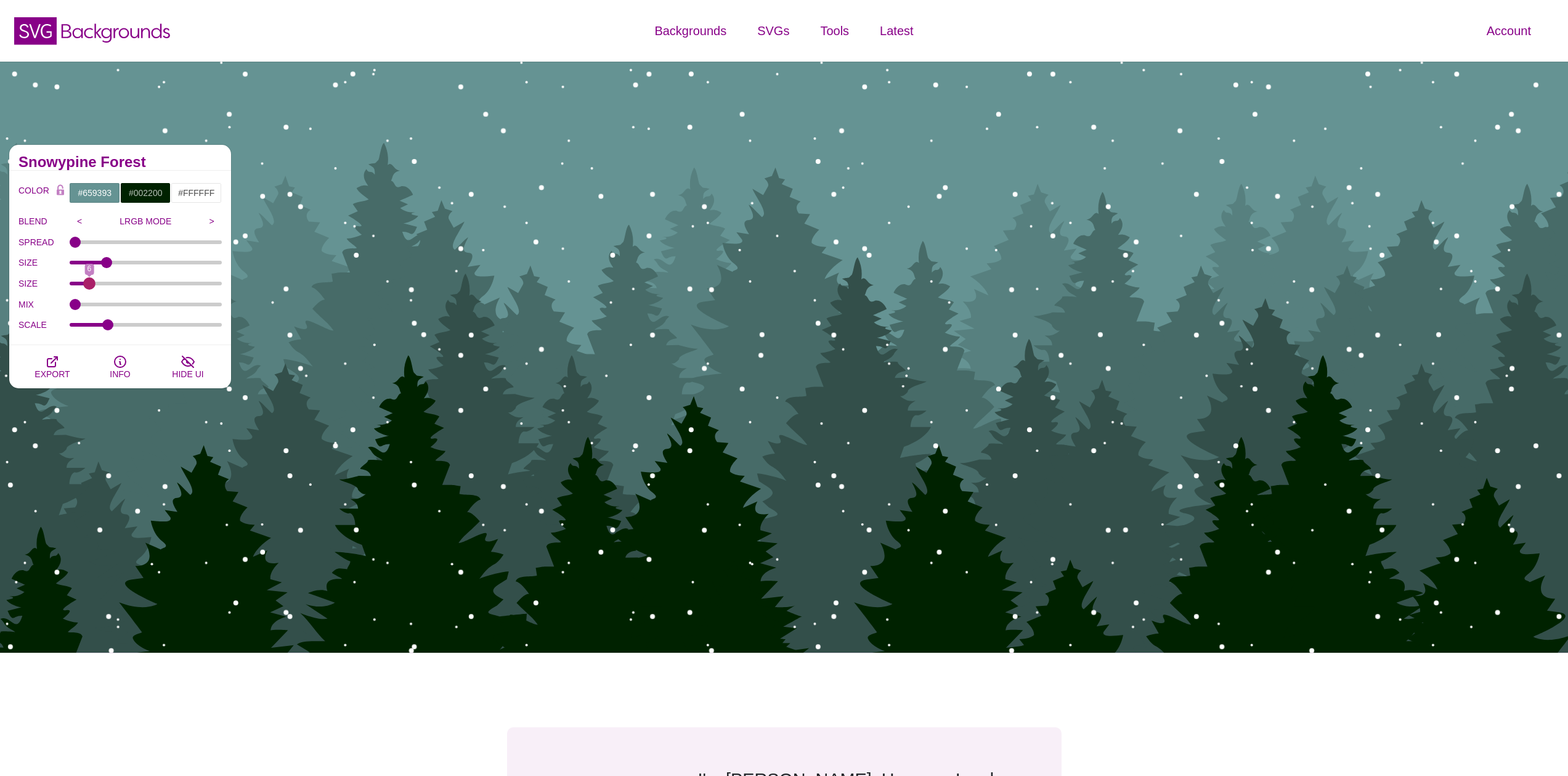
click at [88, 285] on input "SIZE" at bounding box center [146, 283] width 153 height 5
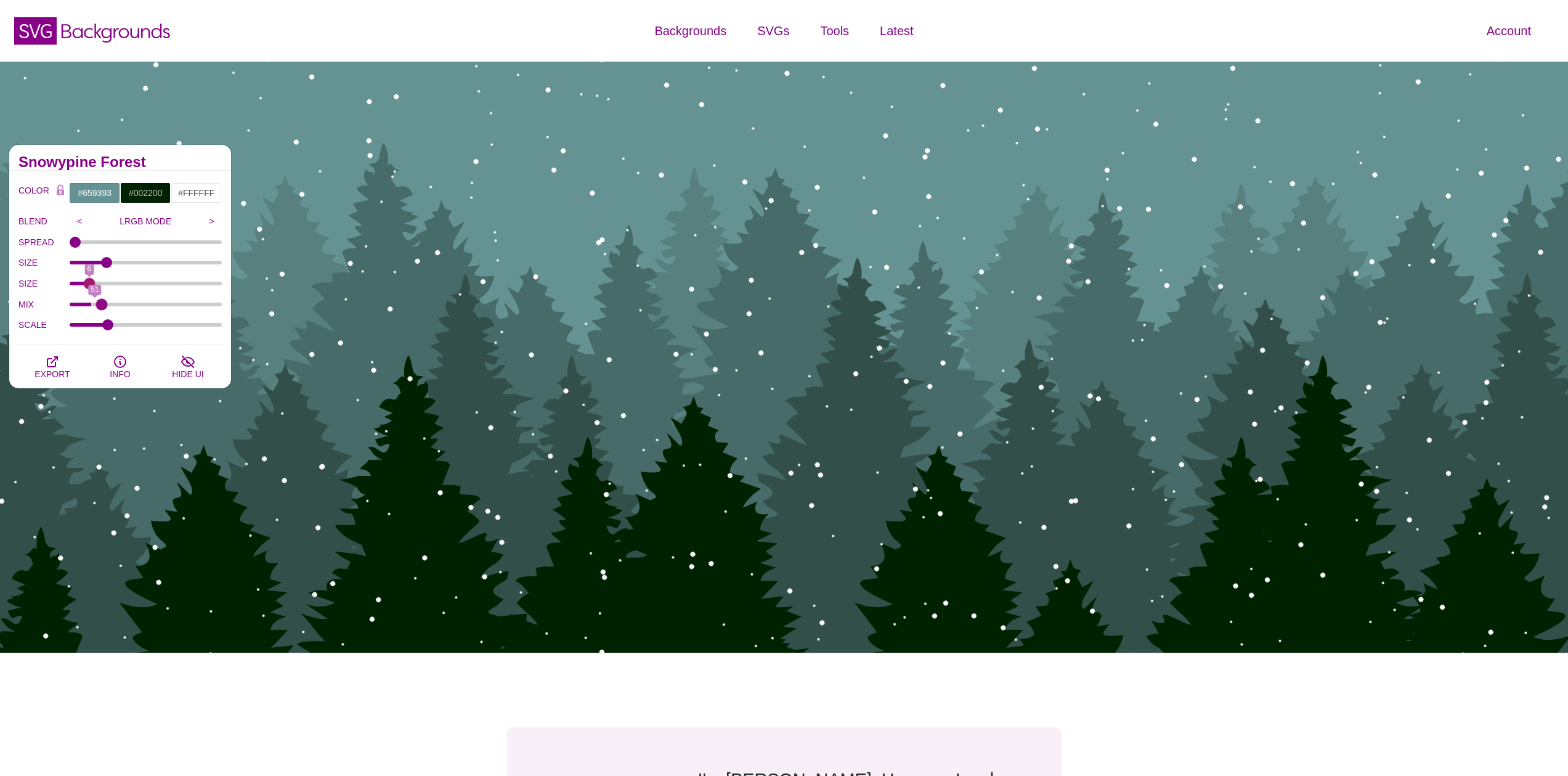
drag, startPoint x: 78, startPoint y: 306, endPoint x: 102, endPoint y: 307, distance: 24.0
click at [102, 307] on input "MIX" at bounding box center [146, 304] width 153 height 5
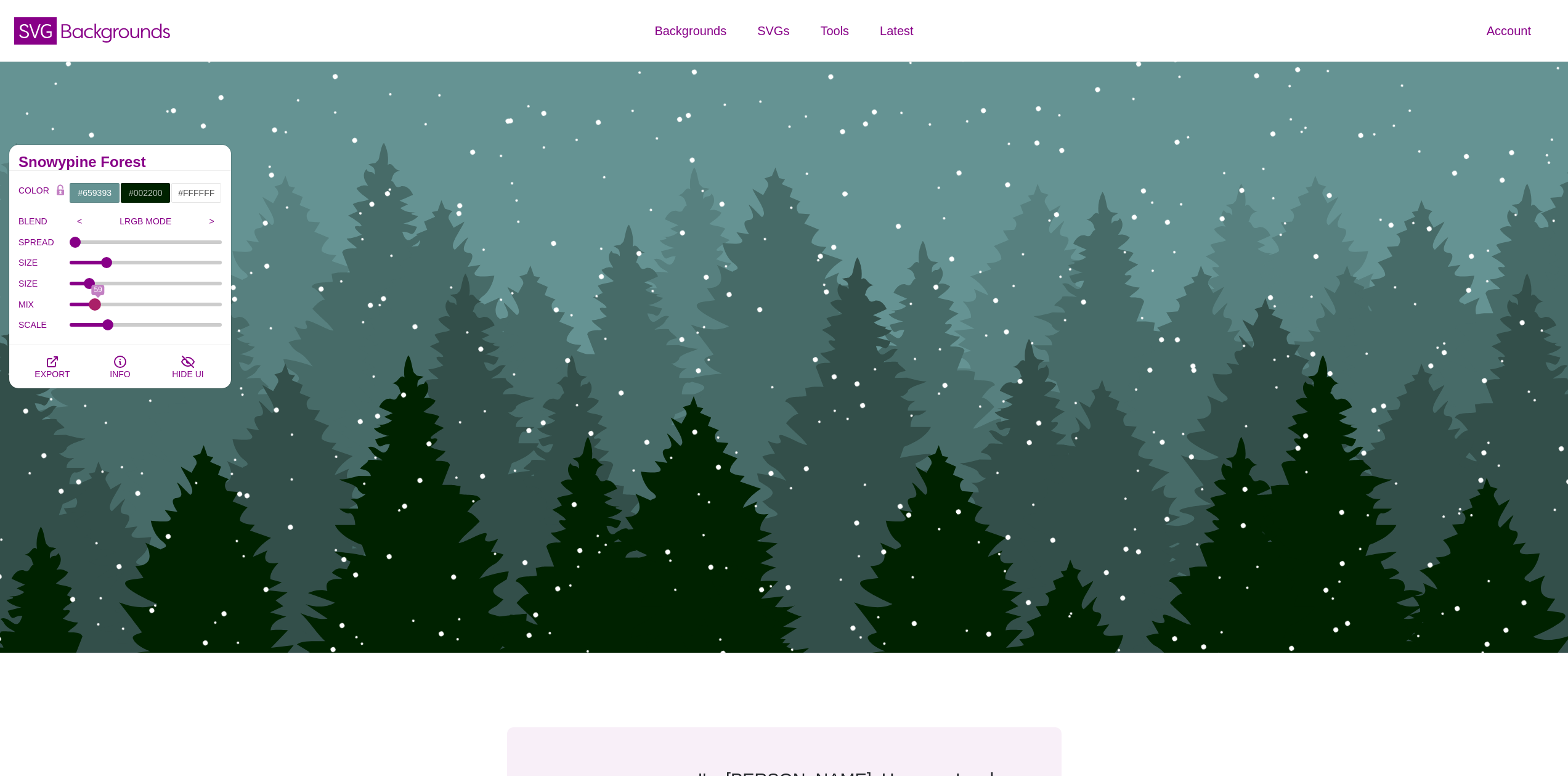
click at [95, 304] on input "MIX" at bounding box center [146, 304] width 153 height 5
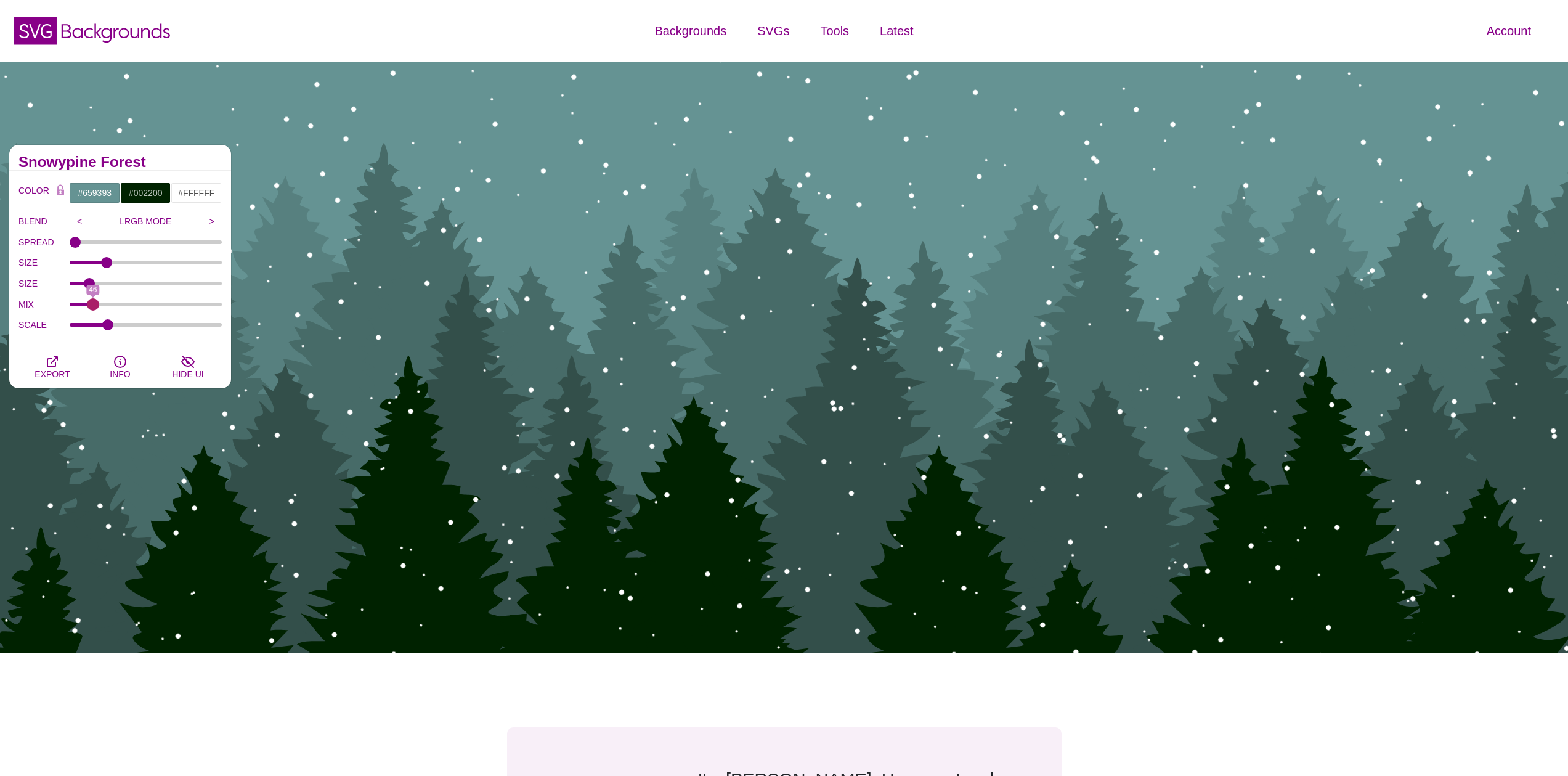
type input "46"
click at [93, 303] on input "MIX" at bounding box center [146, 304] width 153 height 5
click at [64, 369] on span "EXPORT" at bounding box center [52, 373] width 35 height 10
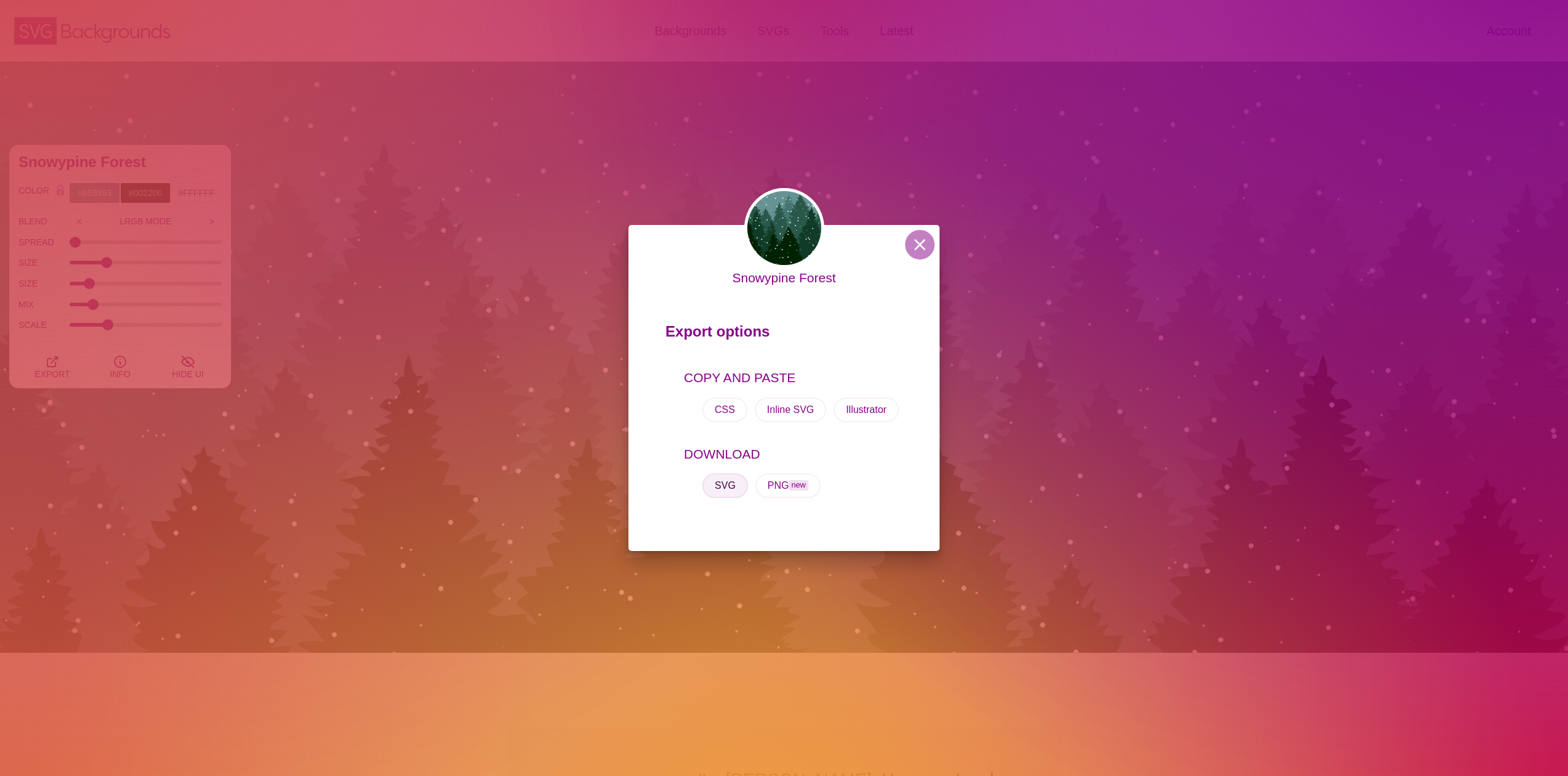
click at [714, 491] on button "SVG" at bounding box center [724, 485] width 46 height 25
click at [609, 52] on div "Snowypine Forest Export options COPY AND PASTE CSS Inline SVG Illustrator DOWNL…" at bounding box center [784, 388] width 1568 height 776
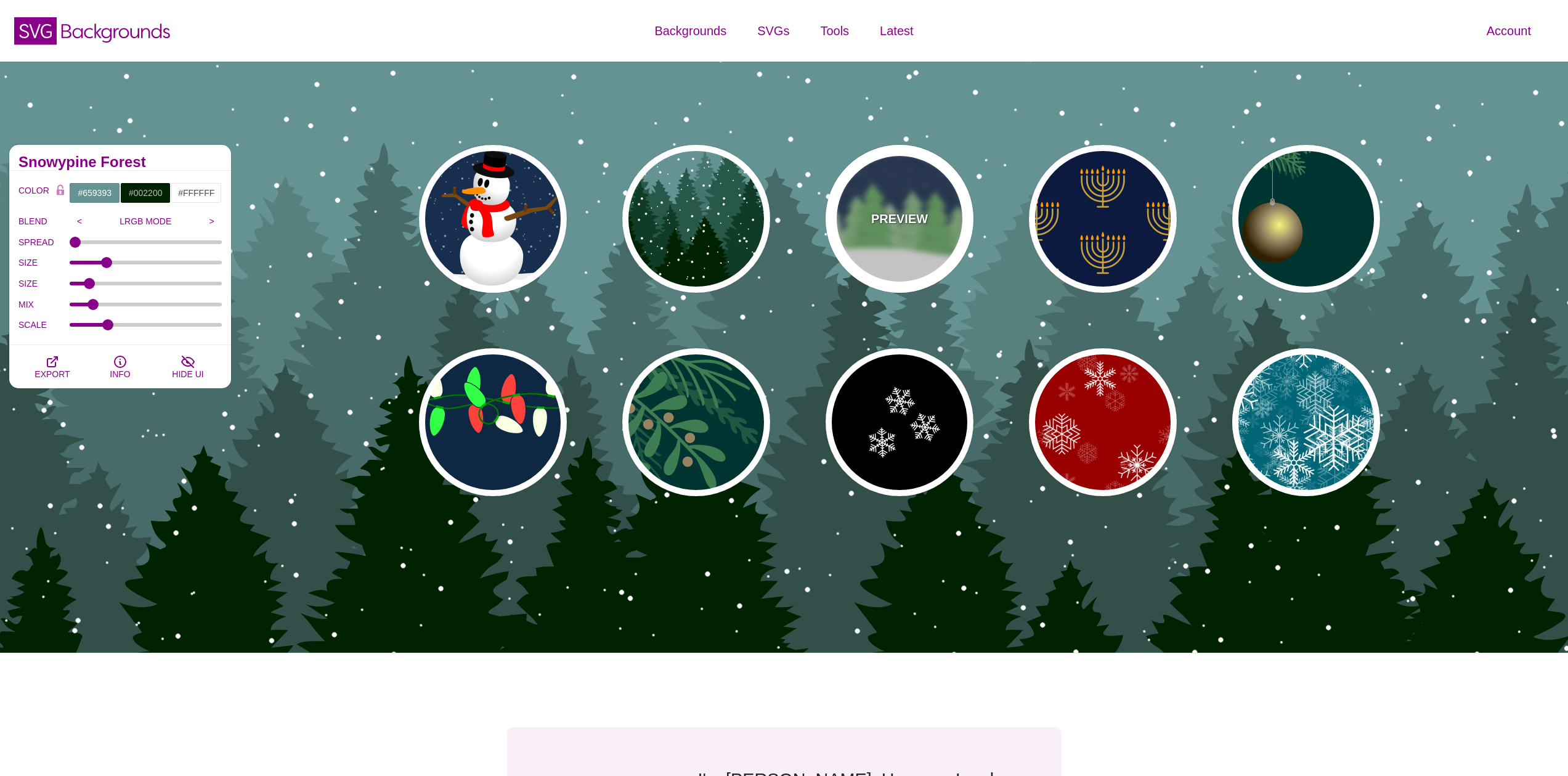
click at [923, 222] on p "PREVIEW" at bounding box center [899, 219] width 56 height 19
type input "#182E52"
type input "#6BB166"
type input "0"
type input "15"
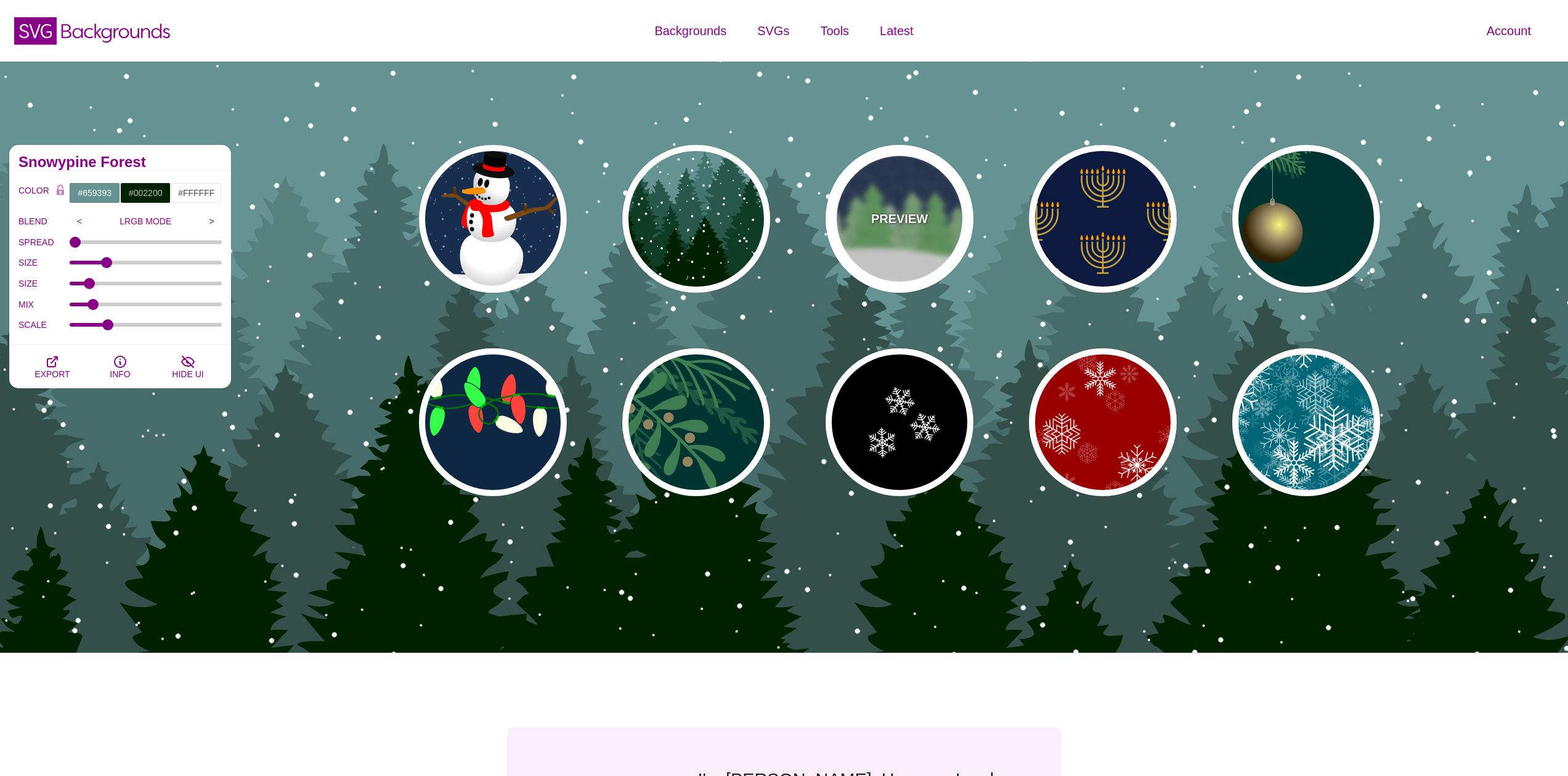
type input "0"
type input "0.2"
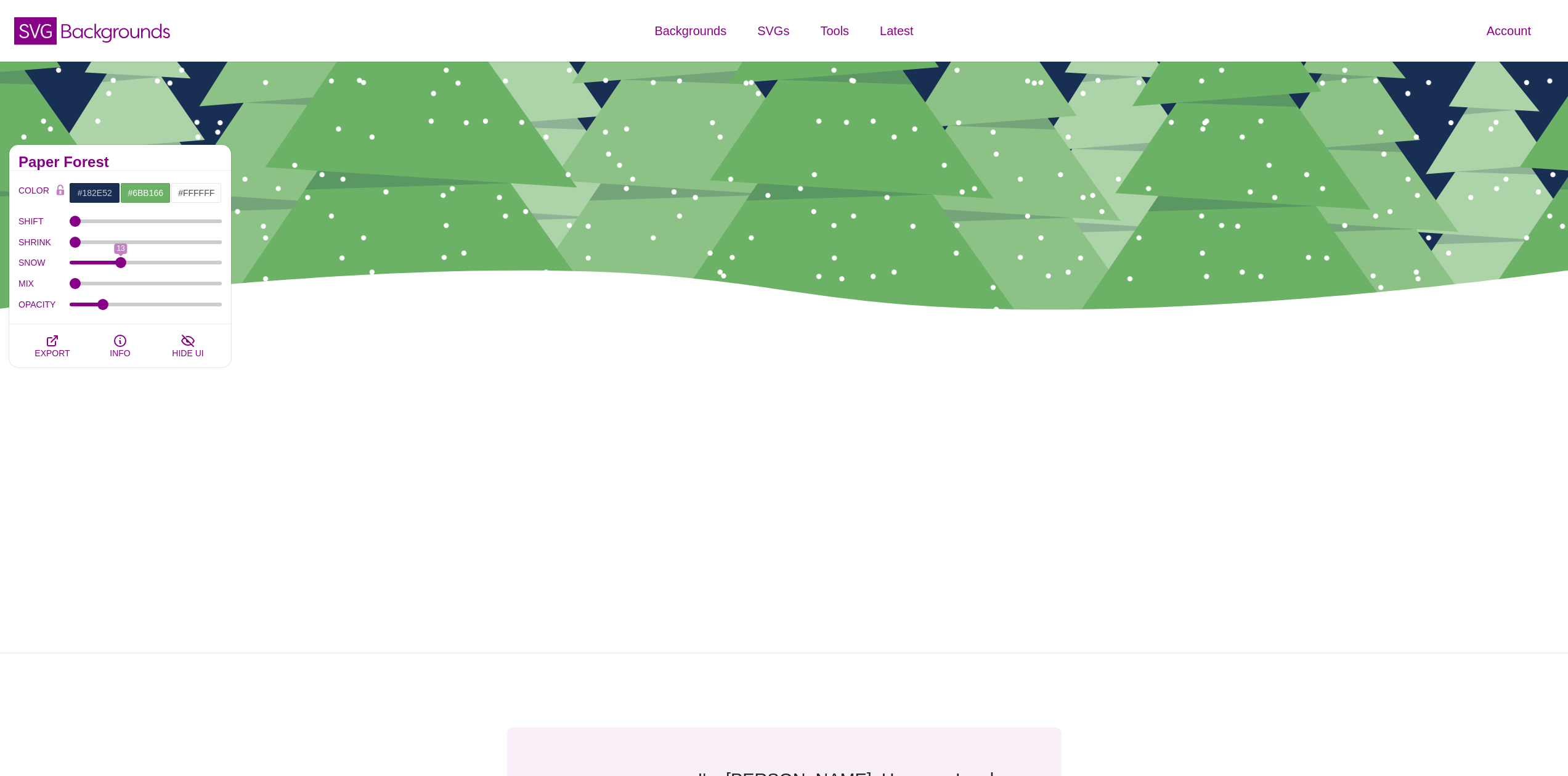
drag, startPoint x: 124, startPoint y: 265, endPoint x: 117, endPoint y: 275, distance: 12.2
type input "13"
click at [121, 265] on input "SNOW" at bounding box center [146, 262] width 153 height 5
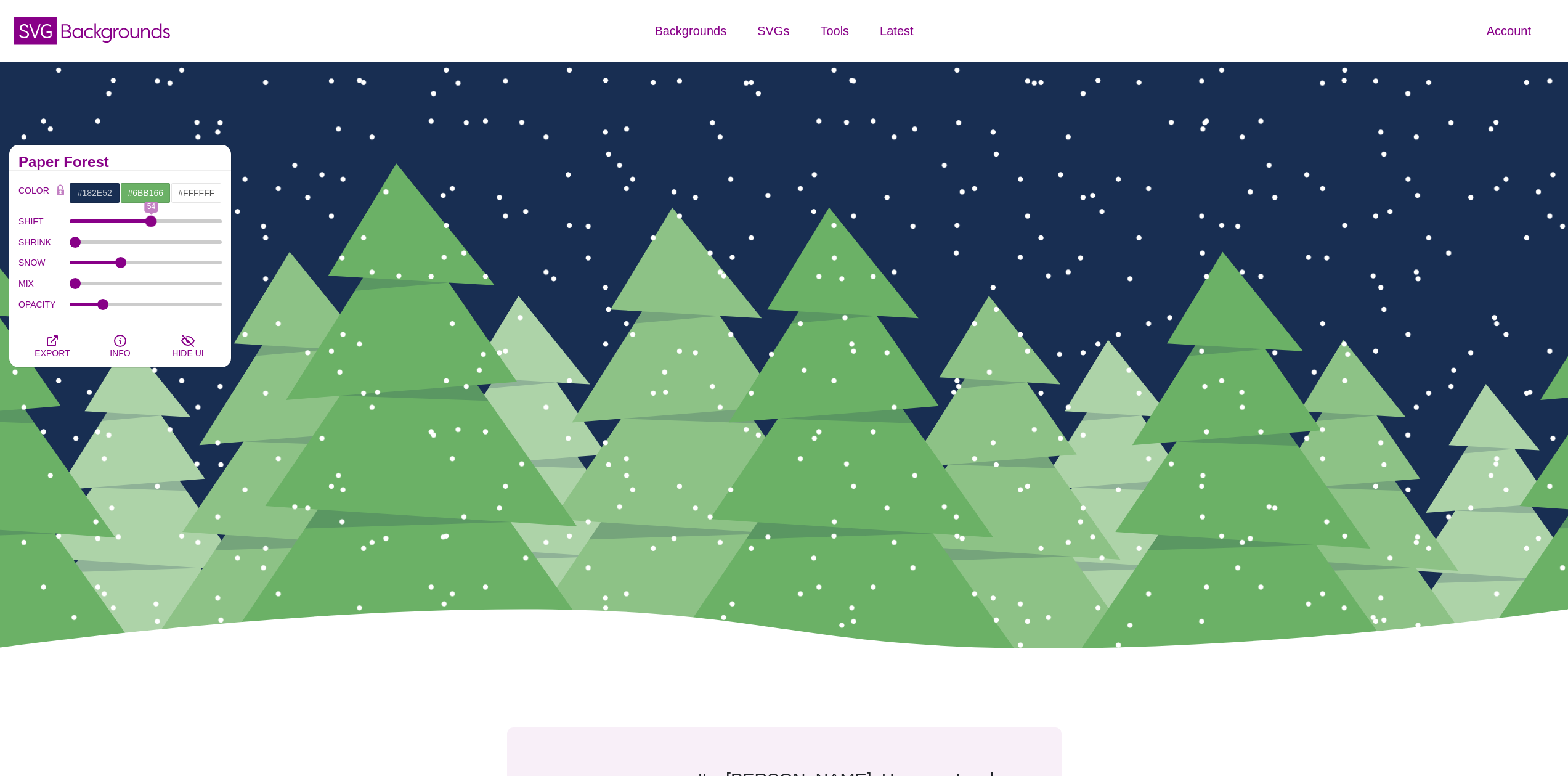
drag, startPoint x: 80, startPoint y: 222, endPoint x: 151, endPoint y: 232, distance: 71.7
type input "54"
click at [151, 232] on div "COLOR #182E52 #6BB166 #FFFFFF #444444 #555555 #666666 #777777 #888888 #999999 B…" at bounding box center [120, 248] width 204 height 132
drag, startPoint x: 121, startPoint y: 261, endPoint x: 115, endPoint y: 261, distance: 6.0
type input "11"
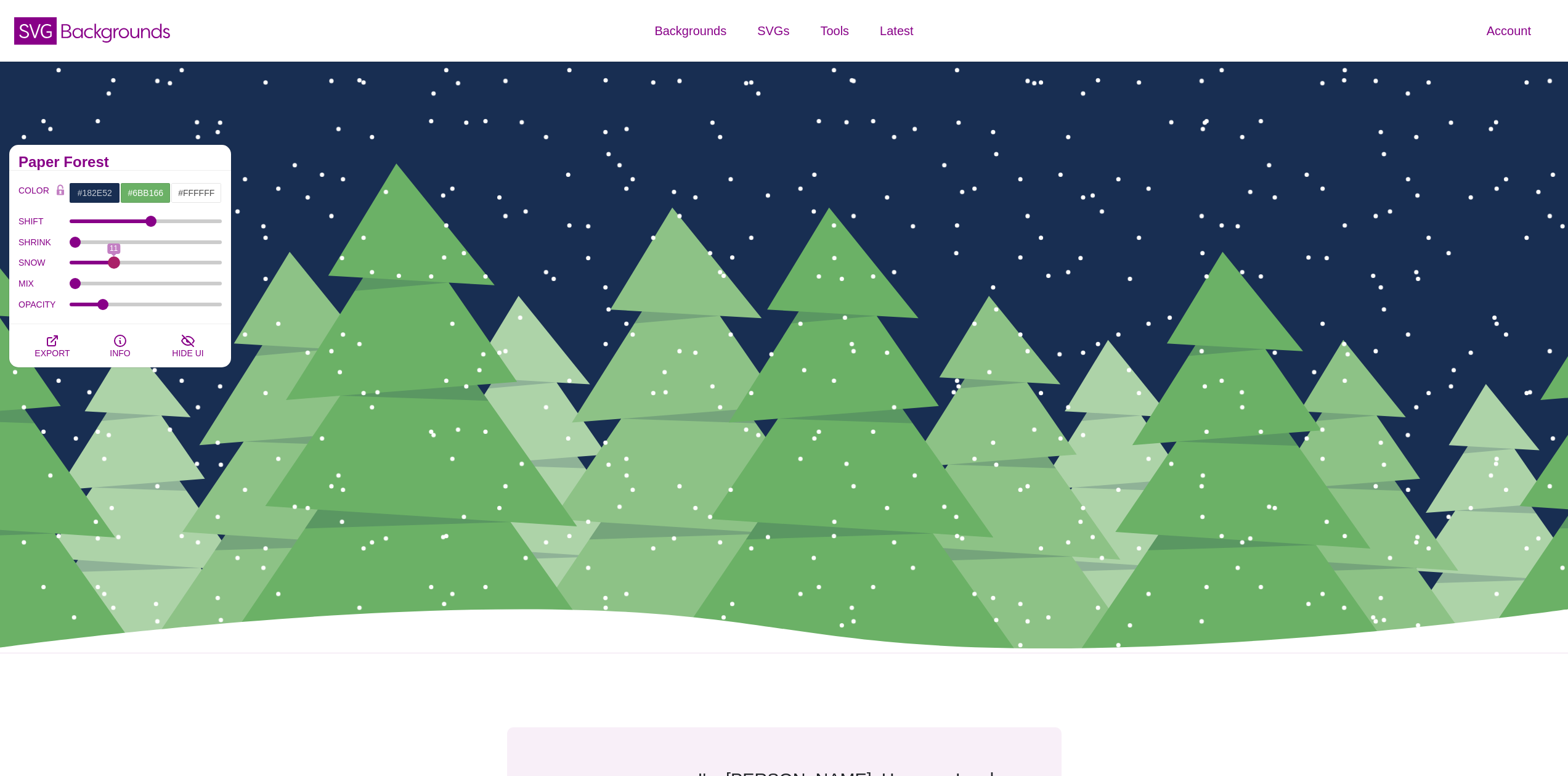
click at [115, 261] on input "SNOW" at bounding box center [146, 262] width 153 height 5
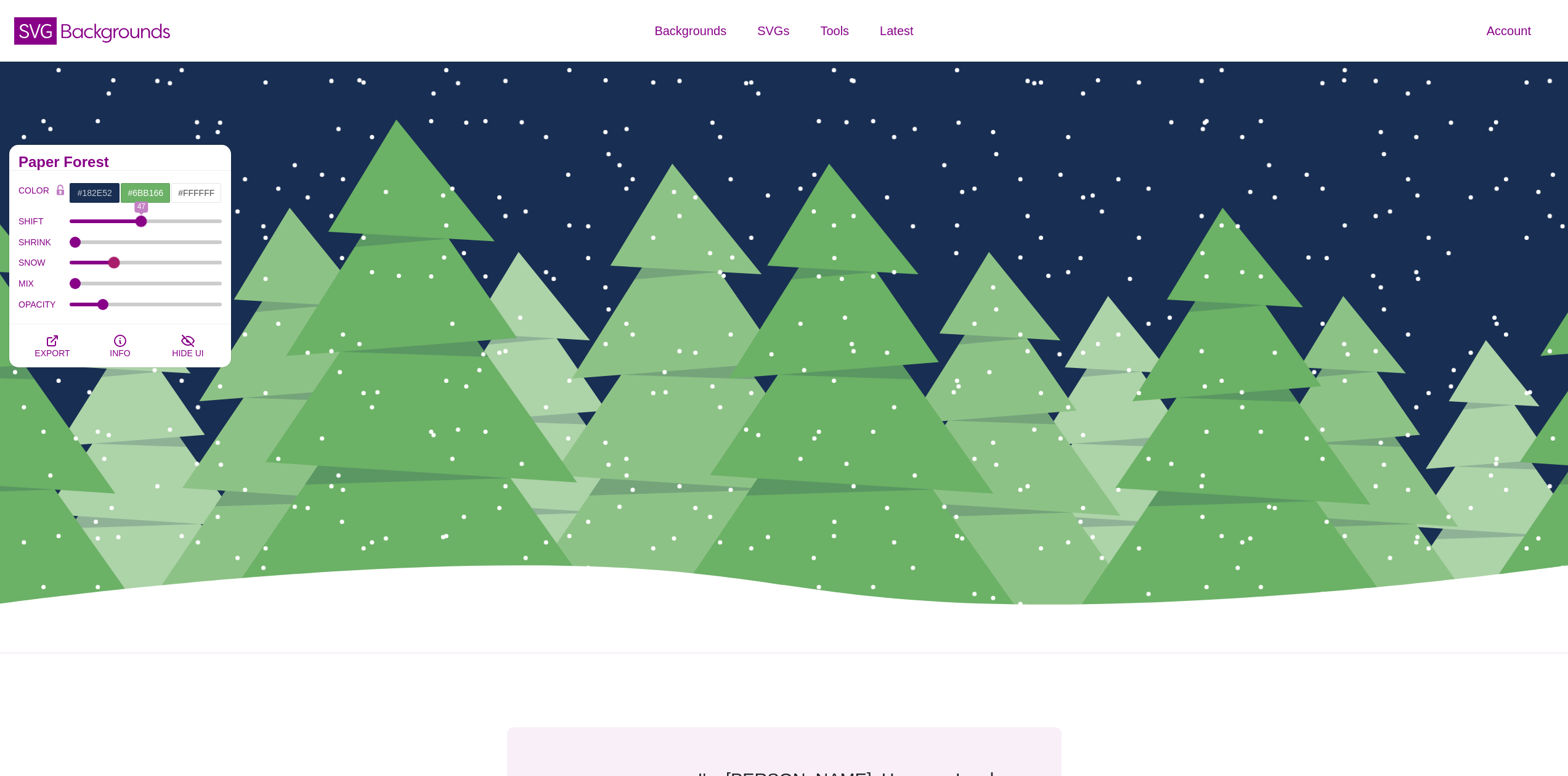
type input "47"
click at [141, 222] on input "SHIFT" at bounding box center [146, 221] width 153 height 5
click at [60, 346] on button "EXPORT" at bounding box center [52, 346] width 68 height 43
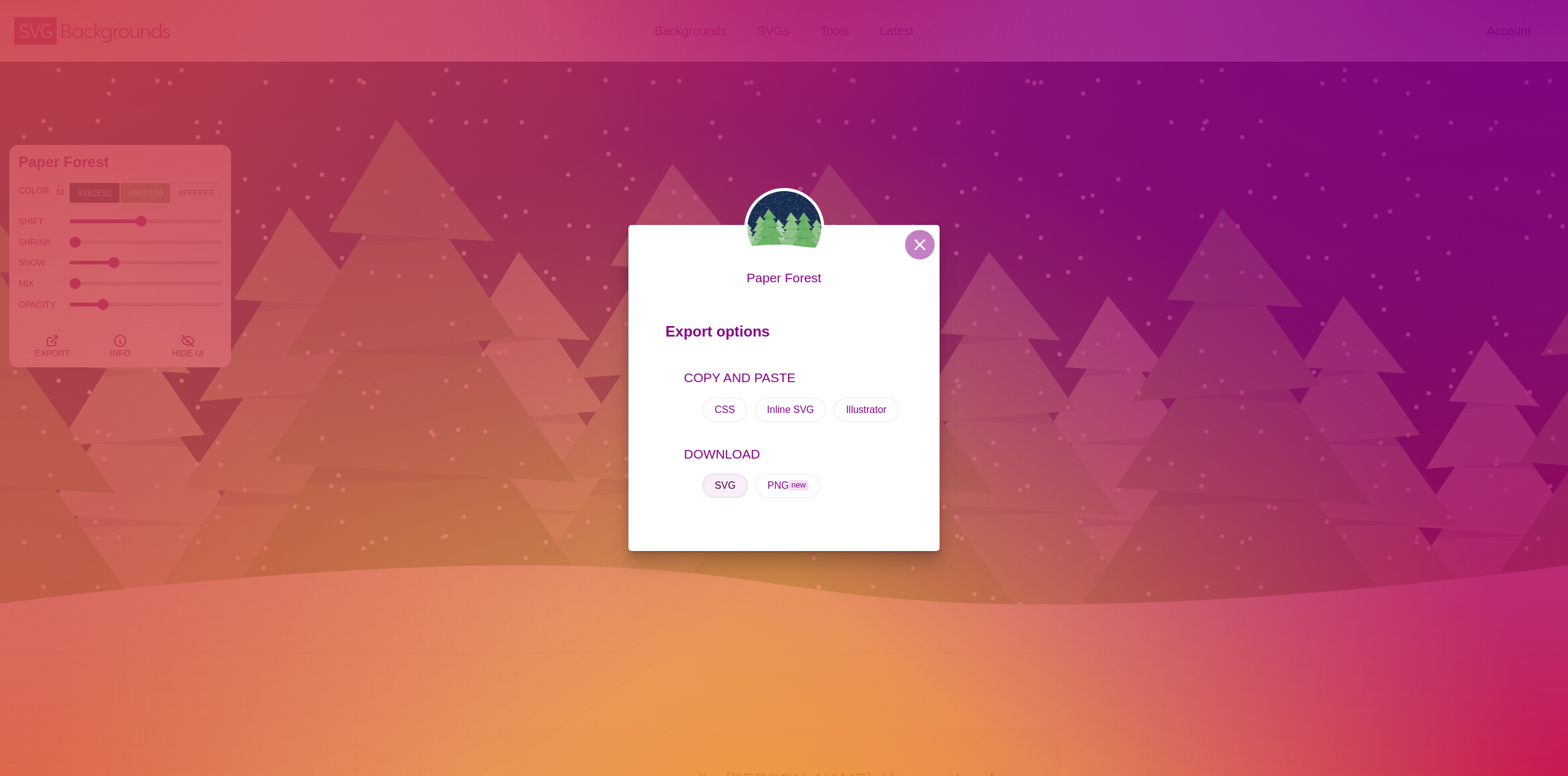
click at [713, 485] on button "SVG" at bounding box center [724, 485] width 46 height 25
click at [392, 459] on div "Paper Forest Export options COPY AND PASTE CSS Inline SVG Illustrator DOWNLOAD …" at bounding box center [784, 388] width 1568 height 776
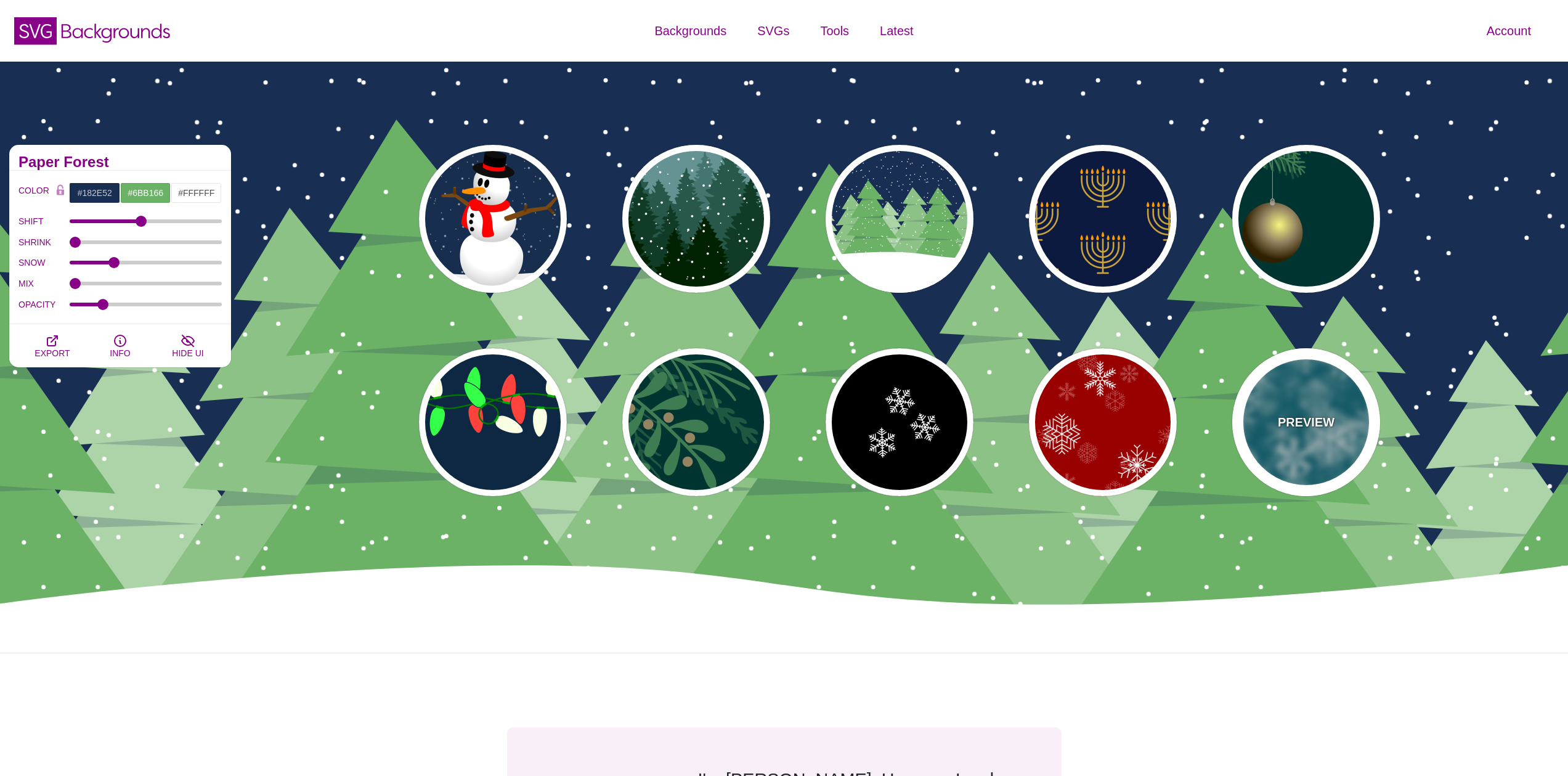
click at [1307, 395] on div "PREVIEW" at bounding box center [1306, 422] width 148 height 148
type input "#006677"
type input "#FFFFFF"
type input "0"
type input "1"
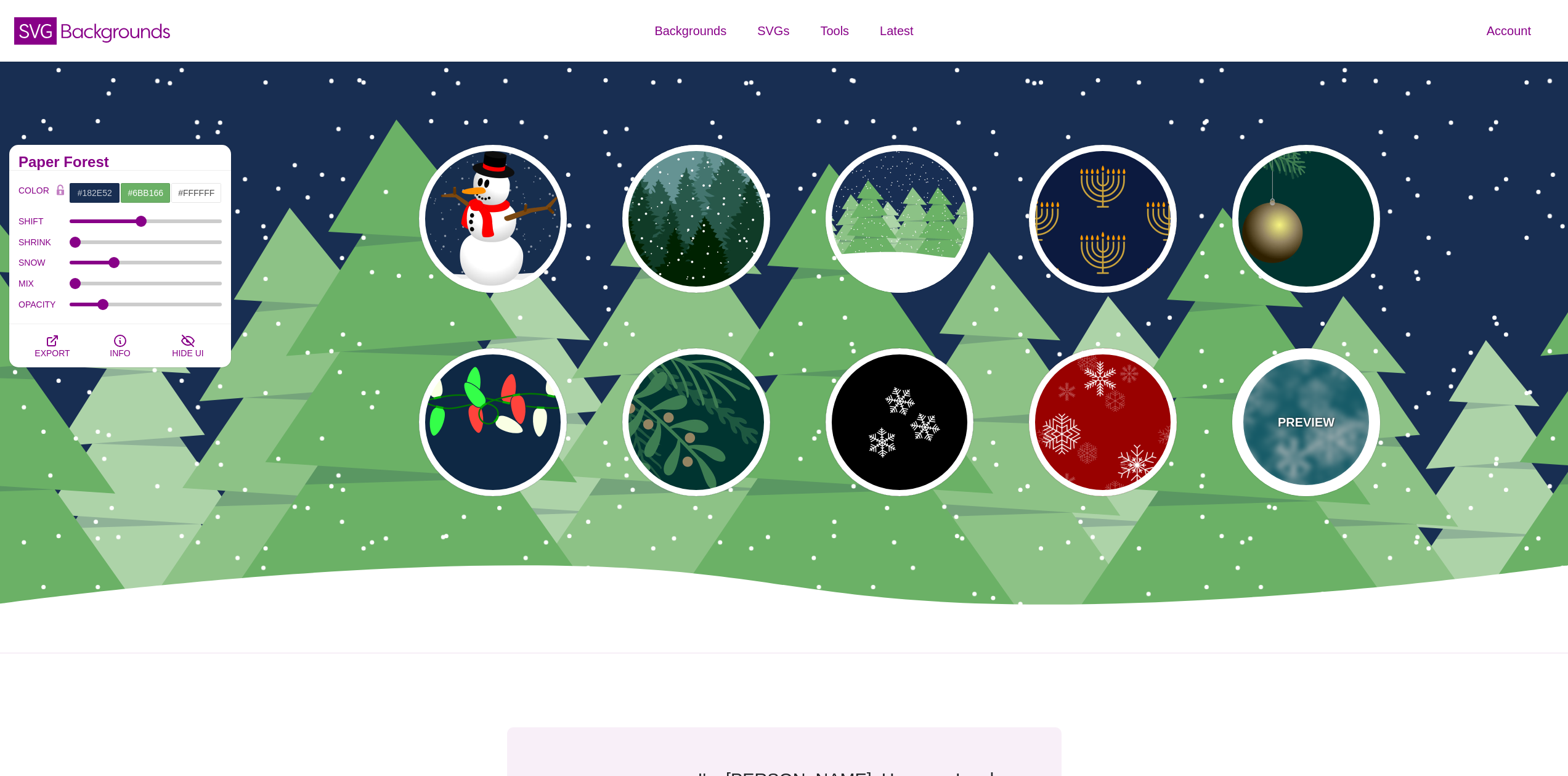
type input "3"
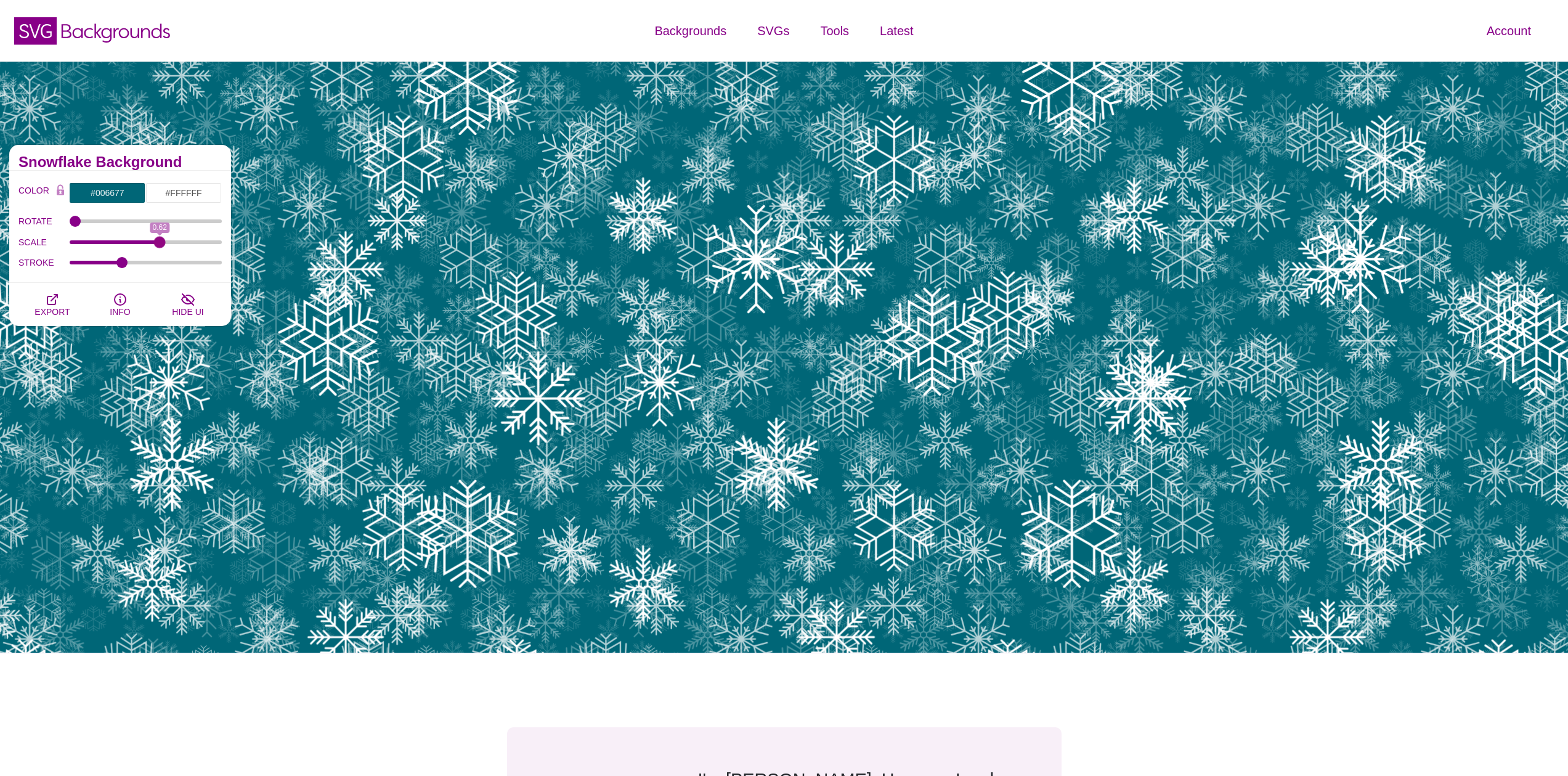
drag, startPoint x: 204, startPoint y: 240, endPoint x: 158, endPoint y: 245, distance: 46.3
type input "0.62"
click at [159, 245] on input "SCALE" at bounding box center [146, 242] width 153 height 5
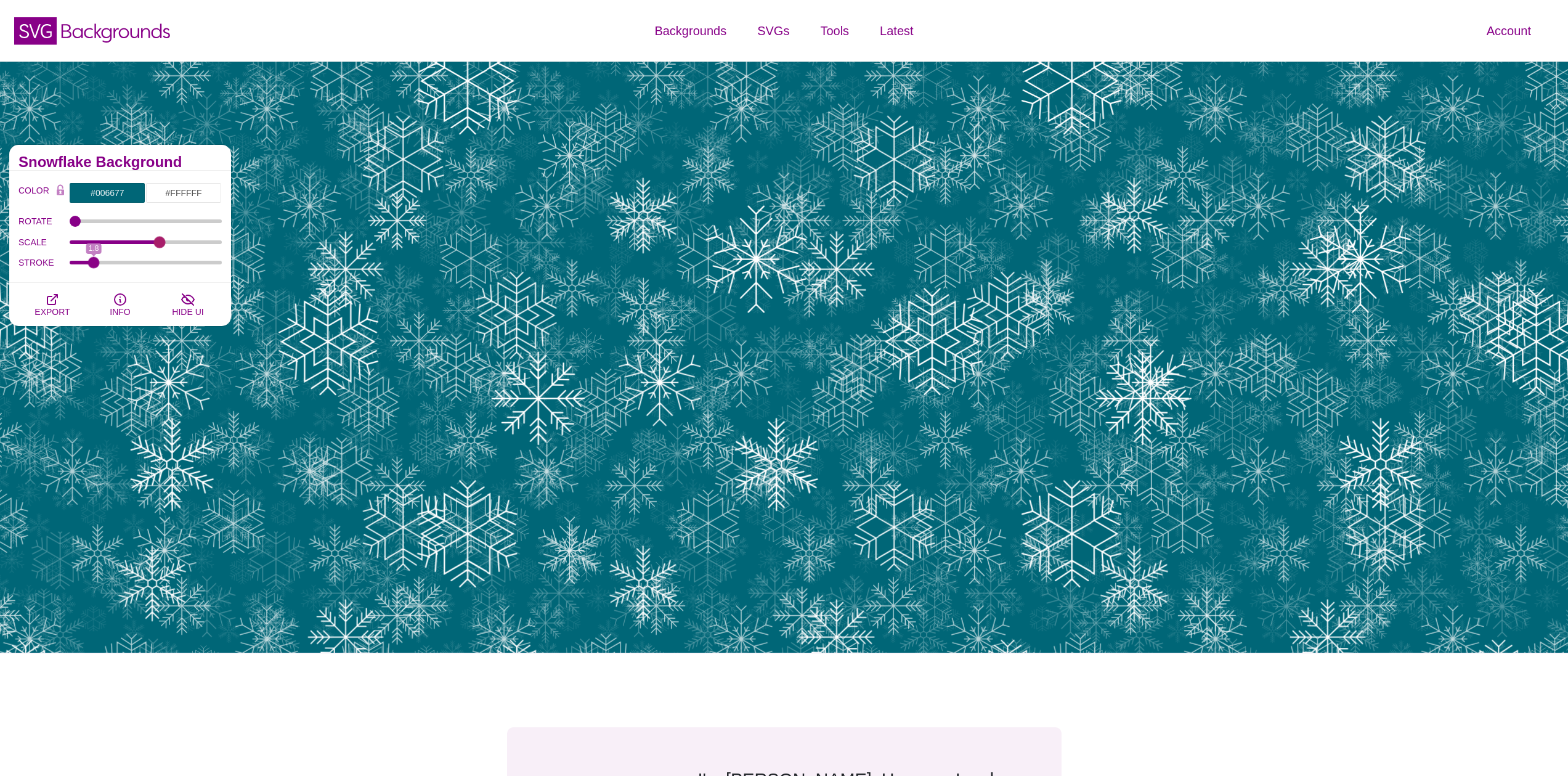
drag, startPoint x: 120, startPoint y: 266, endPoint x: 96, endPoint y: 261, distance: 24.5
type input "1.8"
click at [95, 265] on input "STROKE" at bounding box center [146, 262] width 153 height 5
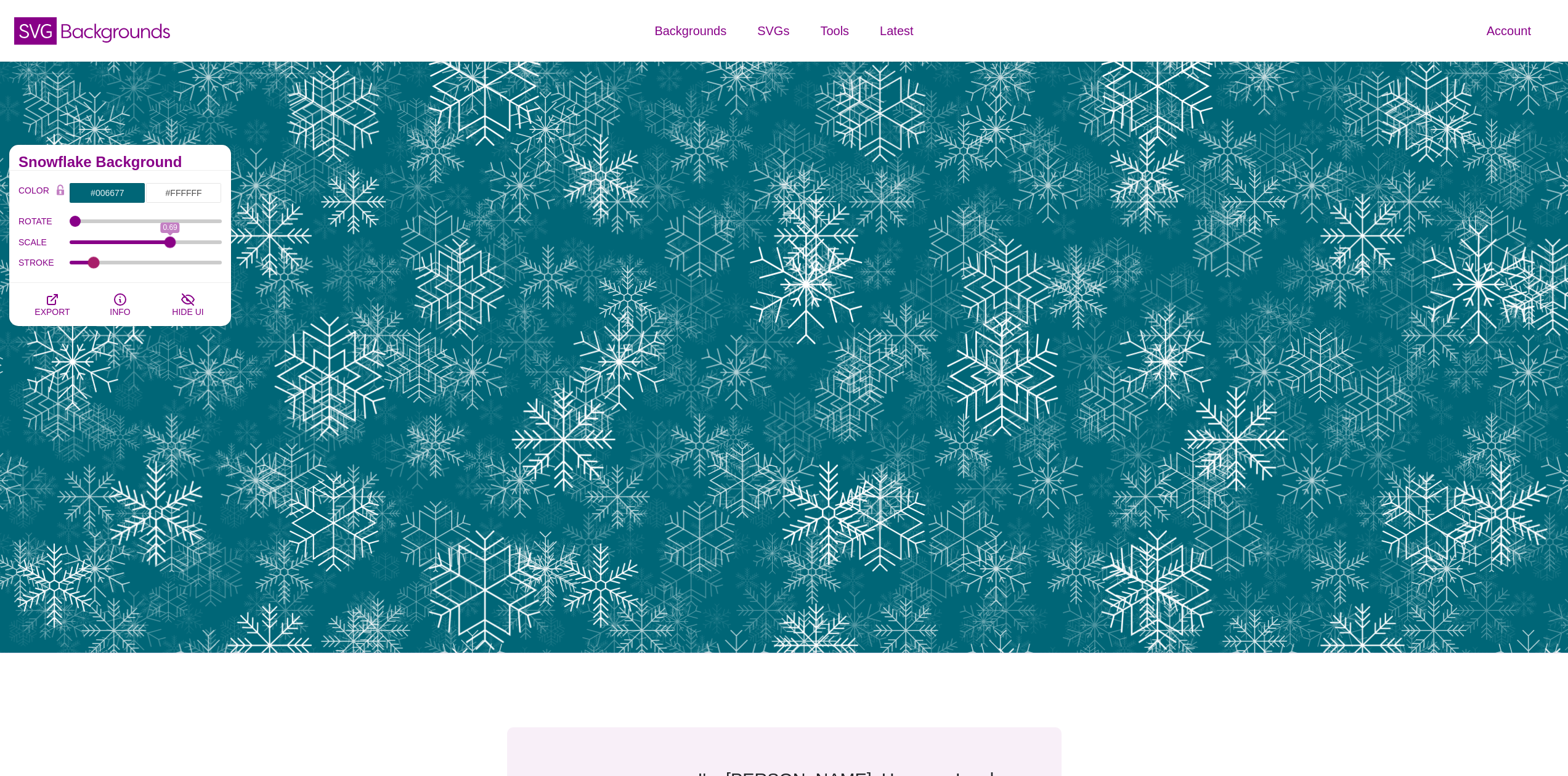
drag, startPoint x: 96, startPoint y: 241, endPoint x: 170, endPoint y: 245, distance: 74.1
type input "0.69"
click at [170, 245] on input "SCALE" at bounding box center [146, 242] width 153 height 5
click at [42, 308] on span "EXPORT" at bounding box center [52, 312] width 35 height 10
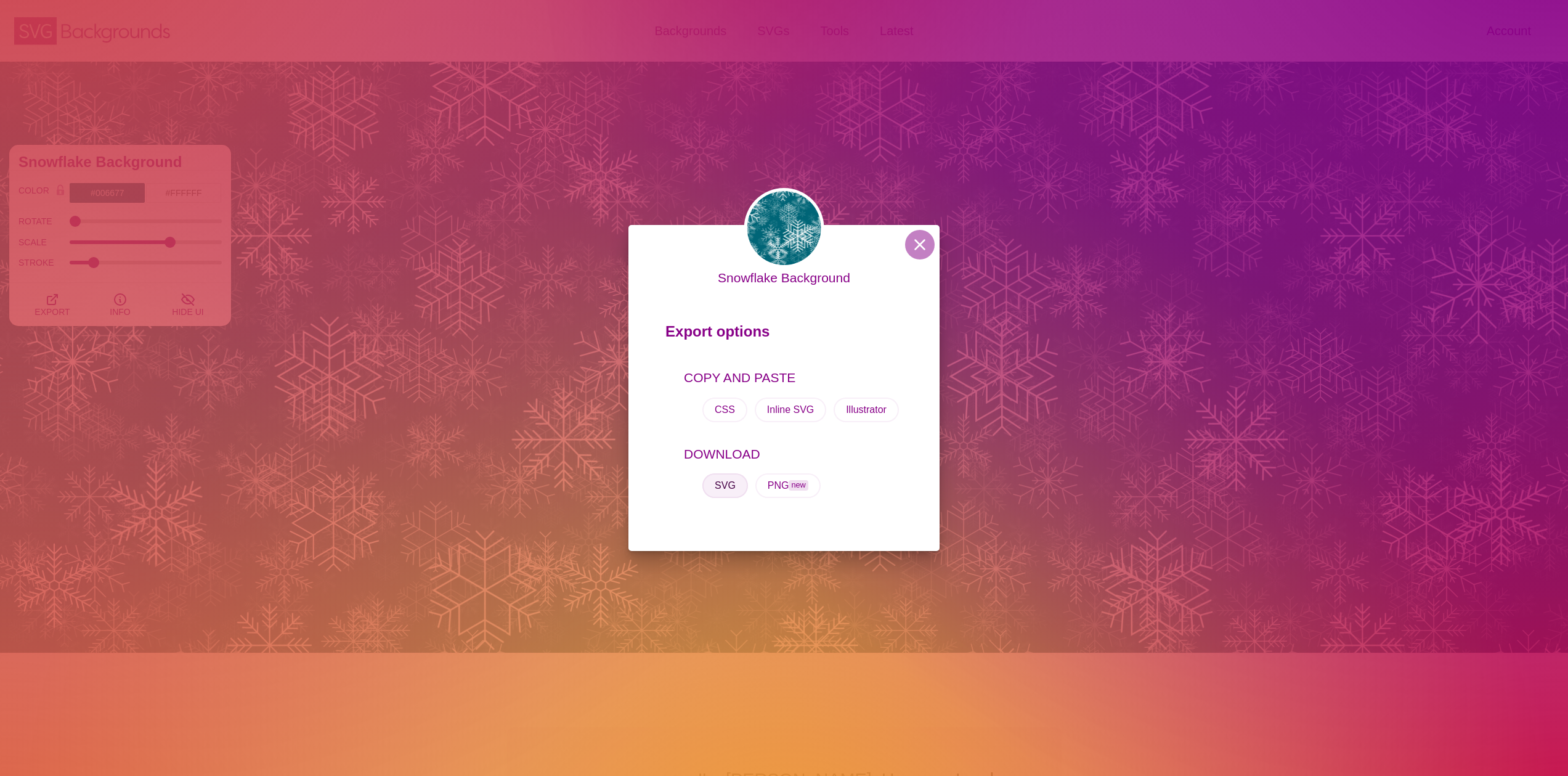
click at [725, 485] on button "SVG" at bounding box center [724, 485] width 46 height 25
click at [632, 79] on div "Snowflake Background Export options COPY AND PASTE CSS Inline SVG Illustrator D…" at bounding box center [784, 388] width 1568 height 776
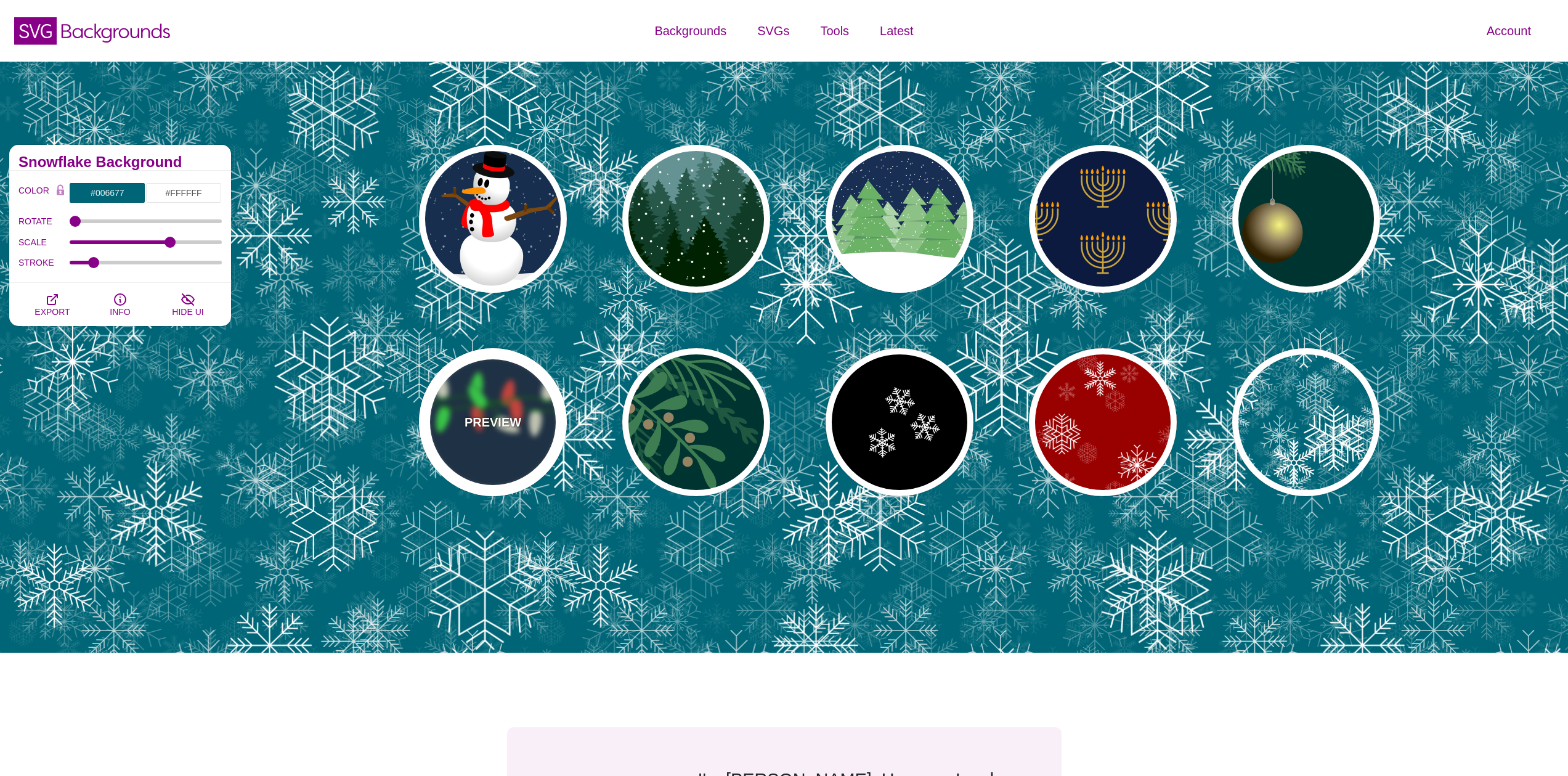
click at [538, 422] on div "PREVIEW" at bounding box center [493, 422] width 148 height 148
type input "#0E2844"
type input "#007800"
type input "#00AA00"
type input "#FAFFE4"
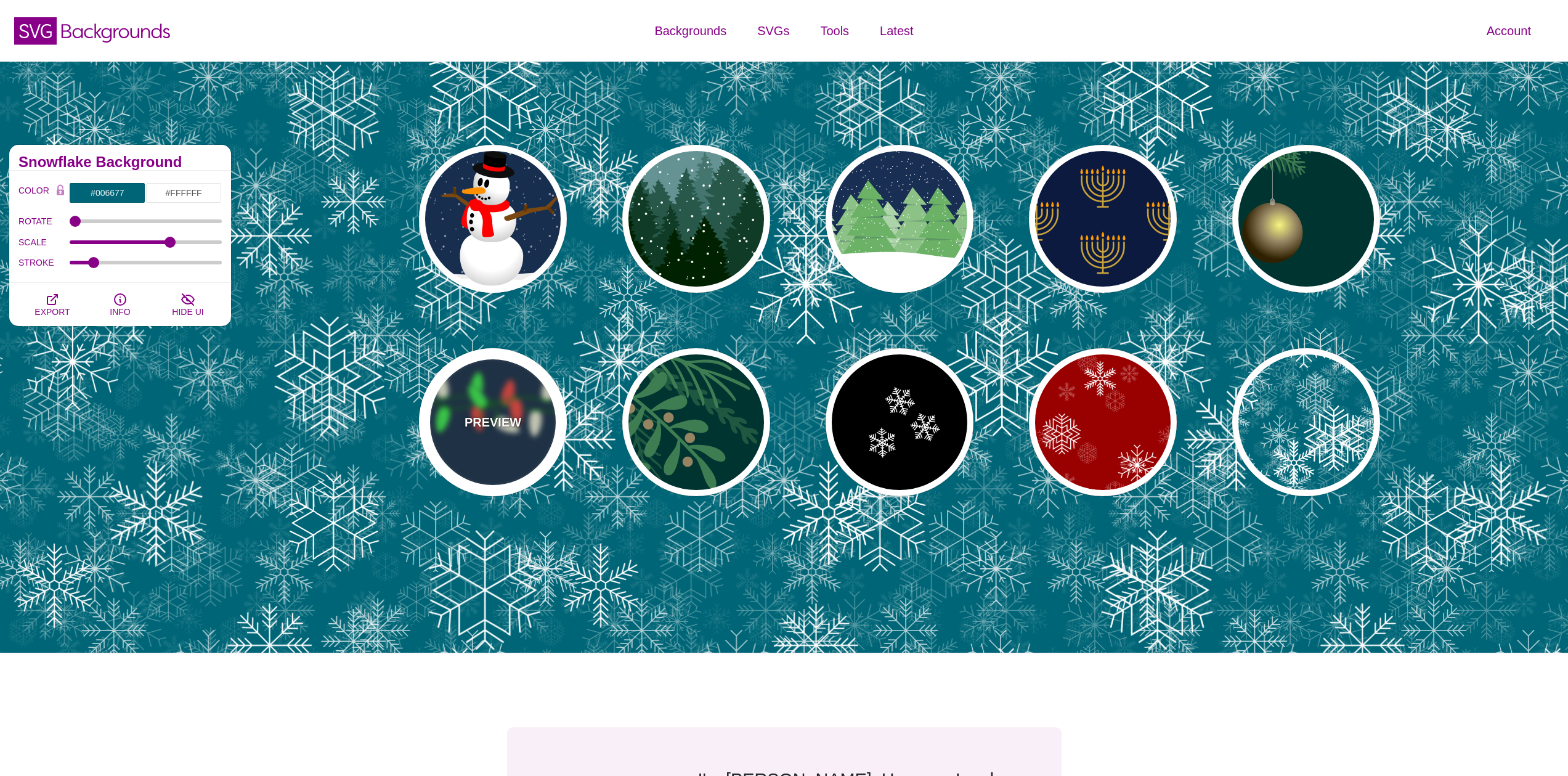
type input "#34FF49"
type input "#FF433C"
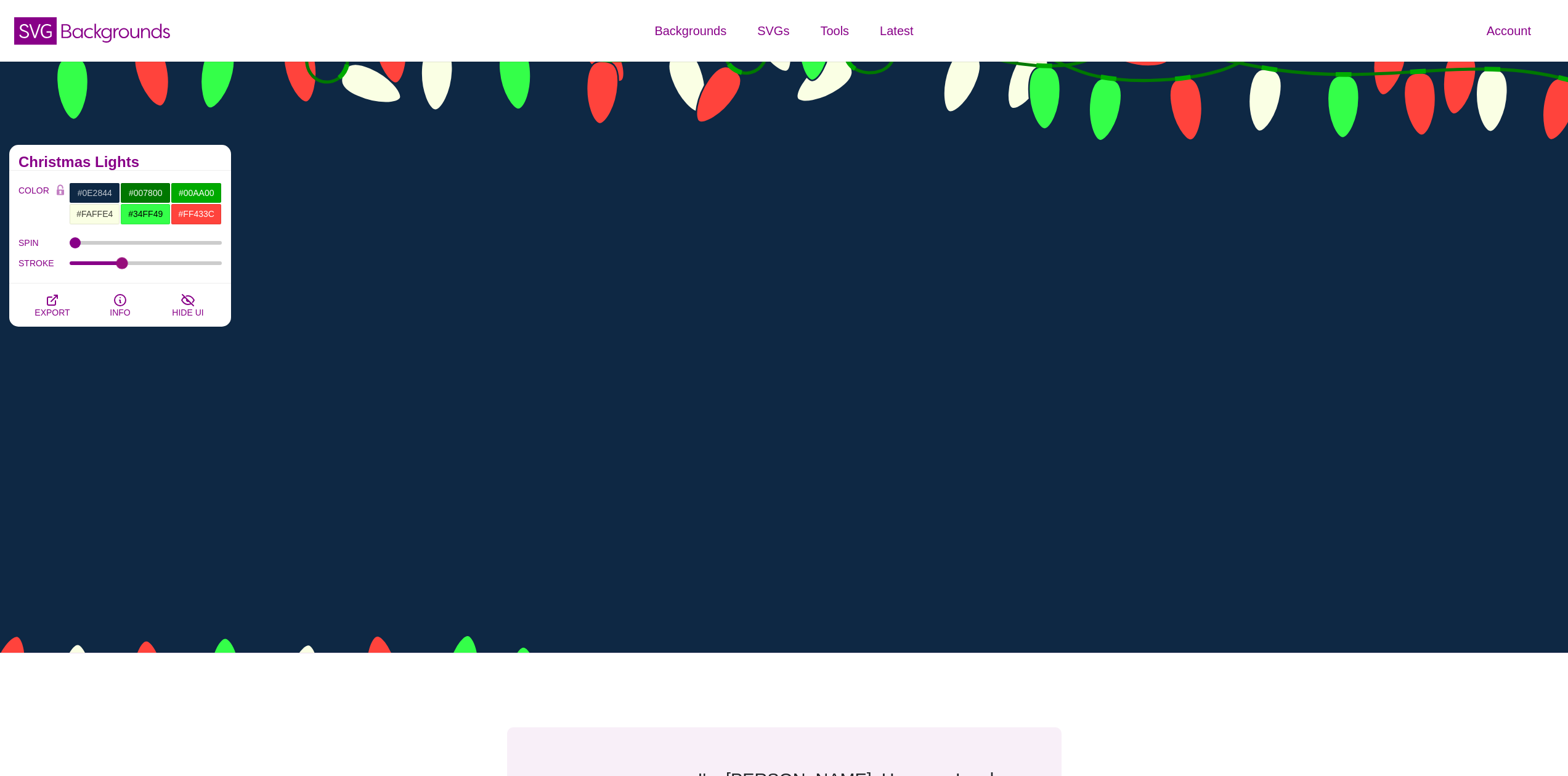
drag, startPoint x: 126, startPoint y: 264, endPoint x: 110, endPoint y: 266, distance: 16.1
click at [110, 266] on div "STROKE 0.69" at bounding box center [120, 262] width 204 height 21
drag, startPoint x: 104, startPoint y: 266, endPoint x: 96, endPoint y: 266, distance: 8.0
click at [96, 266] on div "STROKE 0.69" at bounding box center [120, 262] width 204 height 21
click at [100, 261] on input "STROKE" at bounding box center [146, 263] width 153 height 5
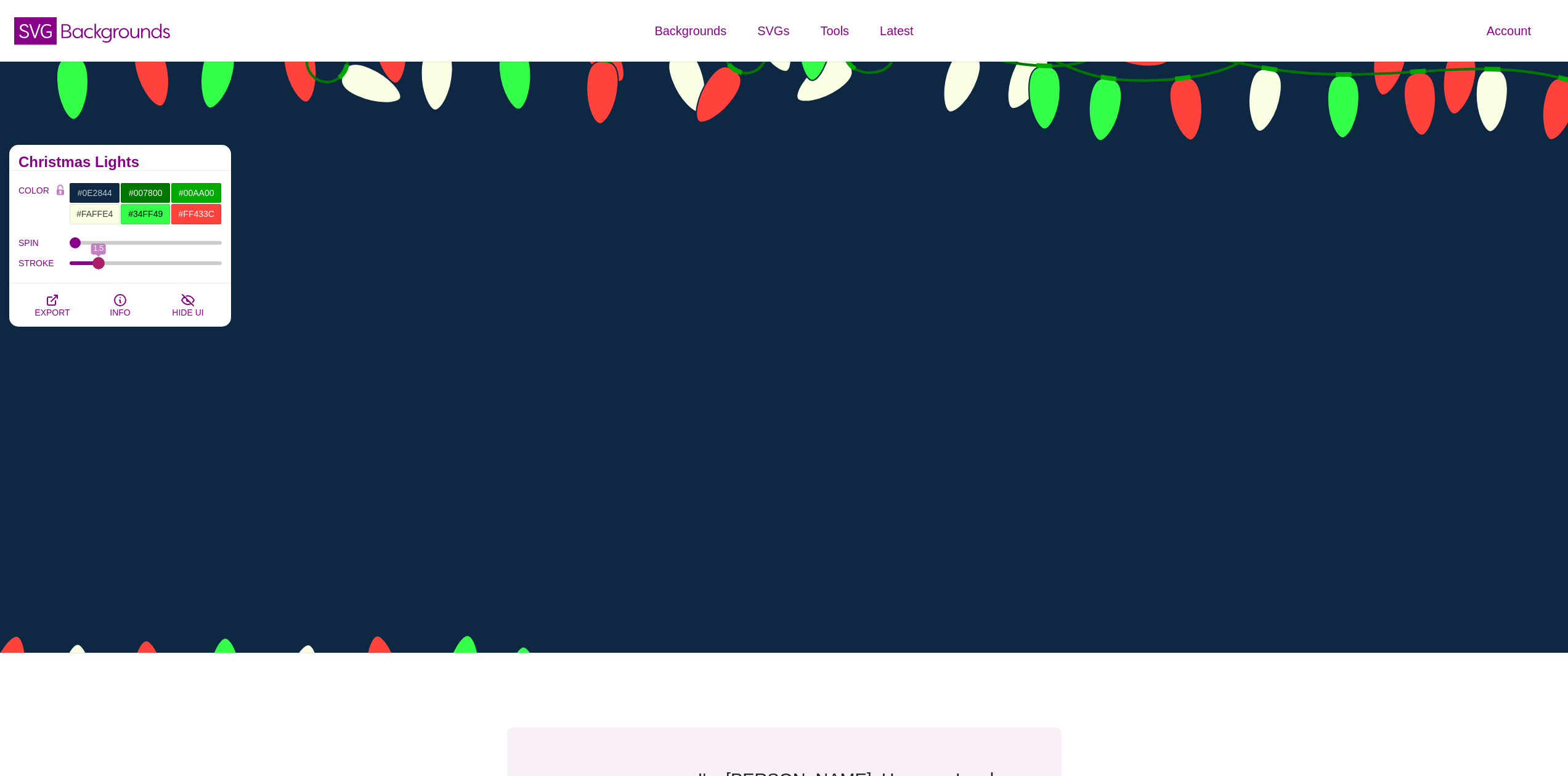
drag, startPoint x: 99, startPoint y: 261, endPoint x: 90, endPoint y: 261, distance: 9.0
click at [90, 261] on input "STROKE" at bounding box center [146, 263] width 153 height 5
drag, startPoint x: 90, startPoint y: 261, endPoint x: 140, endPoint y: 270, distance: 50.8
type input "2.5"
click at [140, 270] on div "STROKE 2.5" at bounding box center [120, 262] width 204 height 21
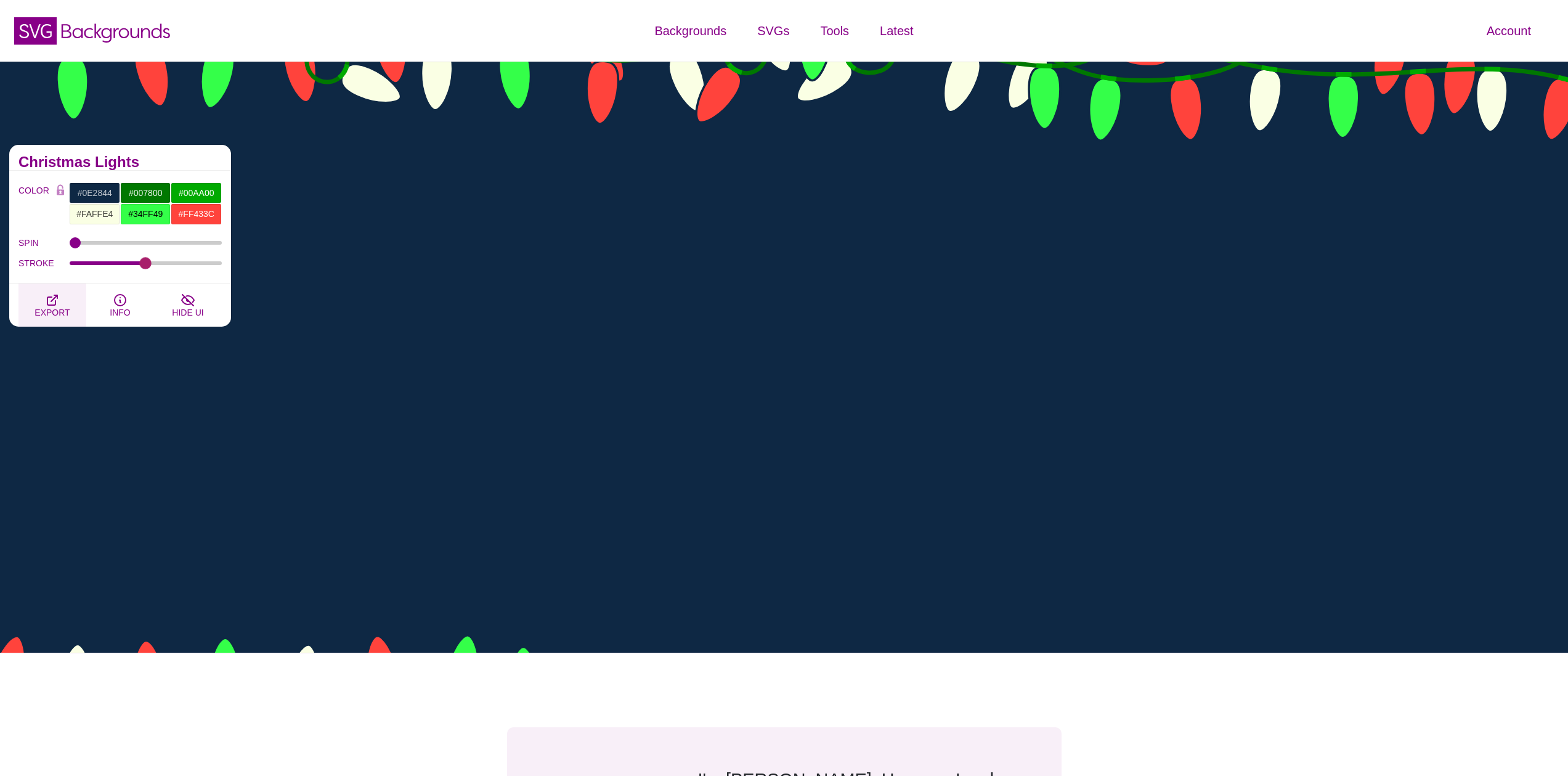
click at [63, 305] on button "EXPORT" at bounding box center [52, 305] width 68 height 43
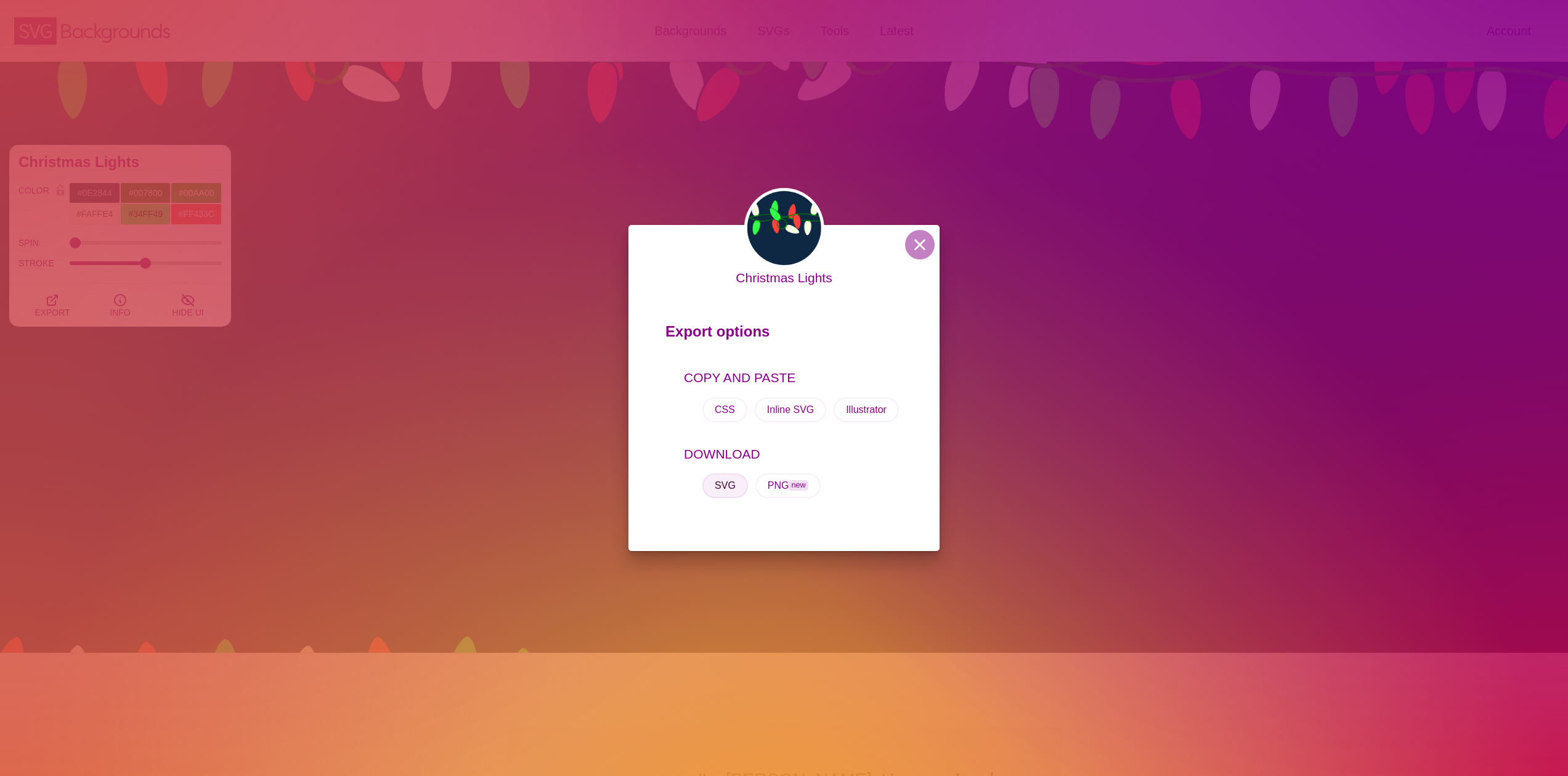
click at [717, 487] on button "SVG" at bounding box center [724, 485] width 46 height 25
click at [769, 78] on div "Christmas Lights Export options COPY AND PASTE CSS Inline SVG Illustrator DOWNL…" at bounding box center [784, 388] width 1568 height 776
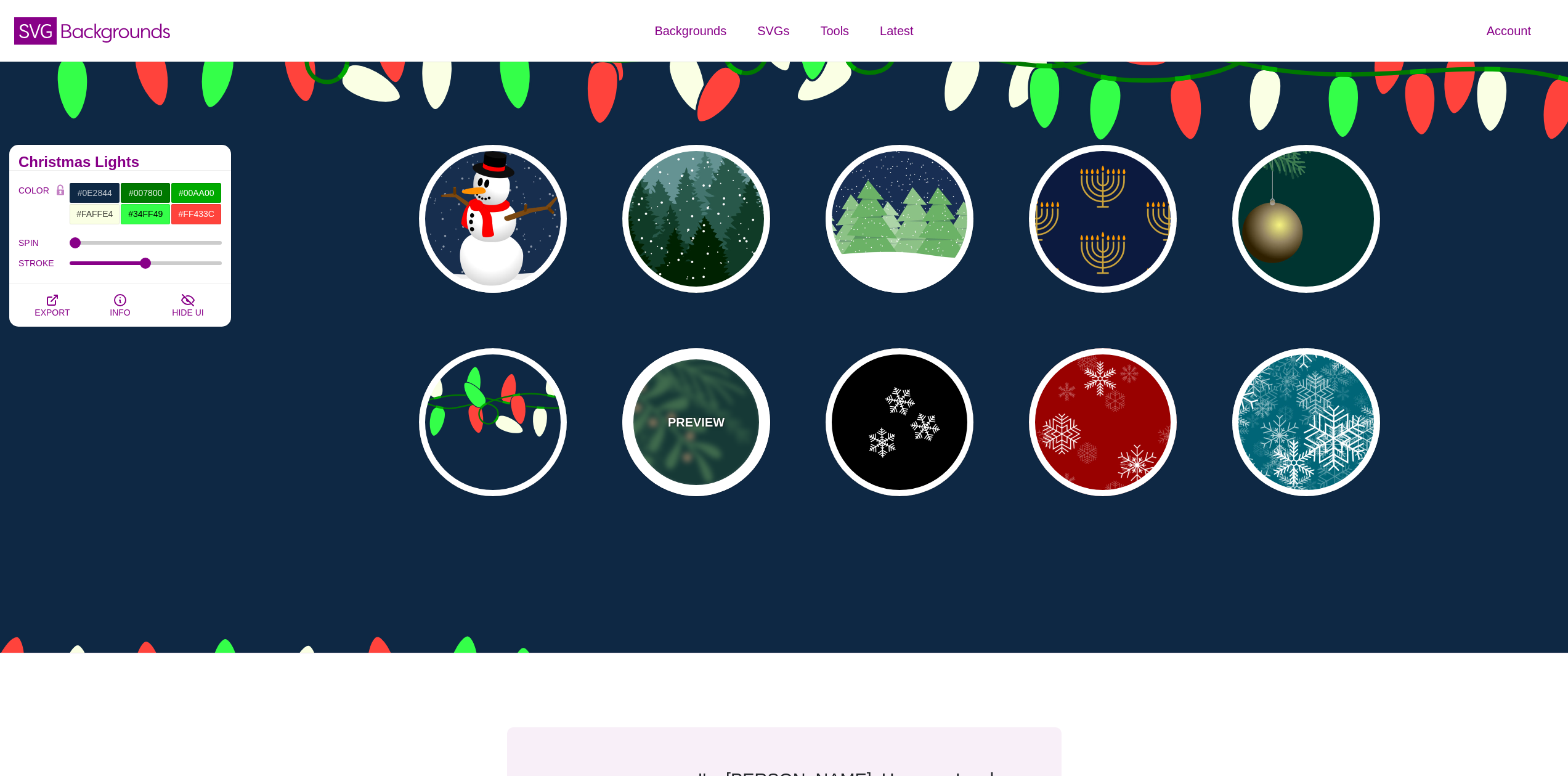
click at [685, 427] on p "PREVIEW" at bounding box center [696, 422] width 56 height 19
type input "#003431"
type input "#3E7C52"
type input "#958462"
type input "0.5"
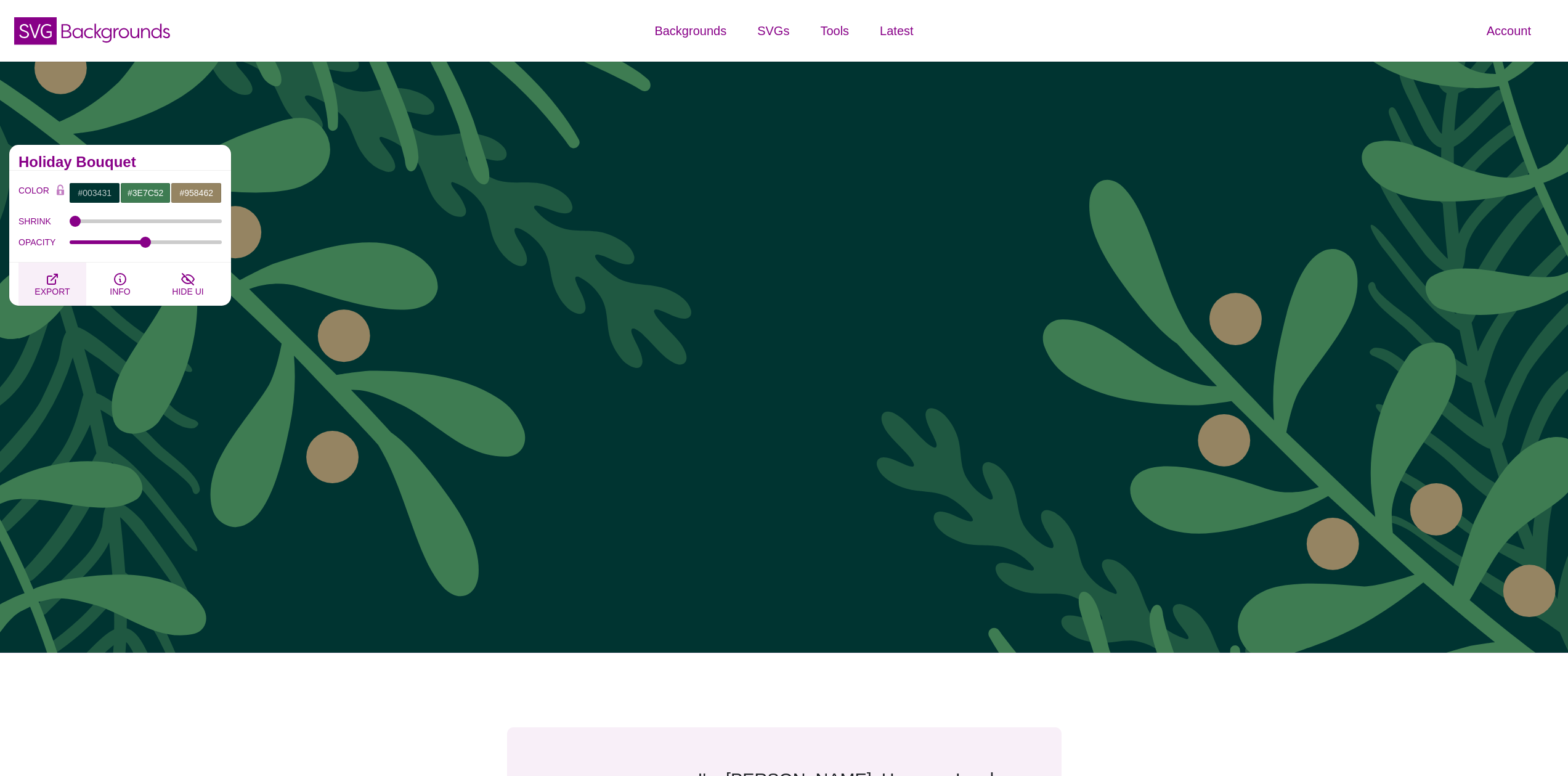
click at [49, 276] on icon "button" at bounding box center [52, 278] width 10 height 10
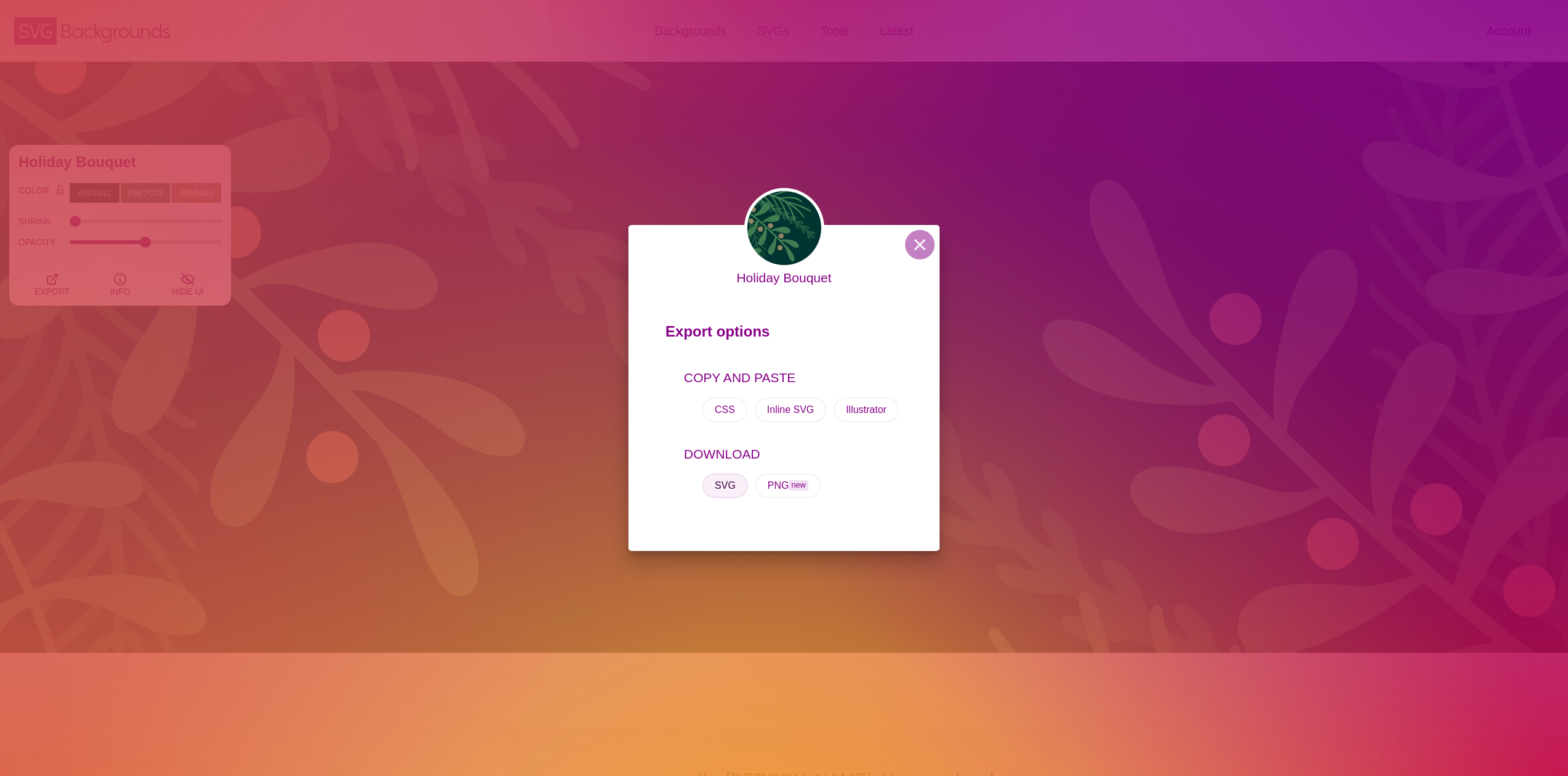
click at [717, 479] on button "SVG" at bounding box center [724, 485] width 46 height 25
click at [546, 351] on div "Holiday Bouquet Export options COPY AND PASTE CSS Inline SVG Illustrator DOWNLO…" at bounding box center [784, 388] width 1568 height 776
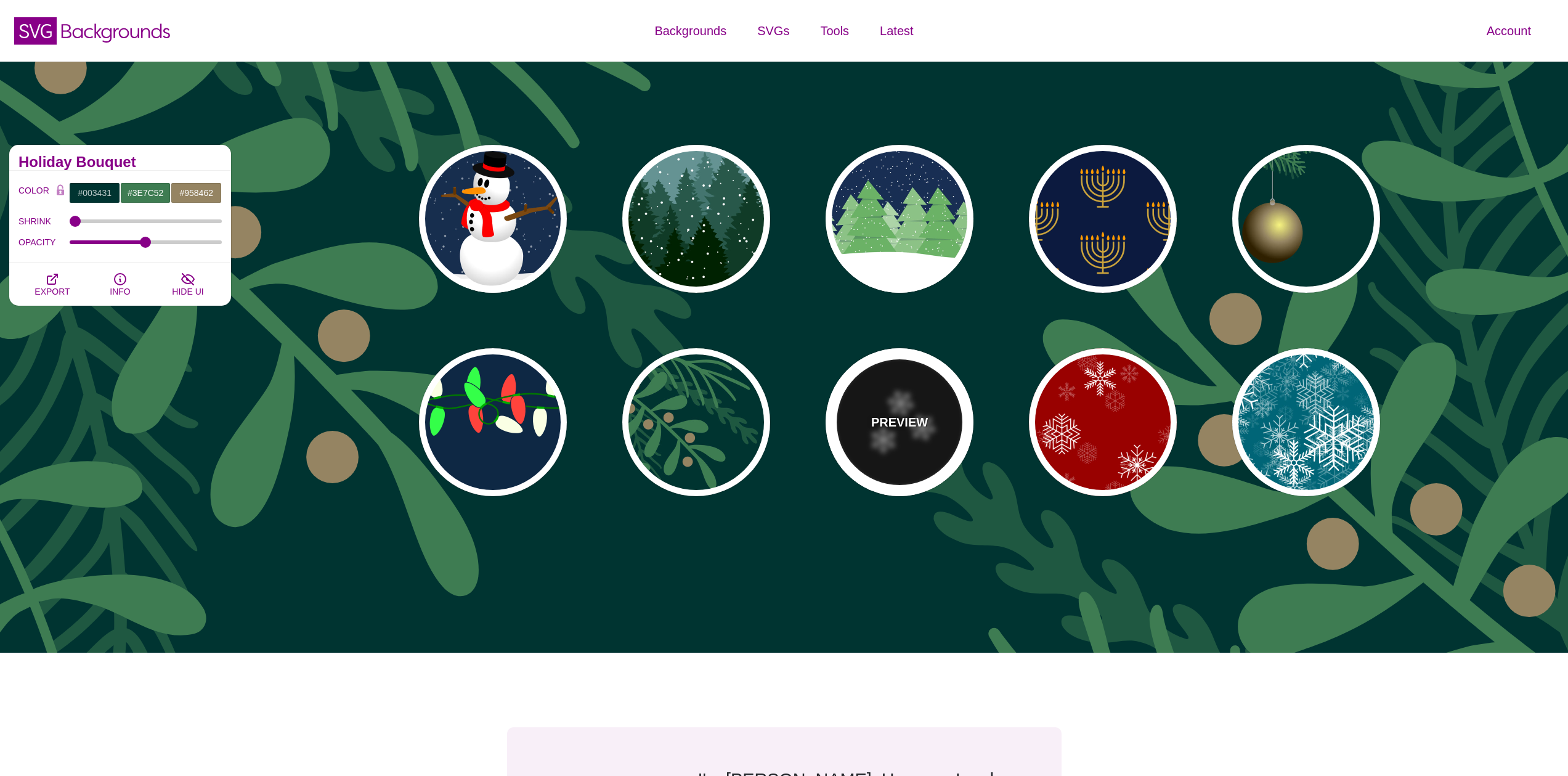
click at [874, 433] on div "PREVIEW" at bounding box center [899, 422] width 148 height 148
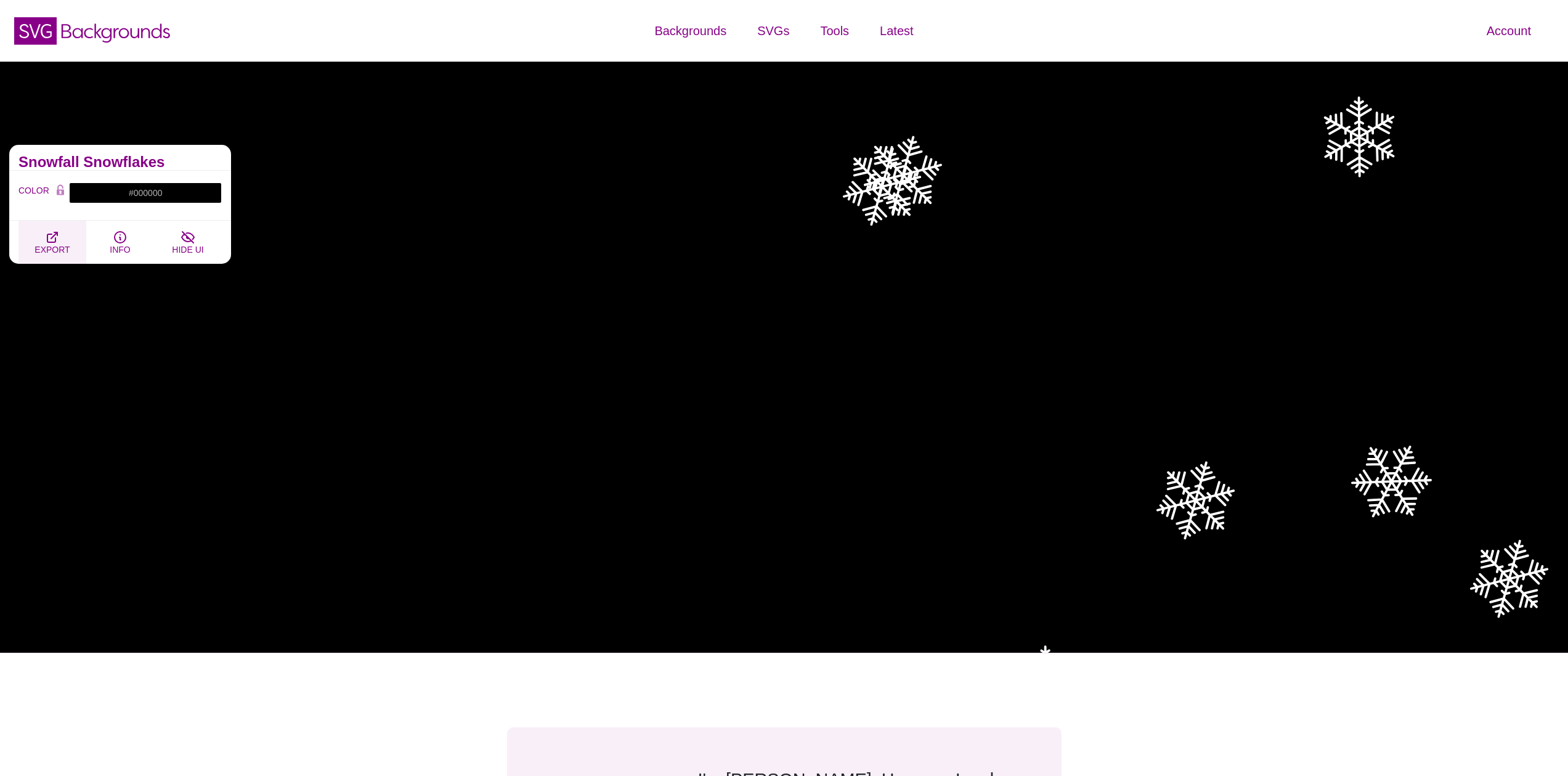
click at [66, 235] on button "EXPORT" at bounding box center [52, 242] width 68 height 43
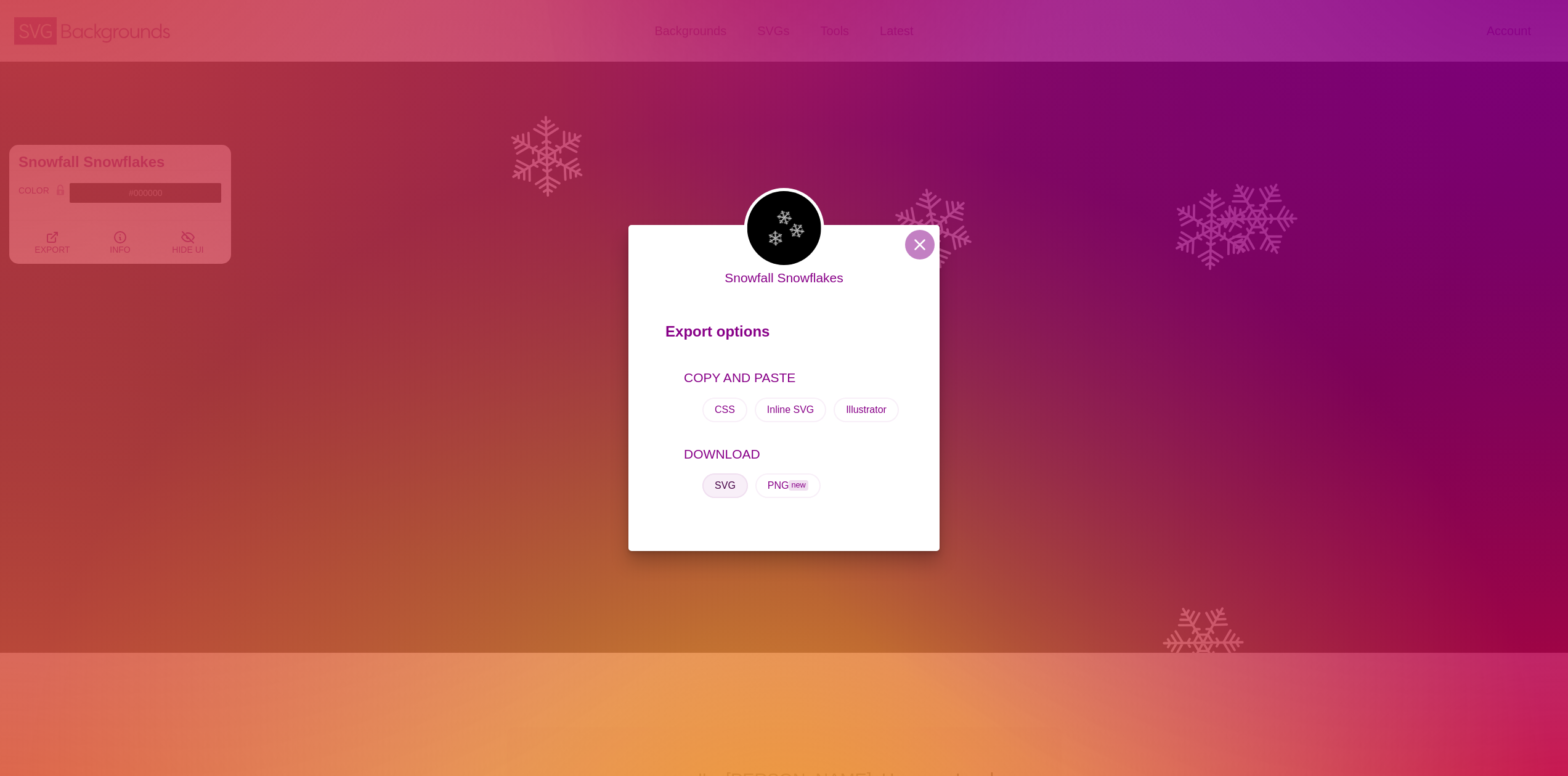
click at [736, 485] on button "SVG" at bounding box center [724, 485] width 46 height 25
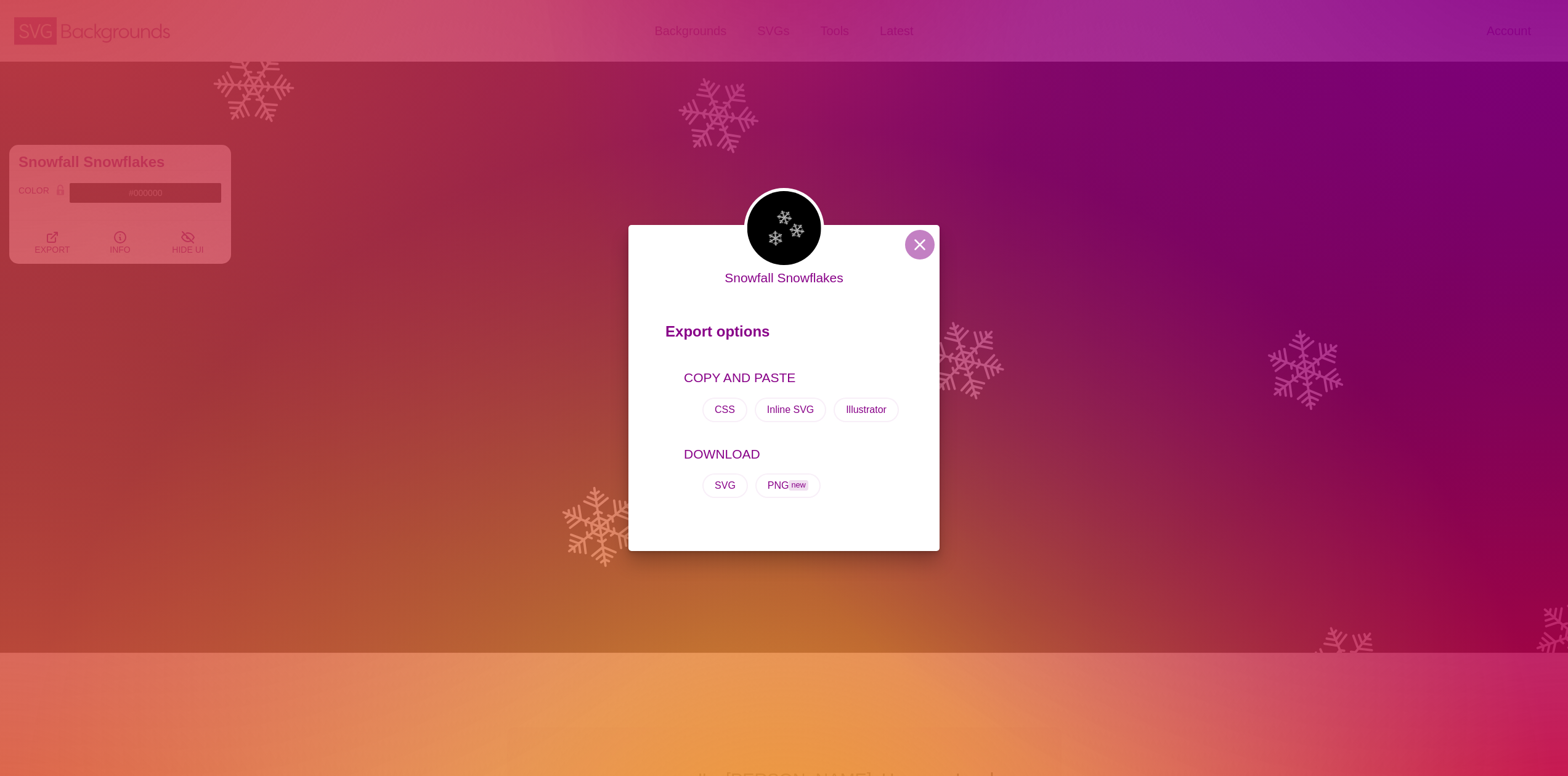
click at [460, 315] on div "Snowfall Snowflakes Export options COPY AND PASTE CSS Inline SVG Illustrator DO…" at bounding box center [784, 388] width 1568 height 776
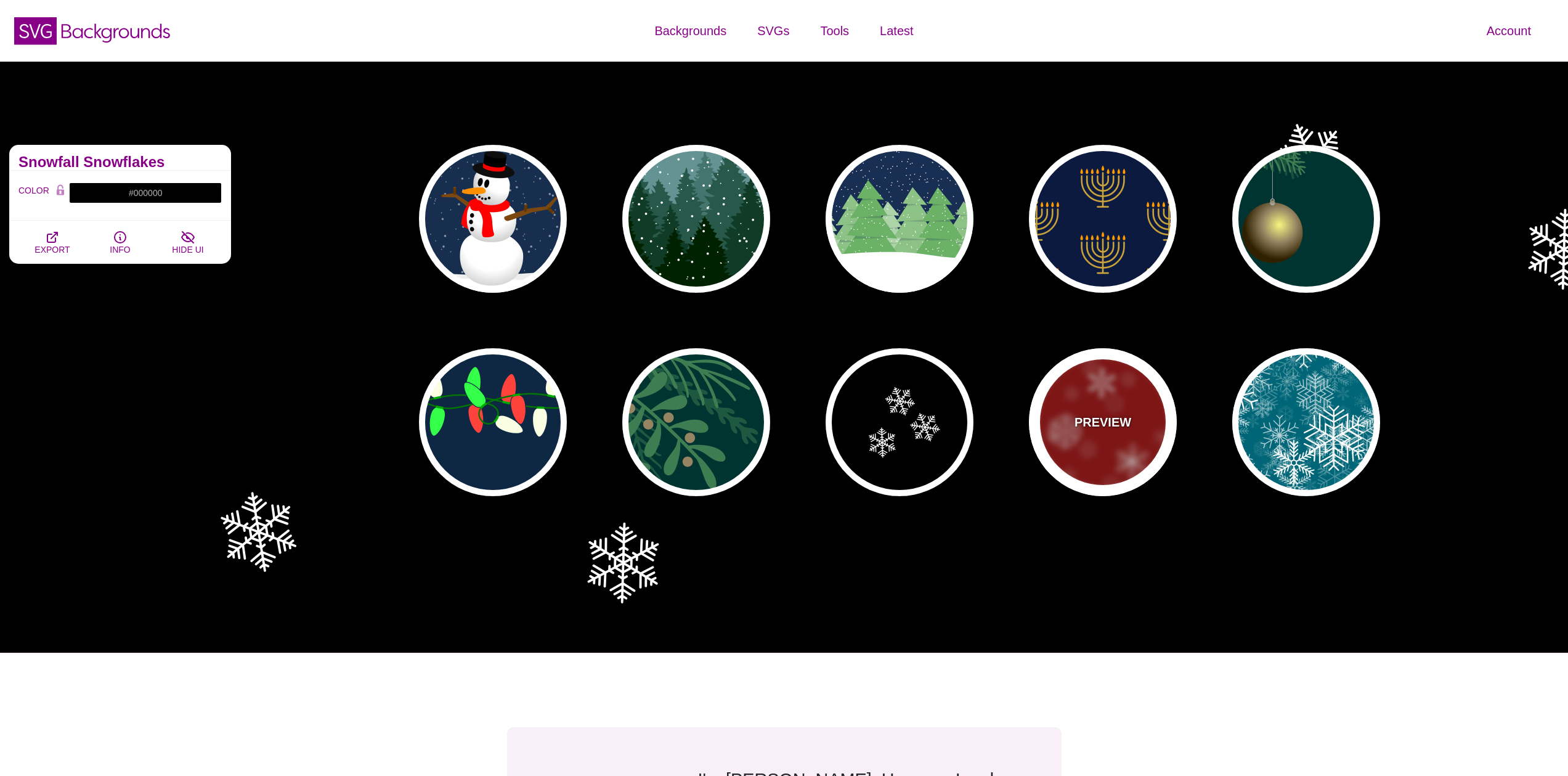
click at [1092, 420] on p "PREVIEW" at bounding box center [1102, 422] width 56 height 19
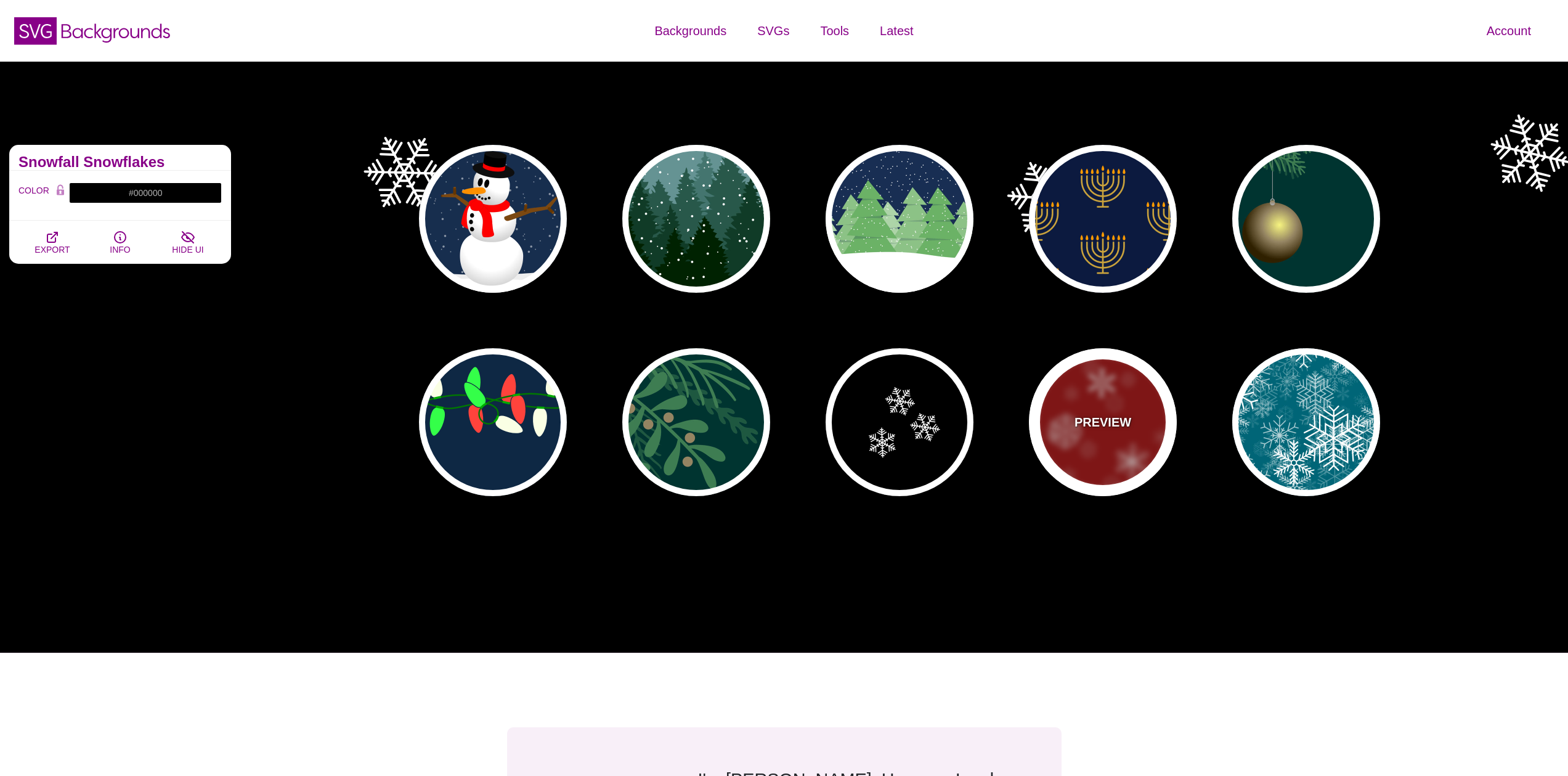
type input "#990000"
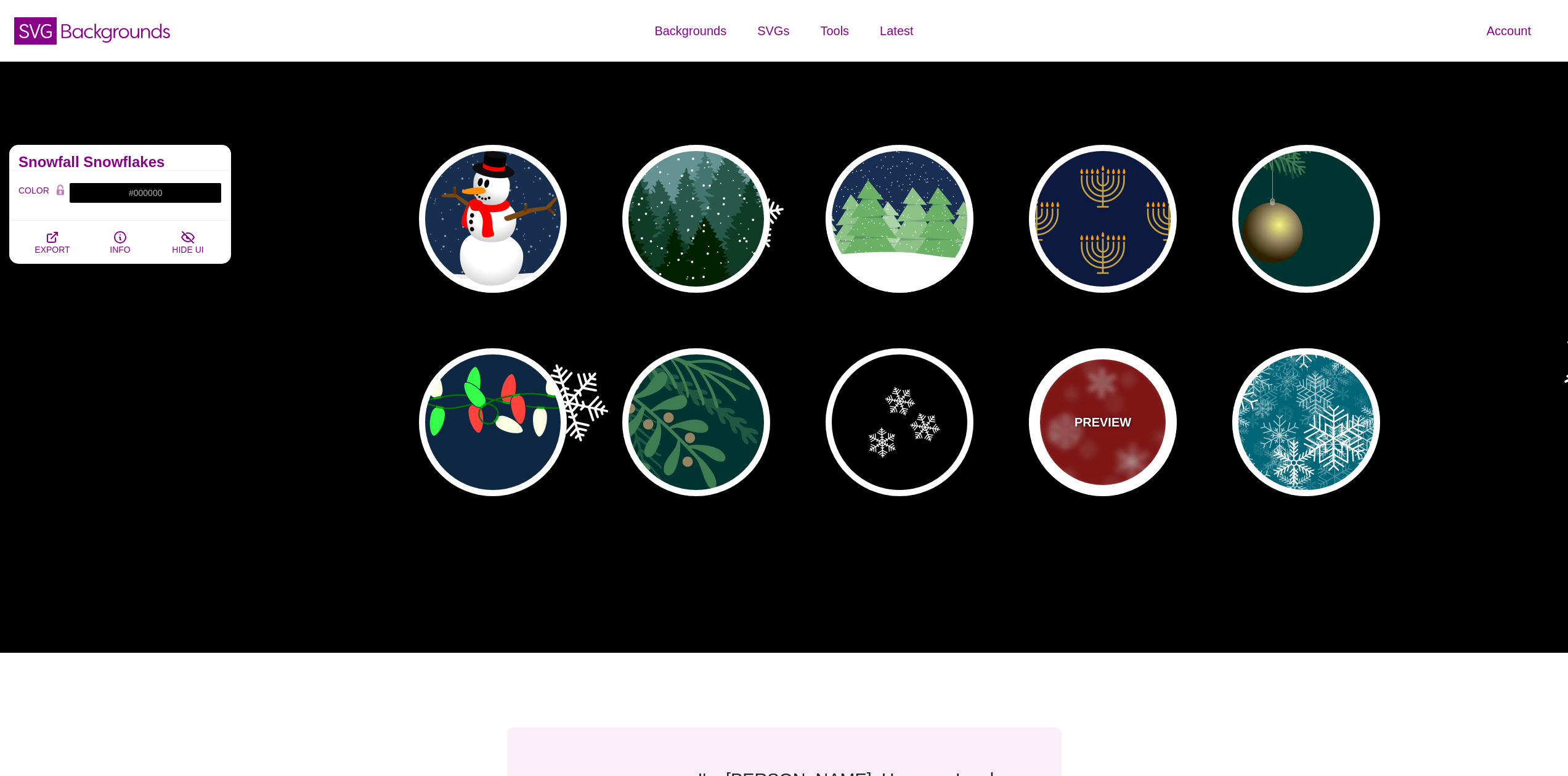
type input "1"
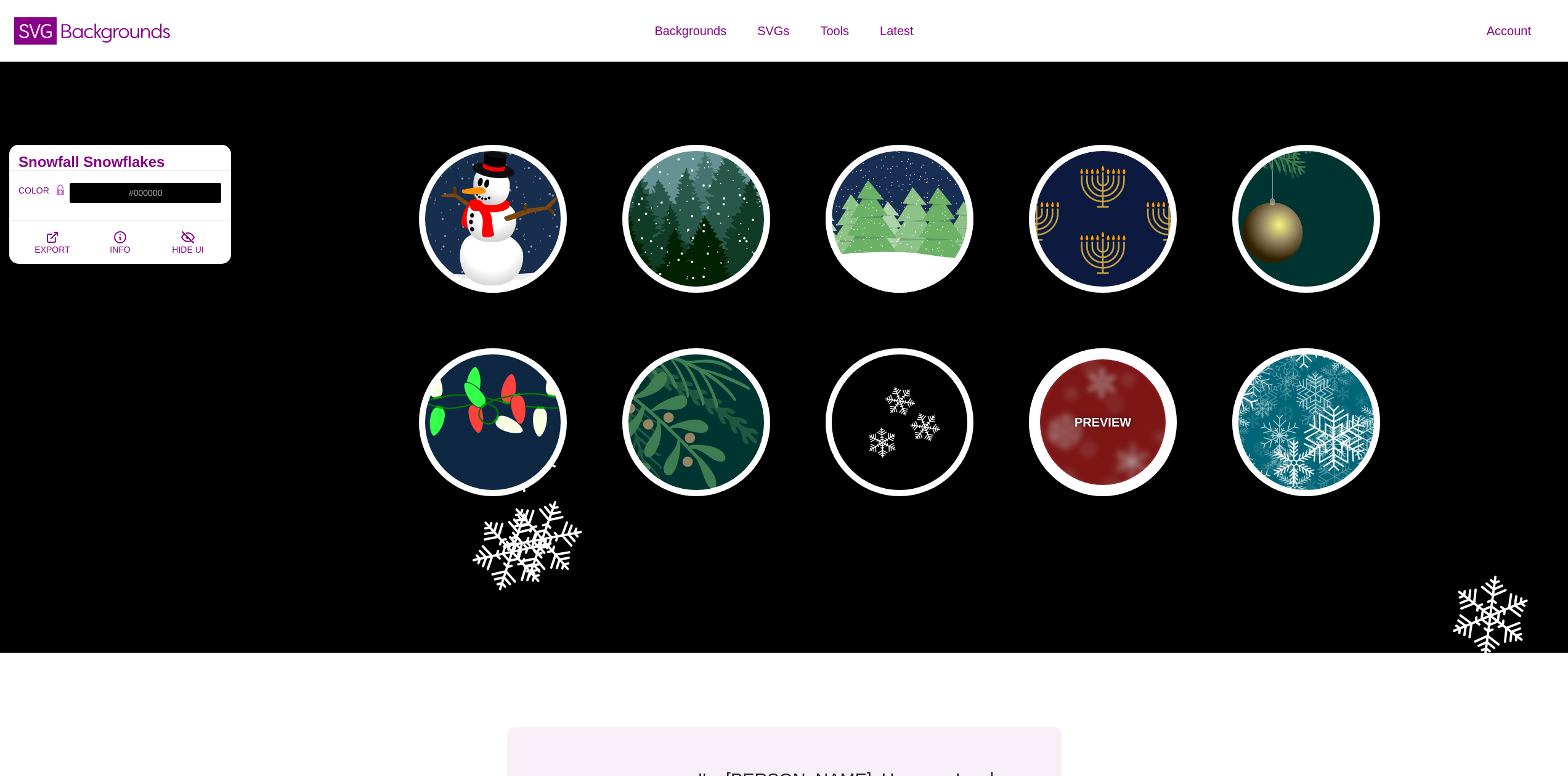
type input "3"
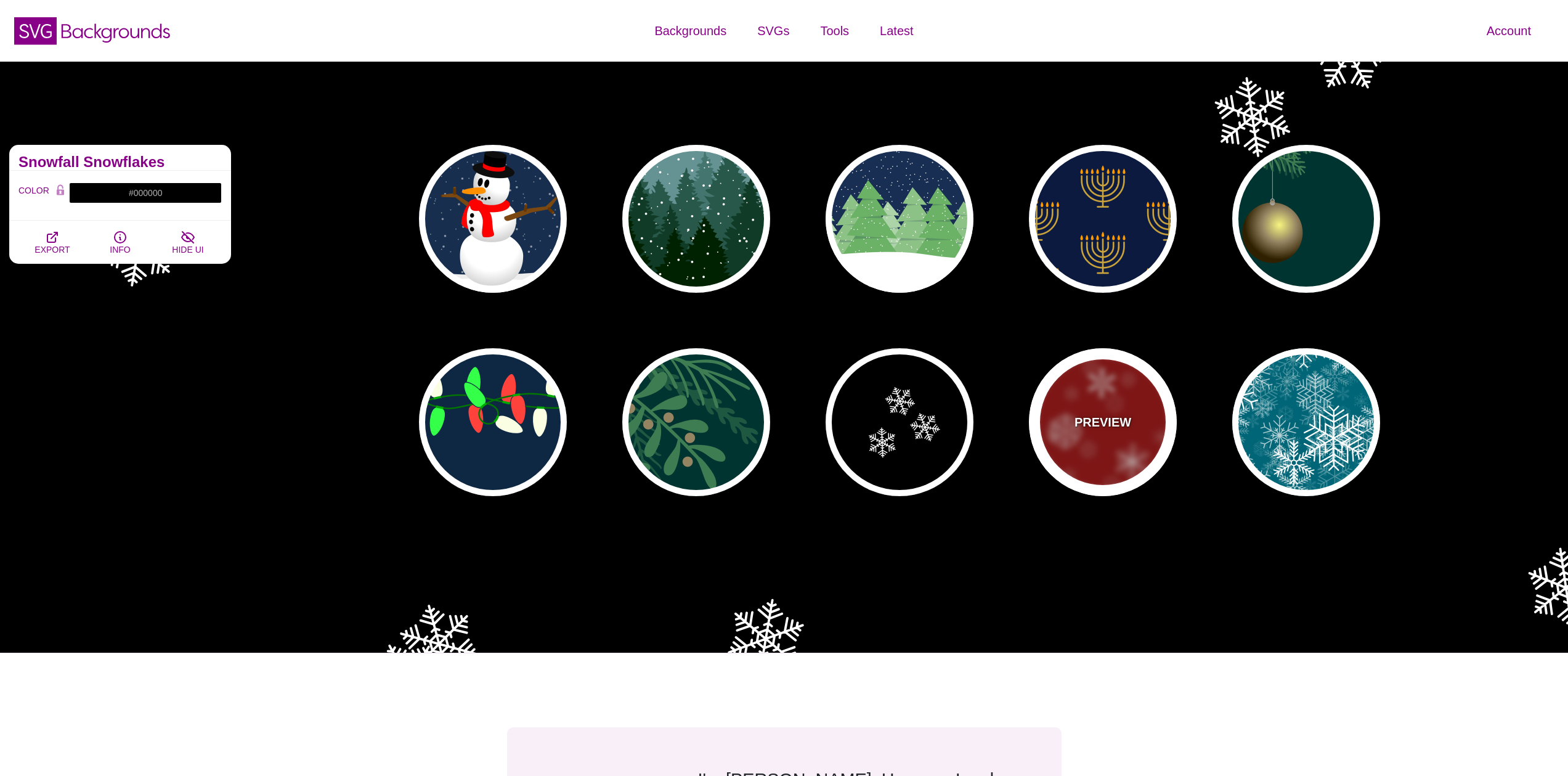
type input "0.4"
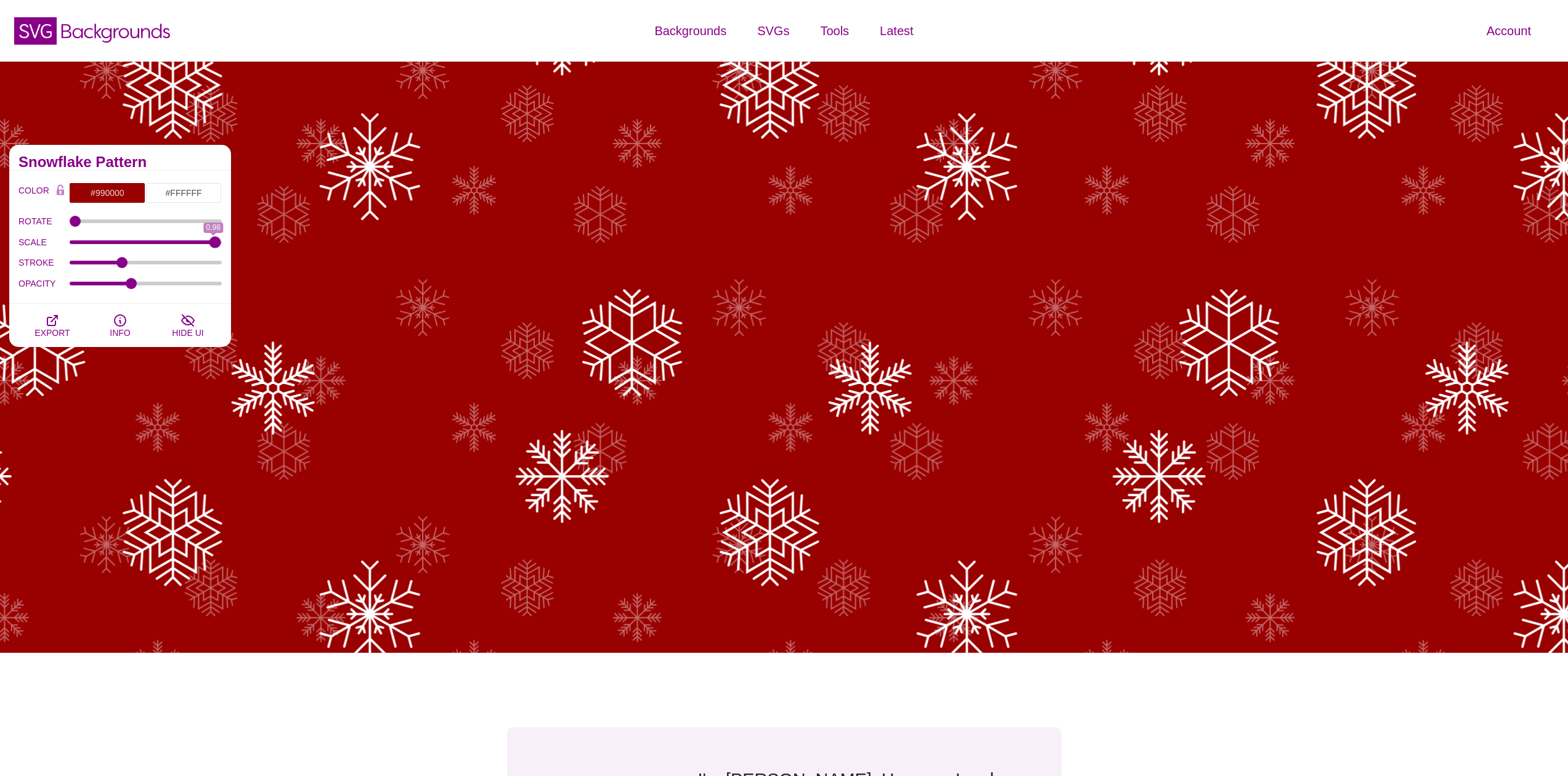
type input "1"
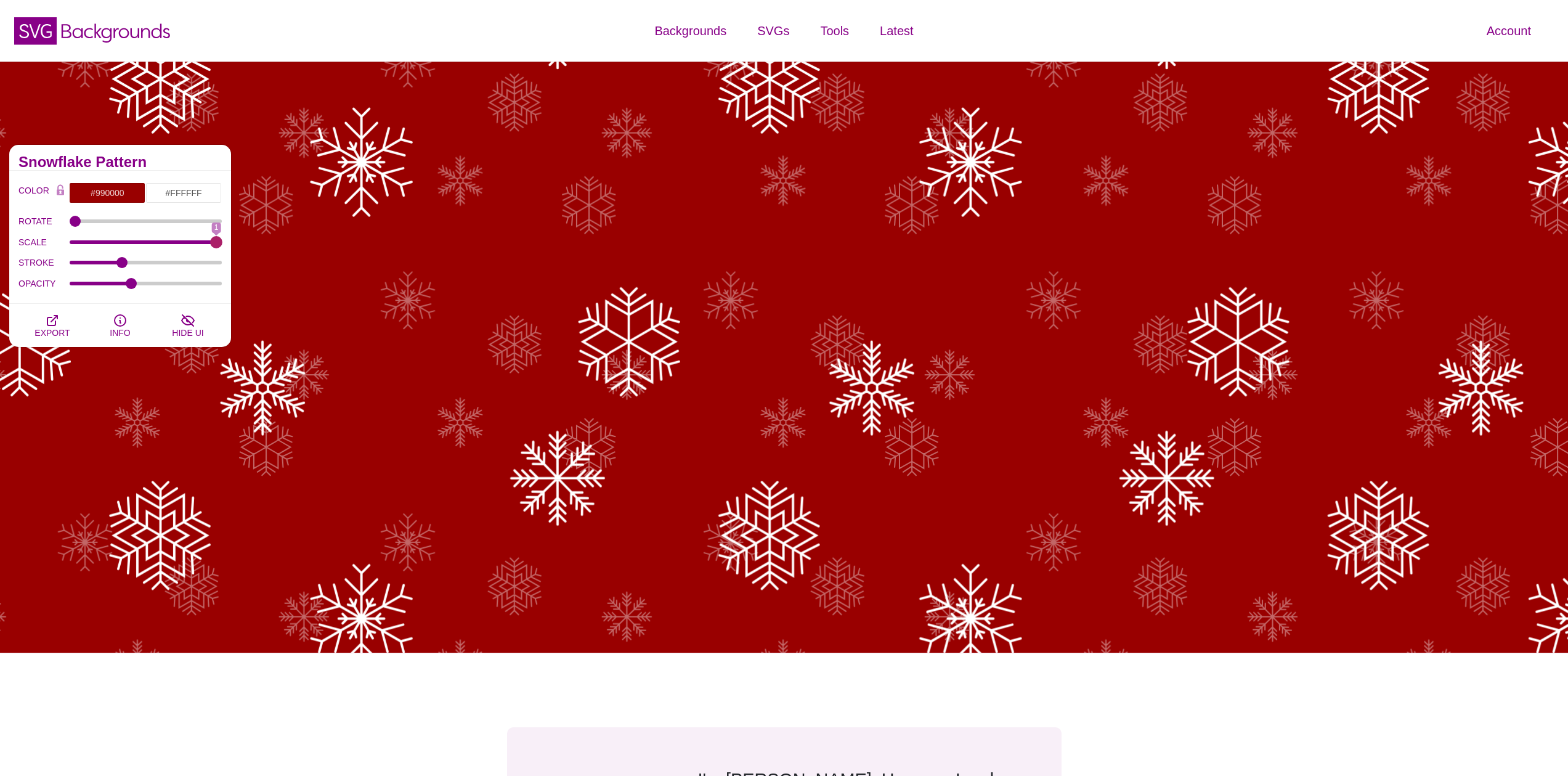
click at [220, 241] on input "SCALE" at bounding box center [146, 242] width 153 height 5
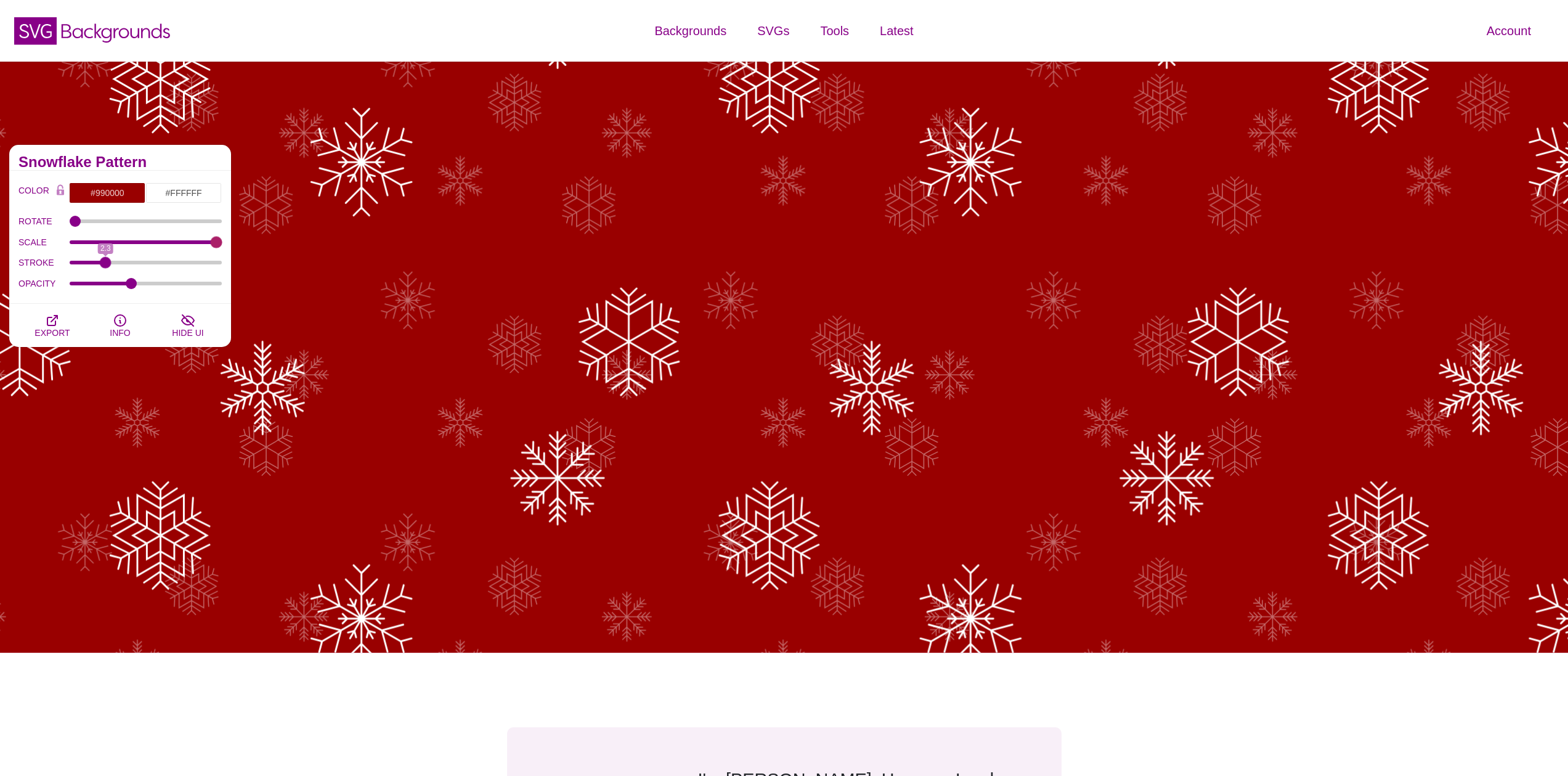
drag, startPoint x: 123, startPoint y: 265, endPoint x: 106, endPoint y: 267, distance: 17.1
click at [106, 265] on input "STROKE" at bounding box center [146, 262] width 153 height 5
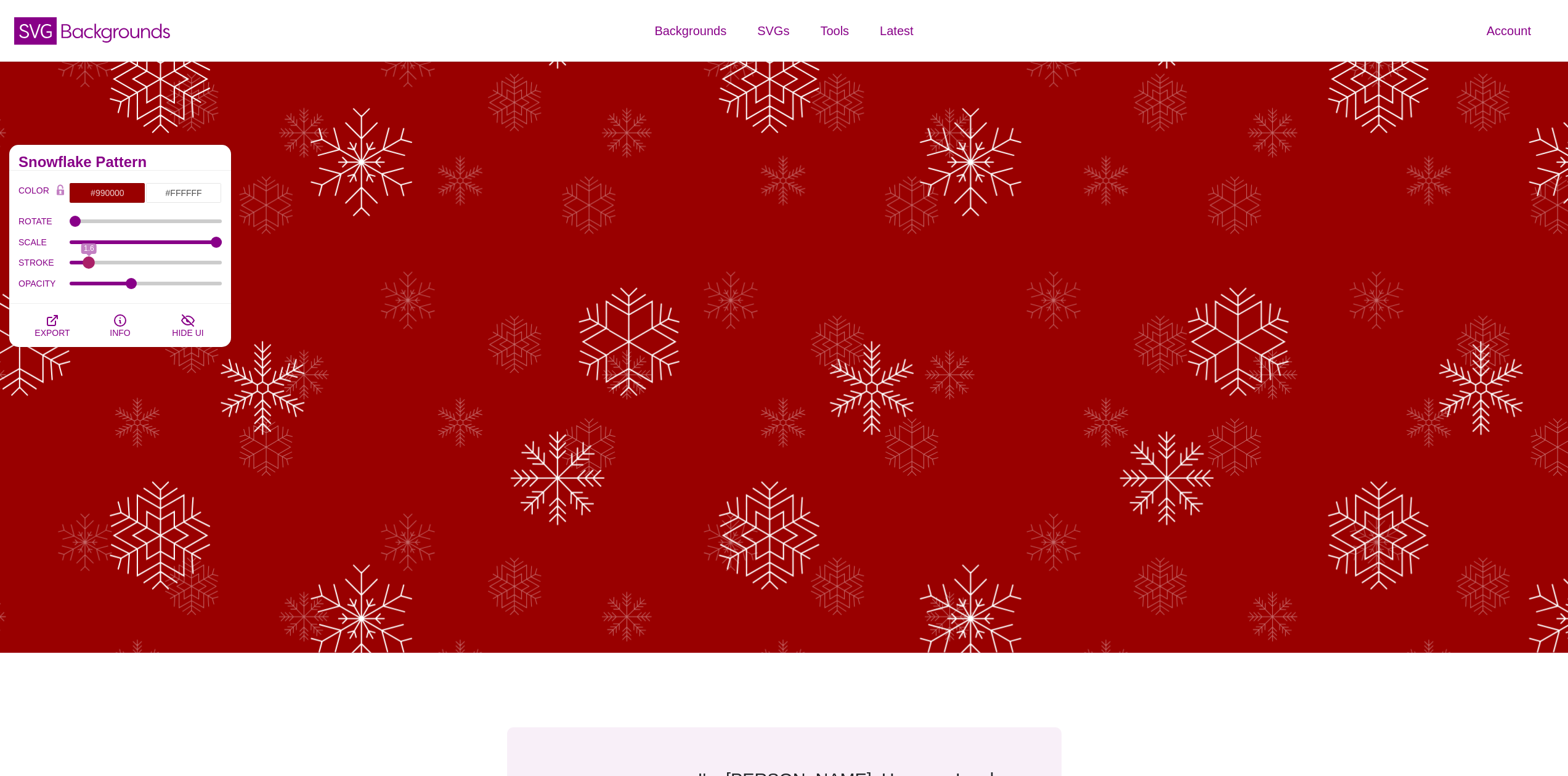
drag, startPoint x: 106, startPoint y: 265, endPoint x: 89, endPoint y: 261, distance: 17.5
click at [89, 261] on input "STROKE" at bounding box center [146, 262] width 153 height 5
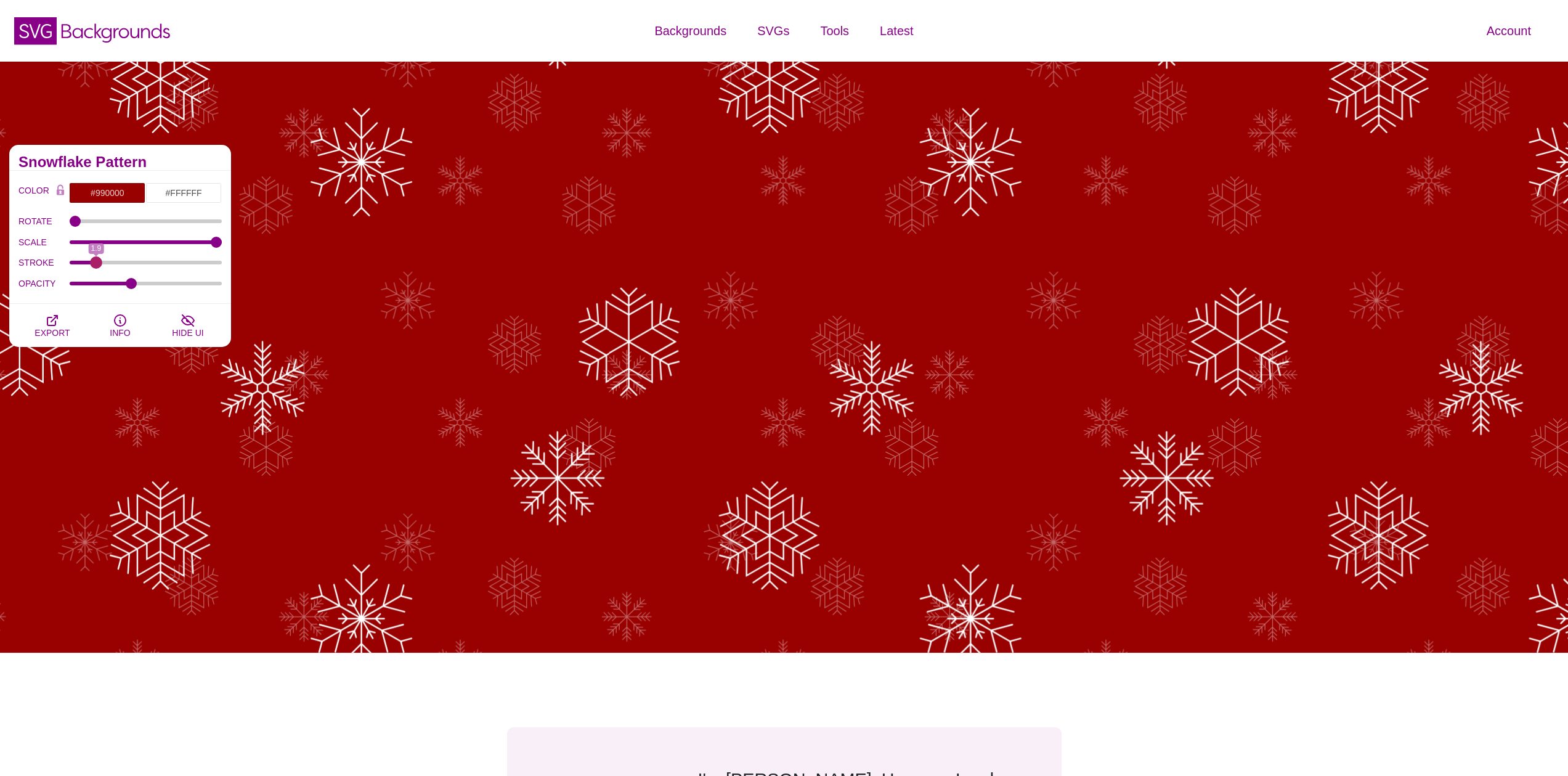
drag, startPoint x: 89, startPoint y: 261, endPoint x: 96, endPoint y: 261, distance: 7.0
type input "1.9"
click at [96, 261] on input "STROKE" at bounding box center [146, 262] width 153 height 5
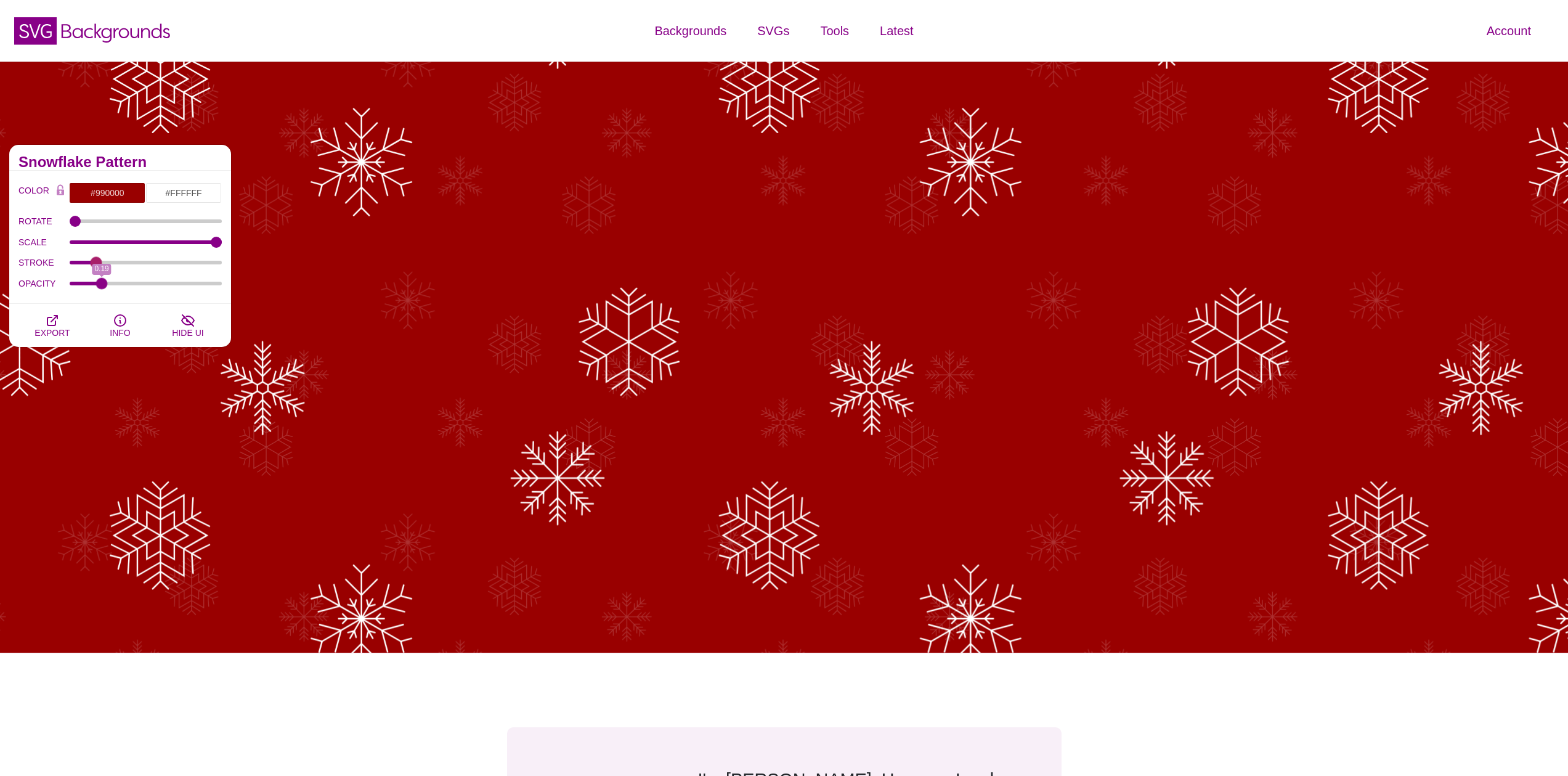
click at [102, 285] on input "OPACITY" at bounding box center [146, 283] width 153 height 5
drag, startPoint x: 102, startPoint y: 285, endPoint x: 110, endPoint y: 286, distance: 8.1
type input "0.25"
click at [110, 286] on input "OPACITY" at bounding box center [146, 283] width 153 height 5
click at [52, 332] on span "EXPORT" at bounding box center [52, 332] width 35 height 10
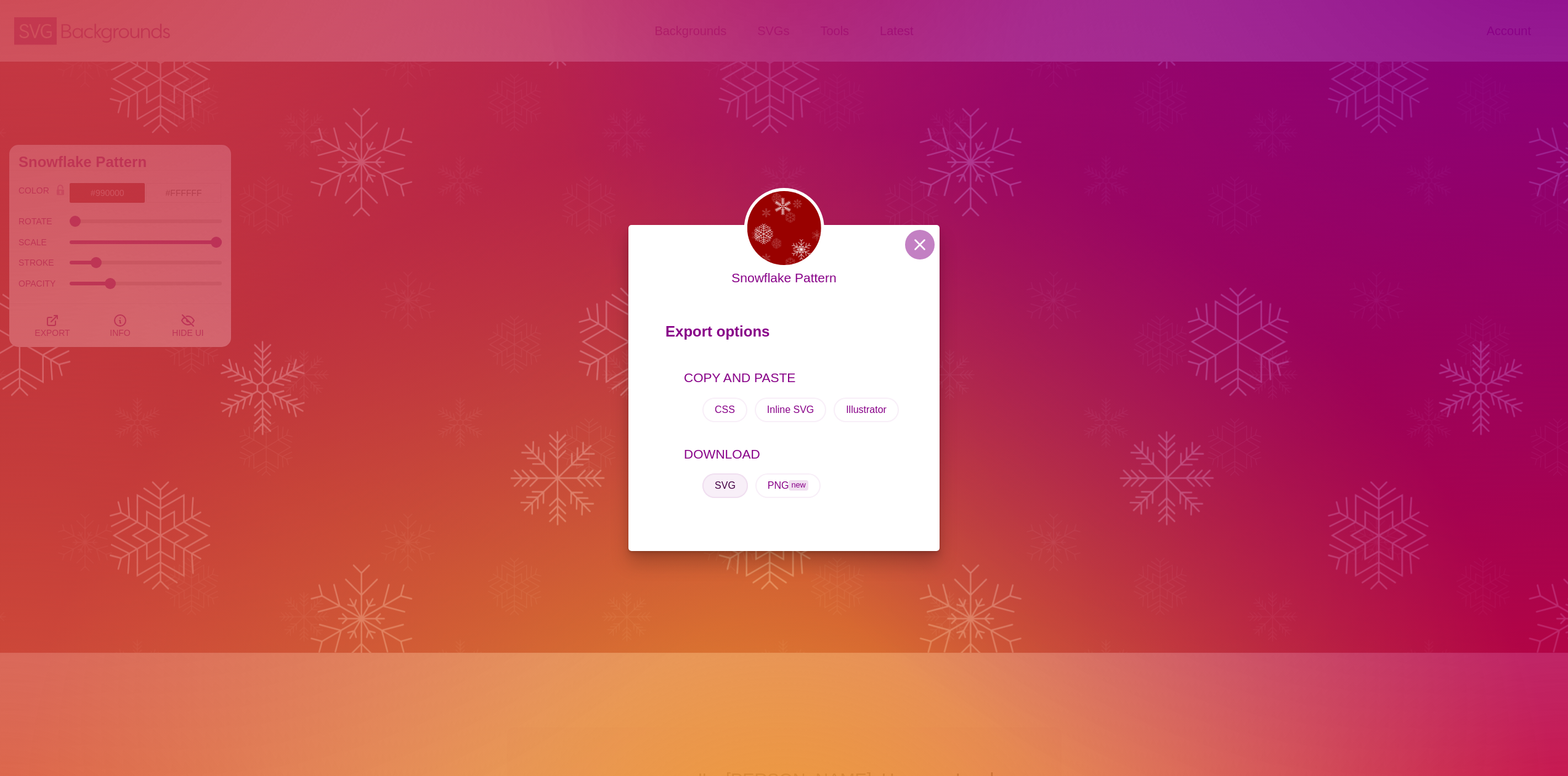
click at [732, 488] on button "SVG" at bounding box center [724, 485] width 46 height 25
click at [680, 166] on div "Snowflake Pattern Export options COPY AND PASTE CSS Inline SVG Illustrator DOWN…" at bounding box center [784, 388] width 1568 height 776
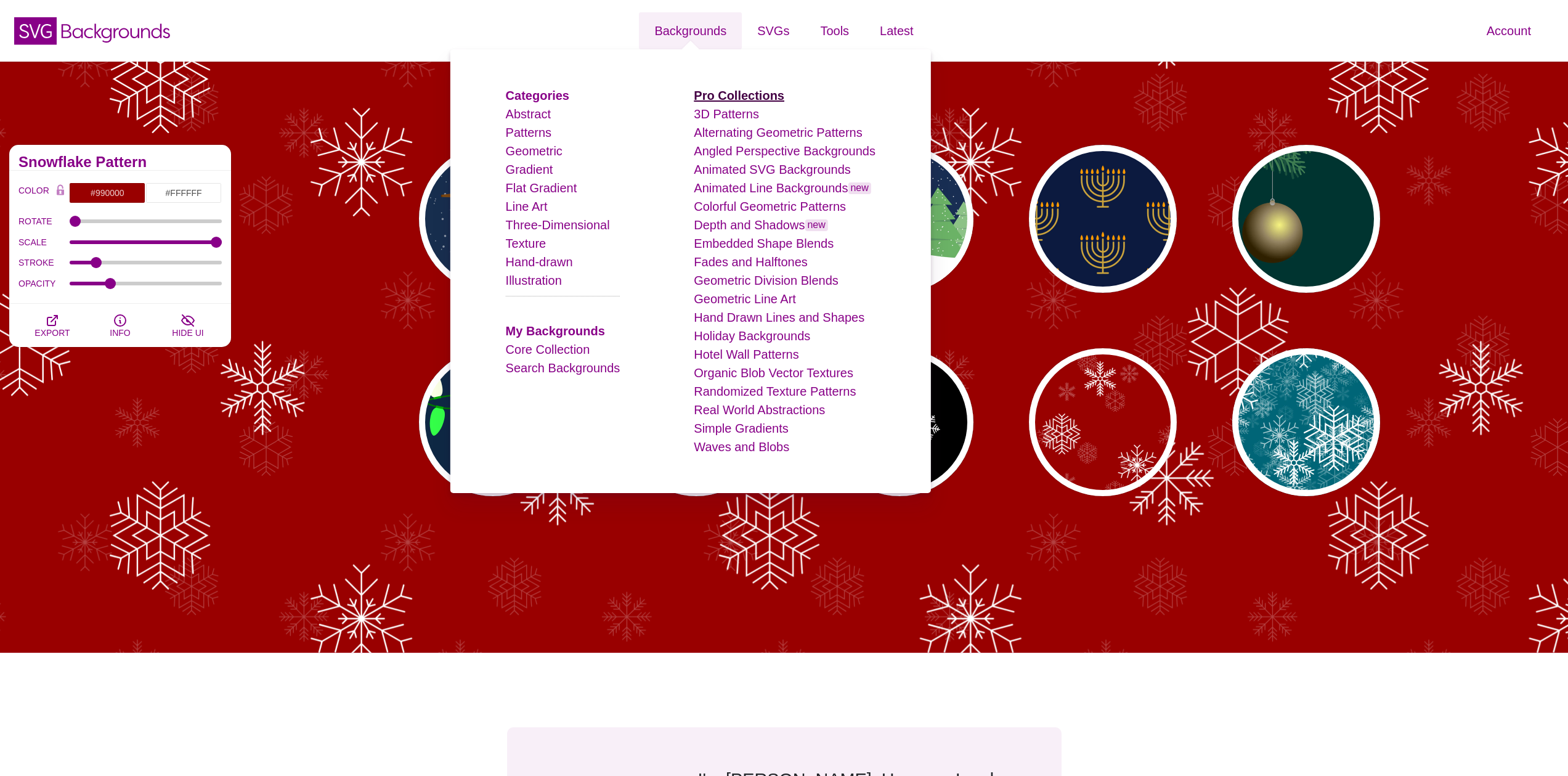
click at [726, 100] on strong "Pro Collections" at bounding box center [738, 96] width 90 height 14
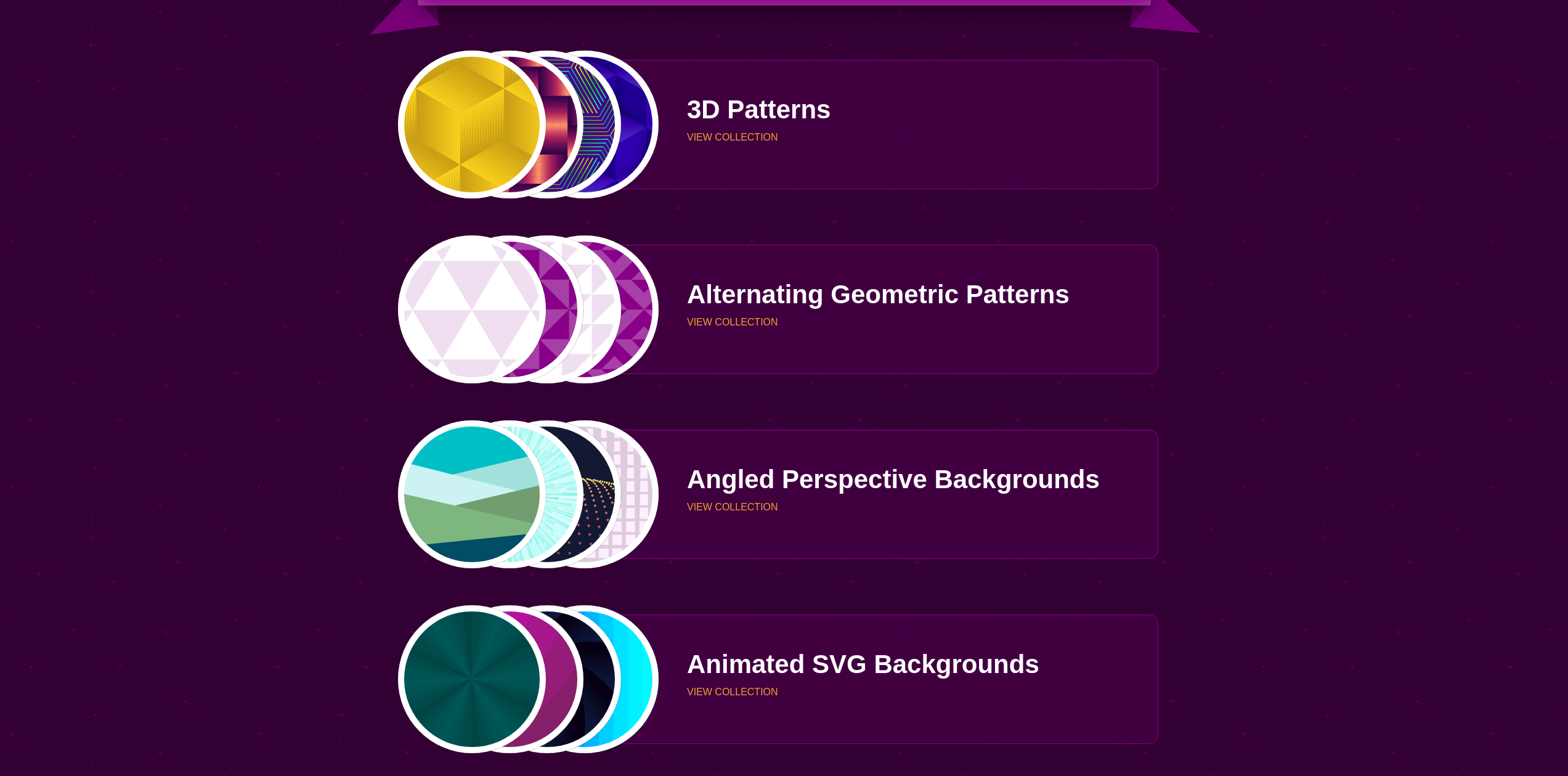
scroll to position [317, 0]
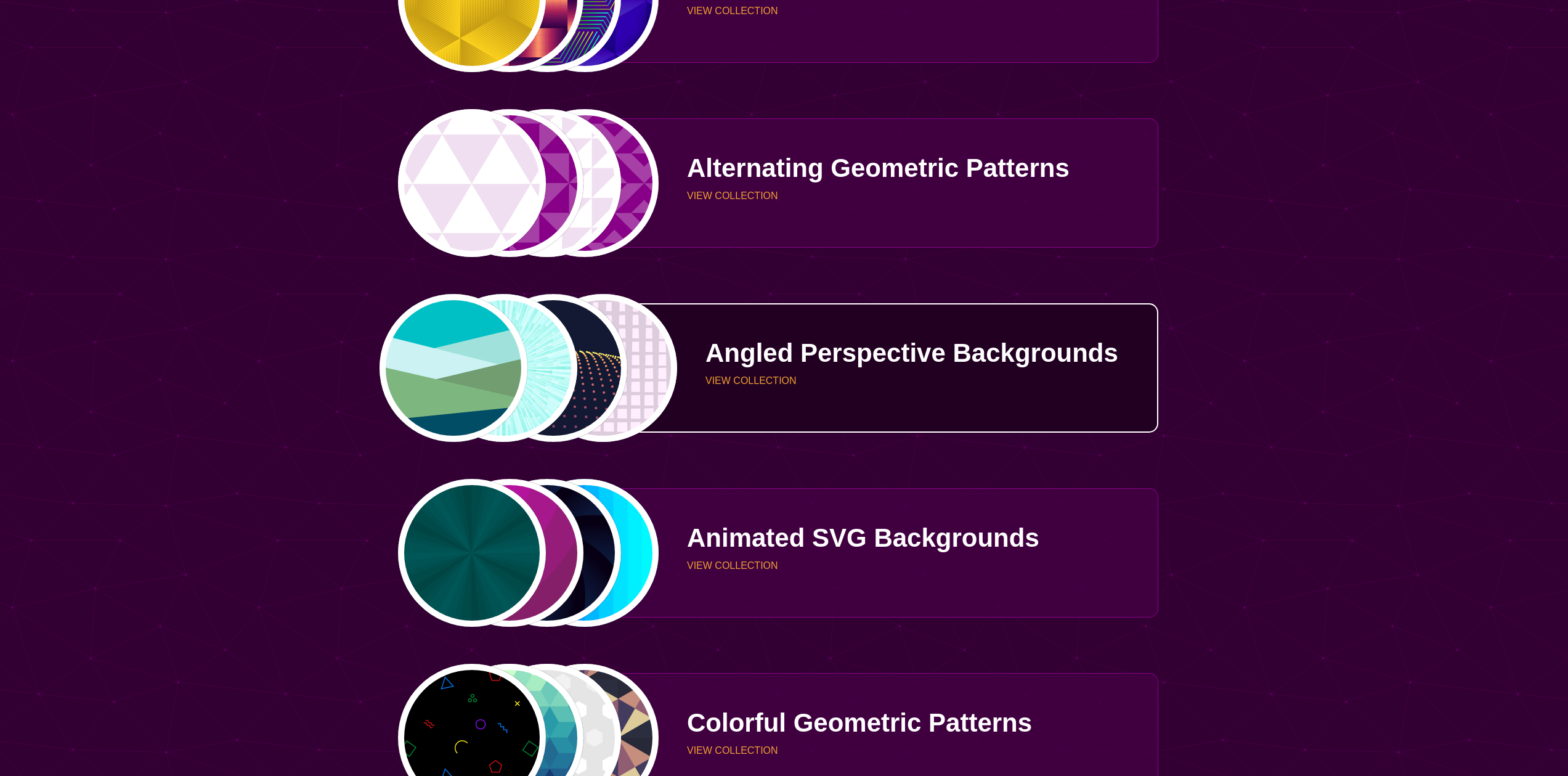
click at [805, 400] on div "Angled Perspective Backgrounds VIEW COLLECTION" at bounding box center [909, 368] width 499 height 93
click at [767, 375] on div "Angled Perspective Backgrounds VIEW COLLECTION" at bounding box center [909, 368] width 499 height 93
click at [1138, 338] on div "Angled Perspective Backgrounds VIEW COLLECTION" at bounding box center [909, 368] width 499 height 93
